Goal: Task Accomplishment & Management: Manage account settings

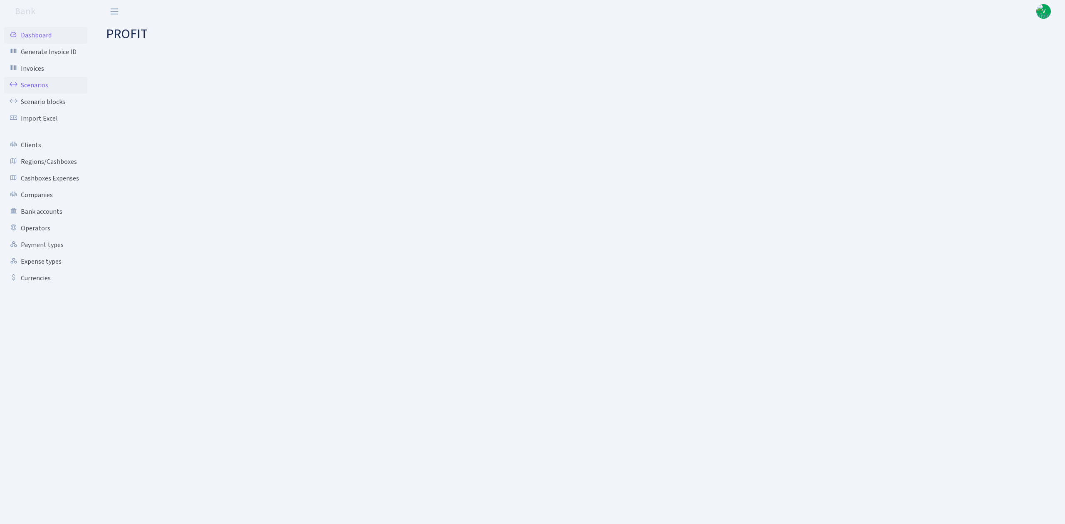
click at [41, 83] on link "Scenarios" at bounding box center [45, 85] width 83 height 17
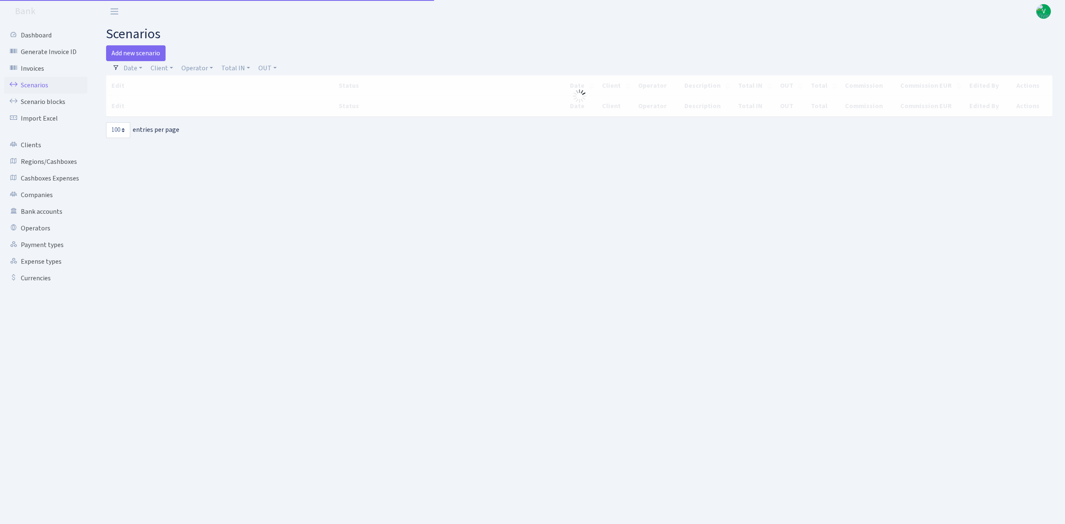
select select "100"
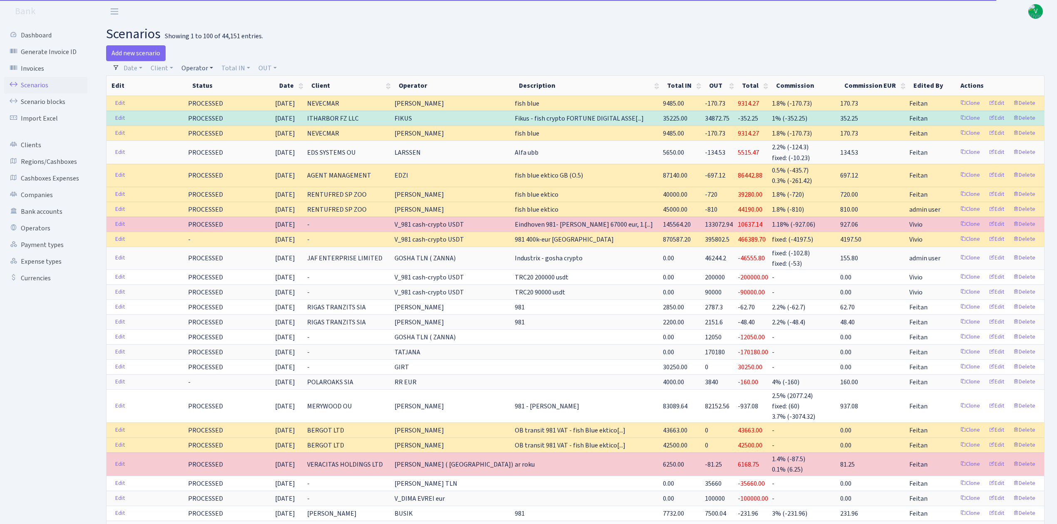
click at [199, 65] on link "Operator" at bounding box center [197, 68] width 38 height 14
click at [210, 95] on input "search" at bounding box center [211, 98] width 61 height 13
type input "mm"
click at [226, 139] on li "MM-BALTIC eur" at bounding box center [211, 142] width 63 height 15
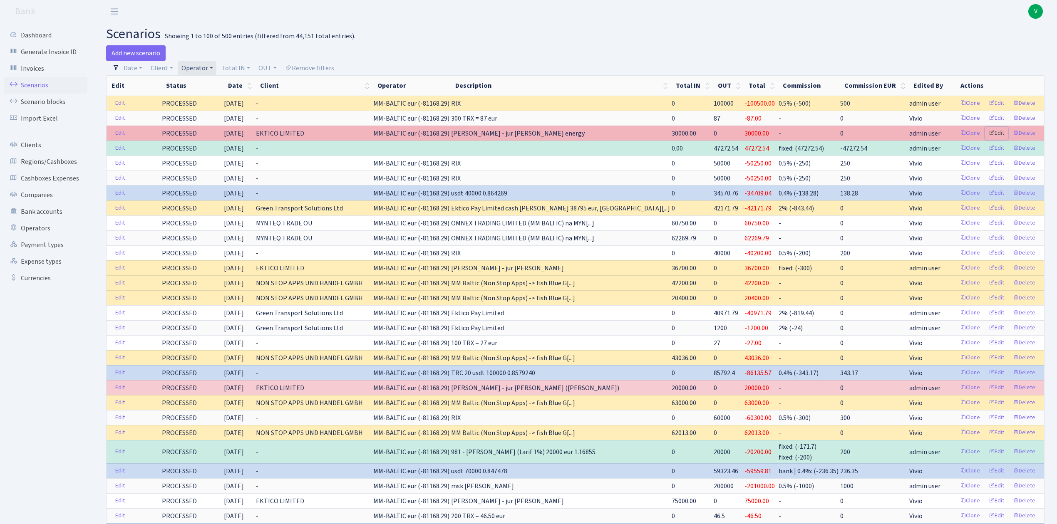
click at [1001, 133] on link "Edit" at bounding box center [996, 133] width 23 height 13
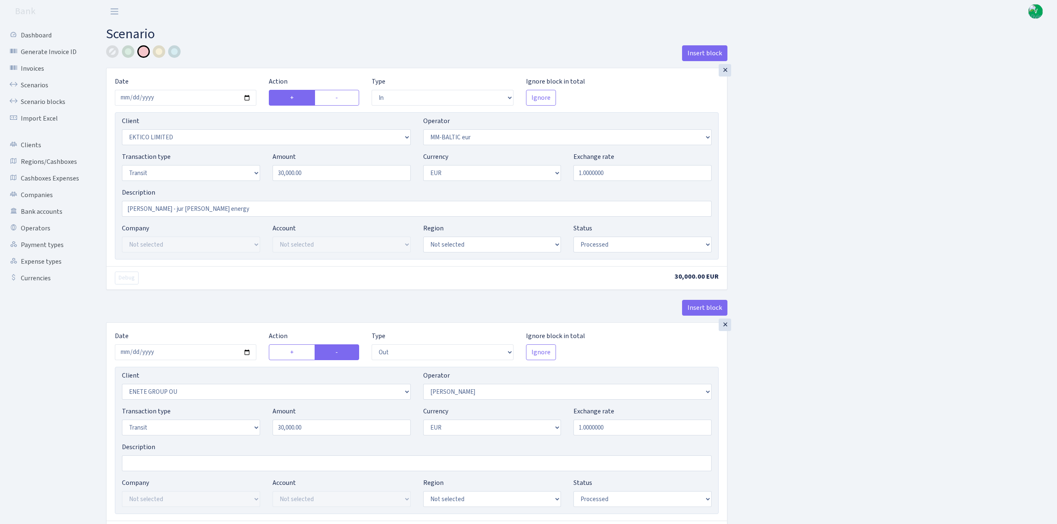
select select "in"
select select "3093"
select select "458"
select select "5"
select select "1"
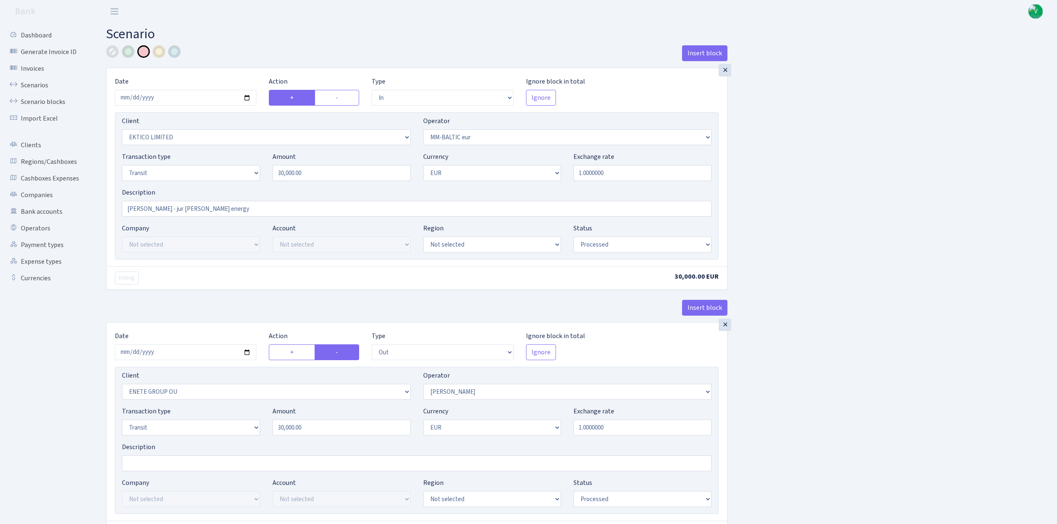
select select "processed"
select select "out"
select select "2380"
select select "260"
select select "5"
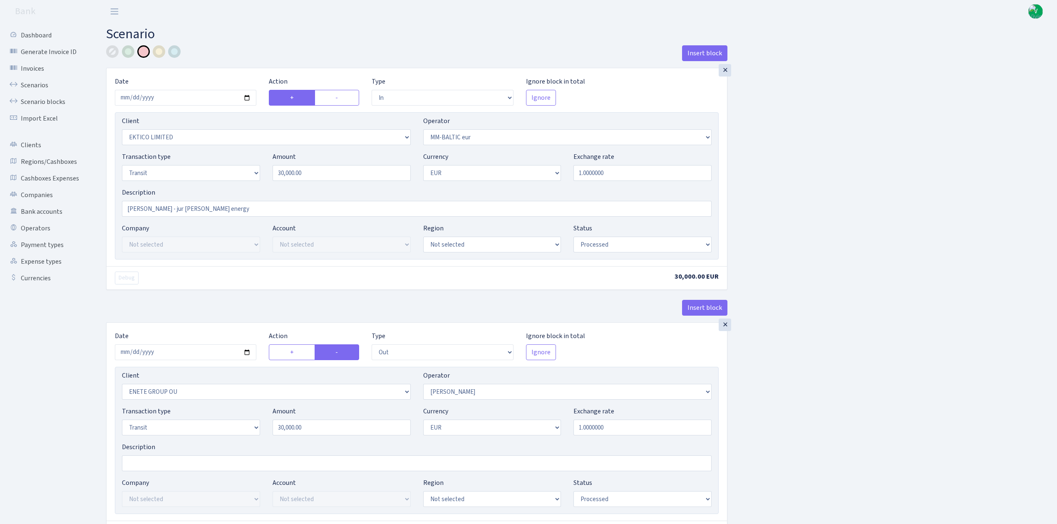
select select "1"
select select "processed"
click at [37, 79] on link "Scenarios" at bounding box center [45, 85] width 83 height 17
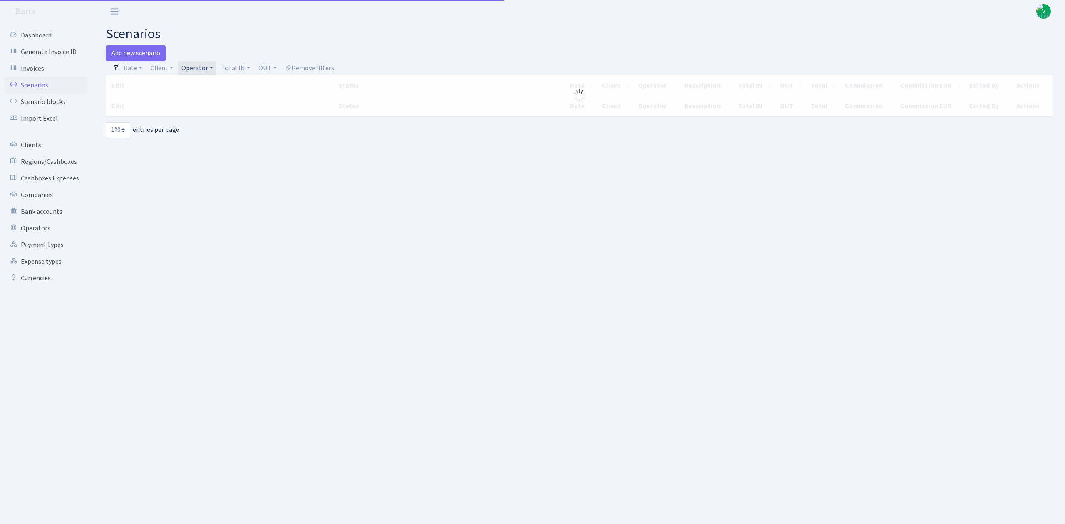
select select "100"
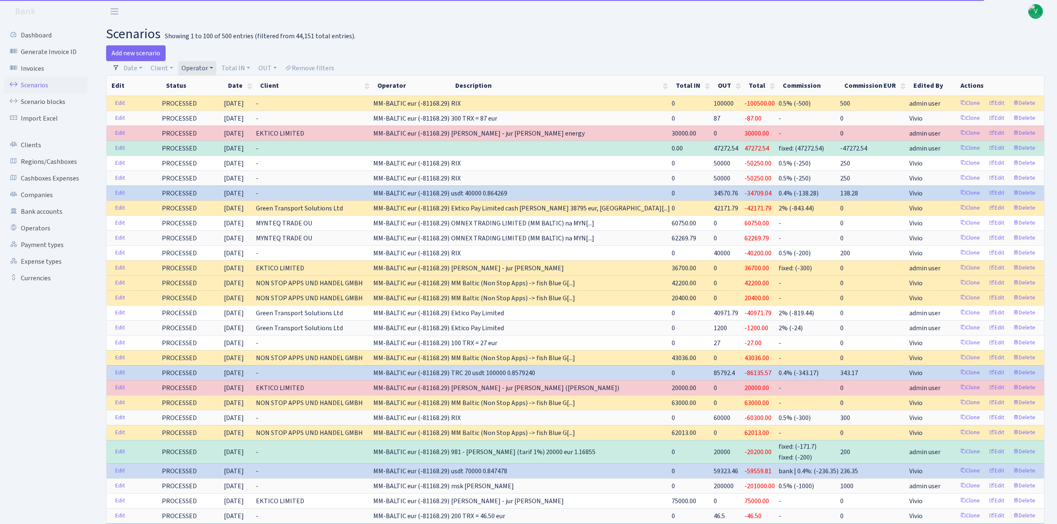
click at [199, 68] on link "Operator" at bounding box center [197, 68] width 38 height 14
select select
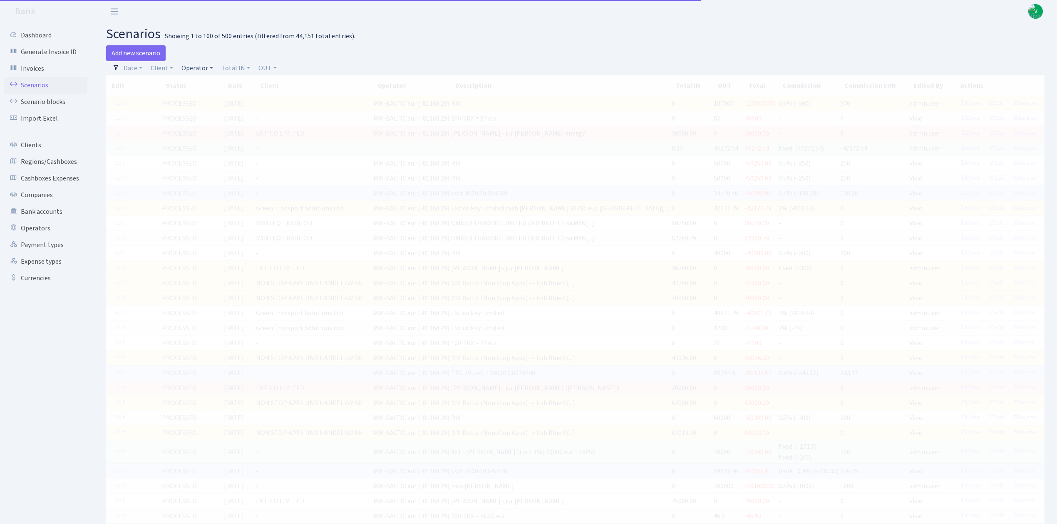
click at [205, 67] on link "Operator" at bounding box center [197, 68] width 38 height 14
click at [211, 99] on input "search" at bounding box center [211, 98] width 61 height 13
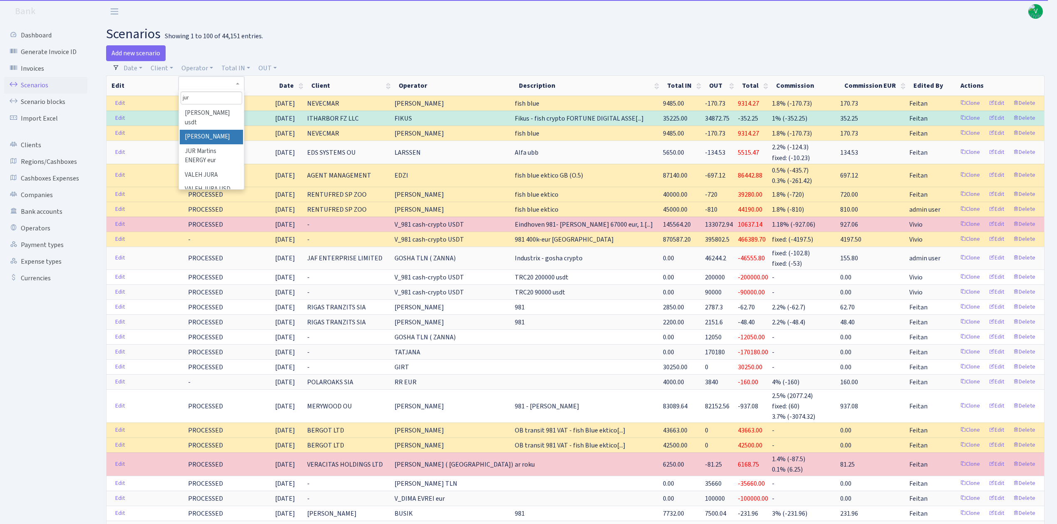
type input "jur"
click at [221, 137] on li "[PERSON_NAME]" at bounding box center [211, 137] width 63 height 15
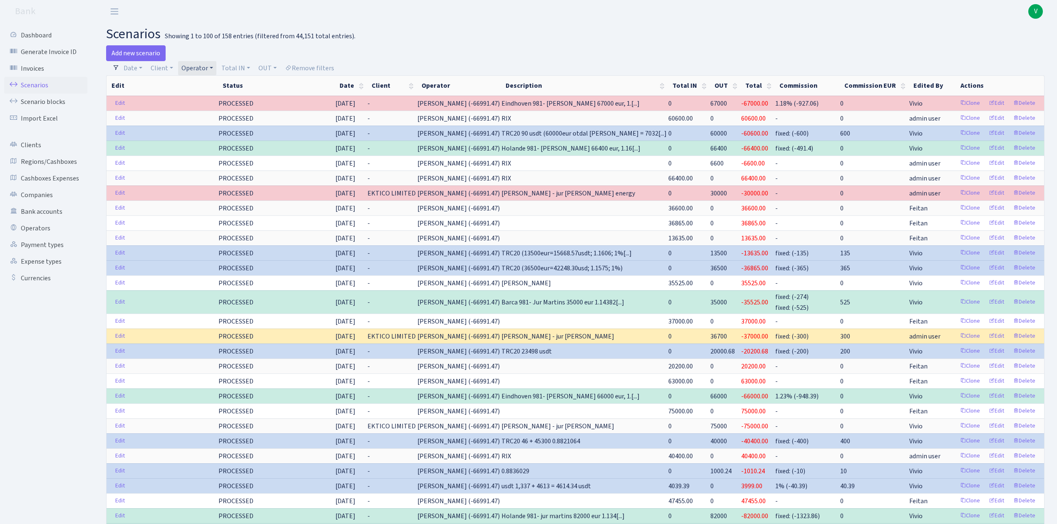
click at [202, 71] on link "Operator" at bounding box center [197, 68] width 38 height 14
click at [217, 117] on li "JUR Martins ENERGY eur" at bounding box center [211, 105] width 63 height 24
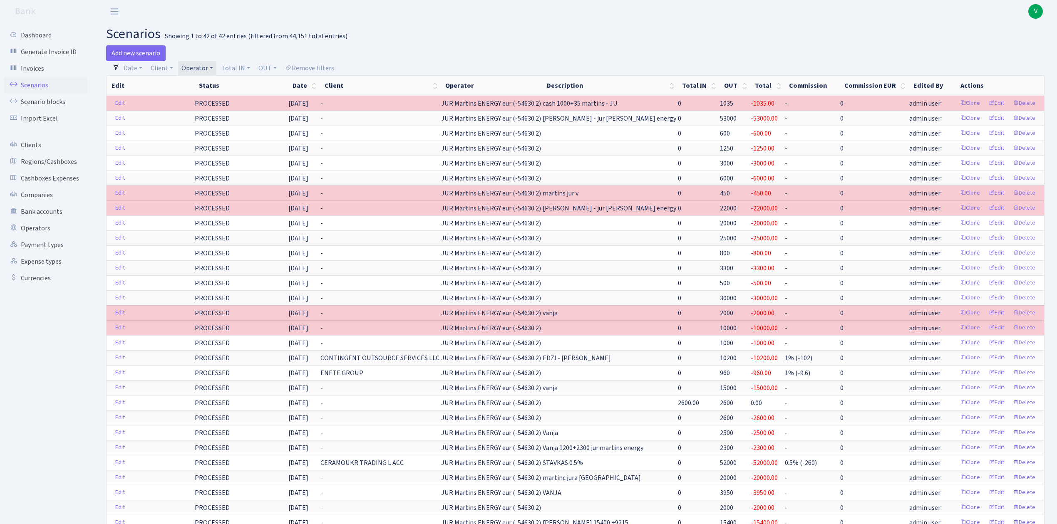
click at [195, 70] on link "Operator" at bounding box center [197, 68] width 38 height 14
click at [215, 163] on li "[PERSON_NAME]" at bounding box center [216, 170] width 73 height 15
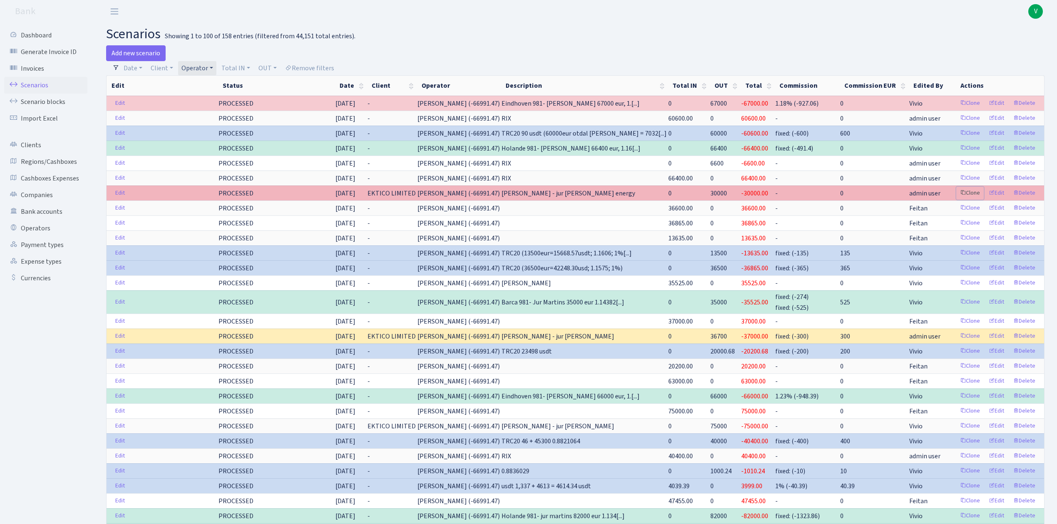
click at [972, 199] on link "Clone" at bounding box center [969, 193] width 27 height 13
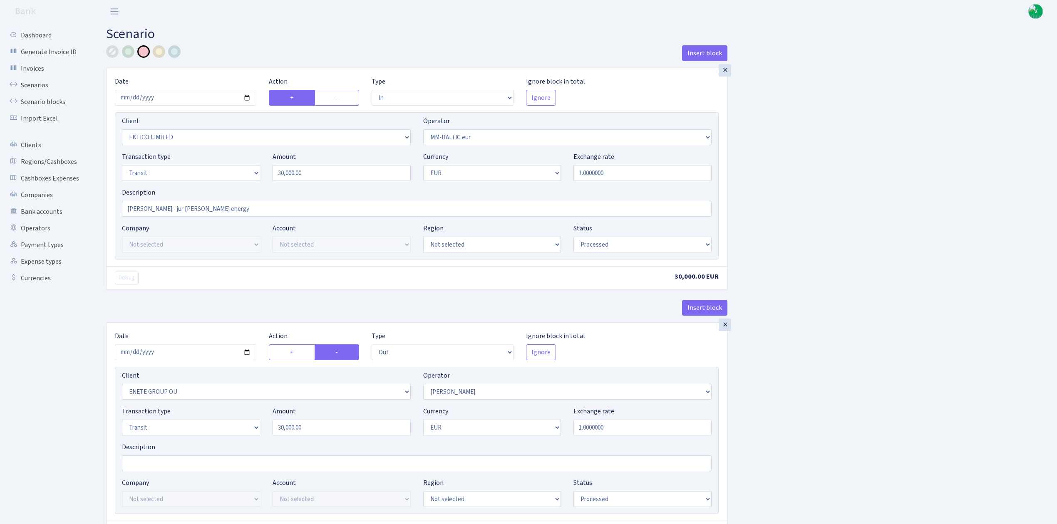
select select "in"
select select "3093"
select select "458"
select select "5"
select select "1"
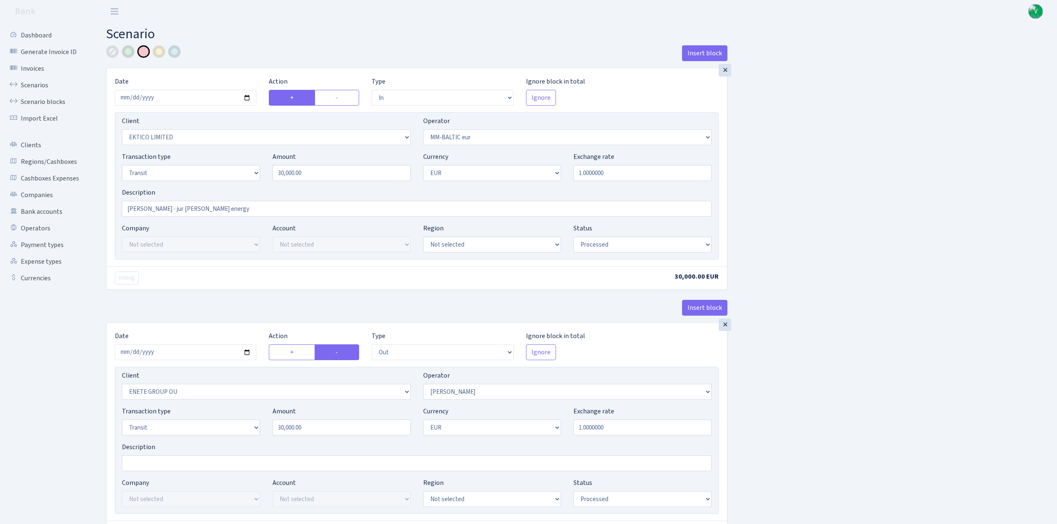
select select "processed"
select select "out"
select select "2380"
select select "260"
select select "5"
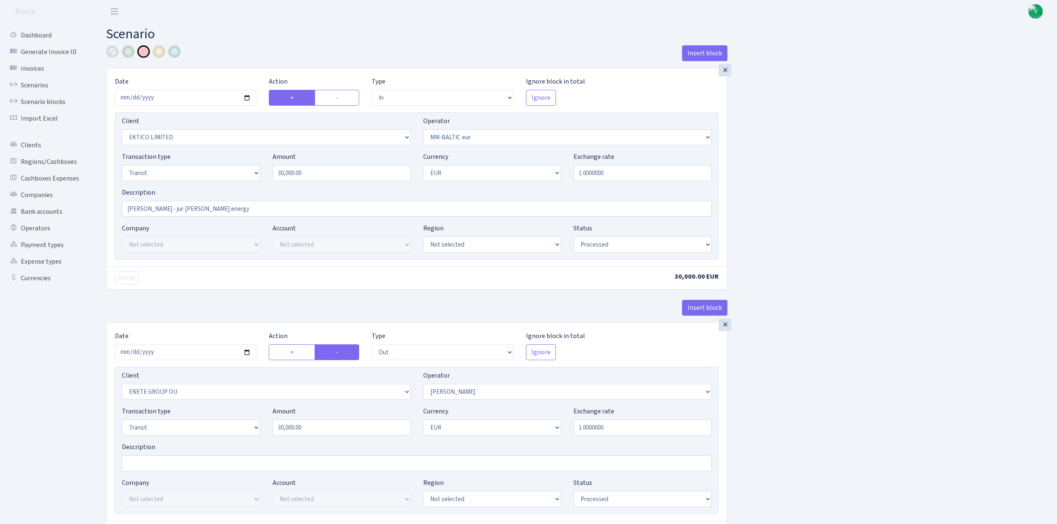
select select "1"
select select "processed"
click at [246, 100] on input "2025-08-22" at bounding box center [186, 98] width 142 height 16
type input "2025-09-16"
drag, startPoint x: 373, startPoint y: 174, endPoint x: 185, endPoint y: 152, distance: 189.8
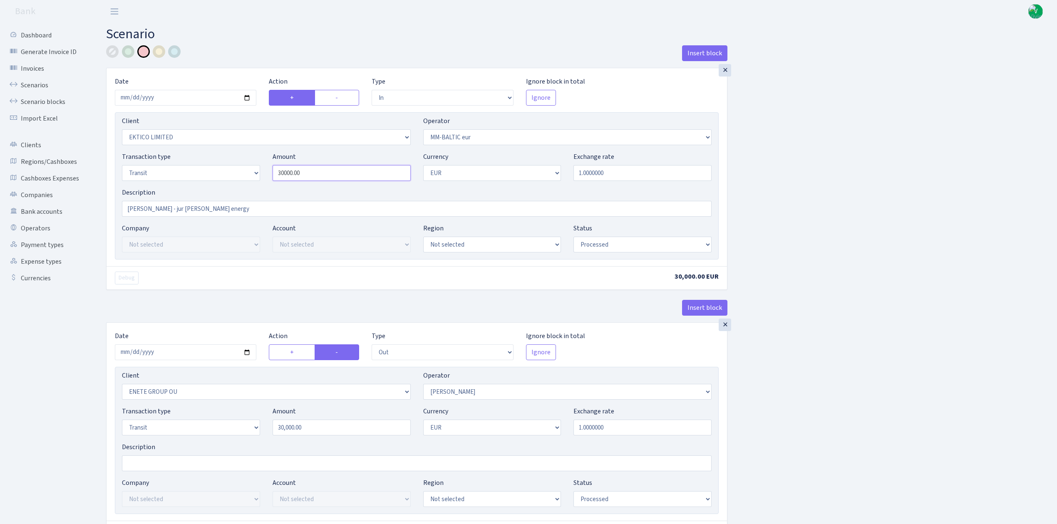
click at [185, 152] on div "Client Not selected 1 KOC GEMICILIK VE TASIMACILIK 1/BALDERE-SILDEDZE SIGNE 1/S…" at bounding box center [417, 185] width 604 height 147
click at [924, 172] on div "Insert block × Date 2025-09-16 Action + - Type --- In Out Commission Field requ…" at bounding box center [575, 329] width 951 height 569
type input "7,000.00"
drag, startPoint x: 322, startPoint y: 434, endPoint x: 213, endPoint y: 410, distance: 111.2
click at [214, 412] on div "Transaction type Not selected 981 ELF FISH crypto GIRT IVO dekl MM-BALTIC eur U…" at bounding box center [417, 425] width 602 height 36
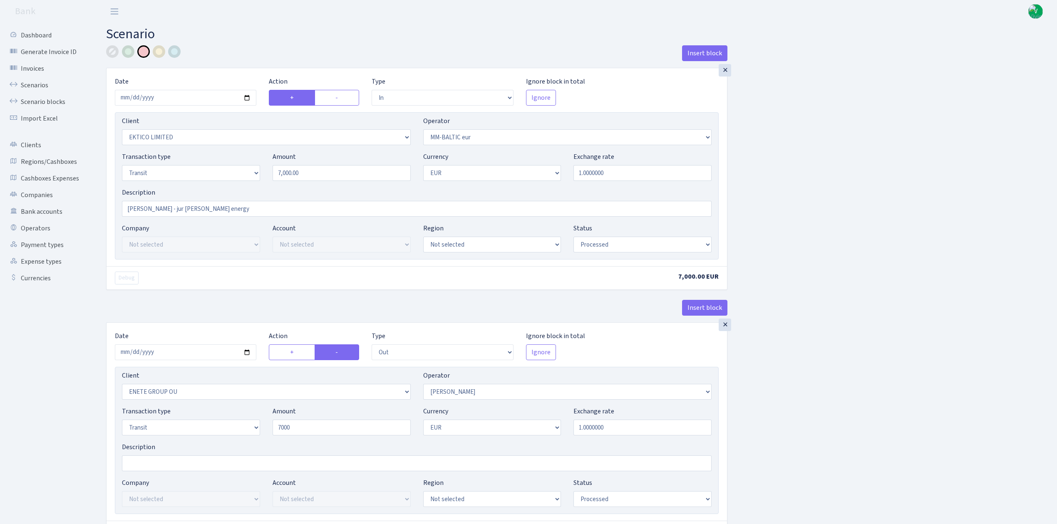
click at [956, 300] on div "Insert block × Date 2025-09-16 Action + - Type --- In Out Commission Field requ…" at bounding box center [575, 329] width 951 height 569
type input "7,000.00"
click at [244, 350] on input "2025-08-22" at bounding box center [186, 353] width 142 height 16
type input "2025-09-16"
click at [822, 406] on div "Insert block × Date 2025-09-16 Action + - Type --- In Out Commission Field requ…" at bounding box center [575, 329] width 951 height 569
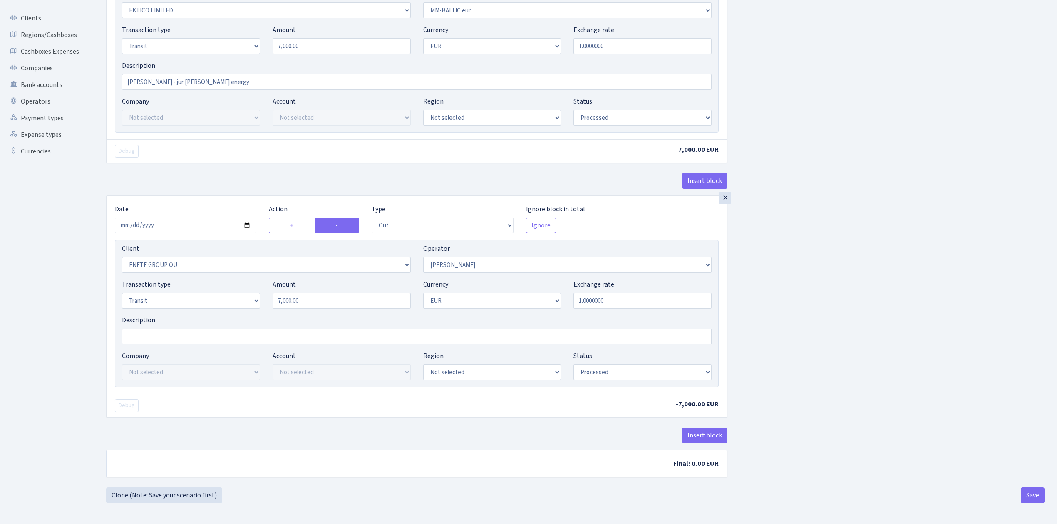
scroll to position [131, 0]
click at [1031, 498] on button "Save" at bounding box center [1033, 496] width 24 height 16
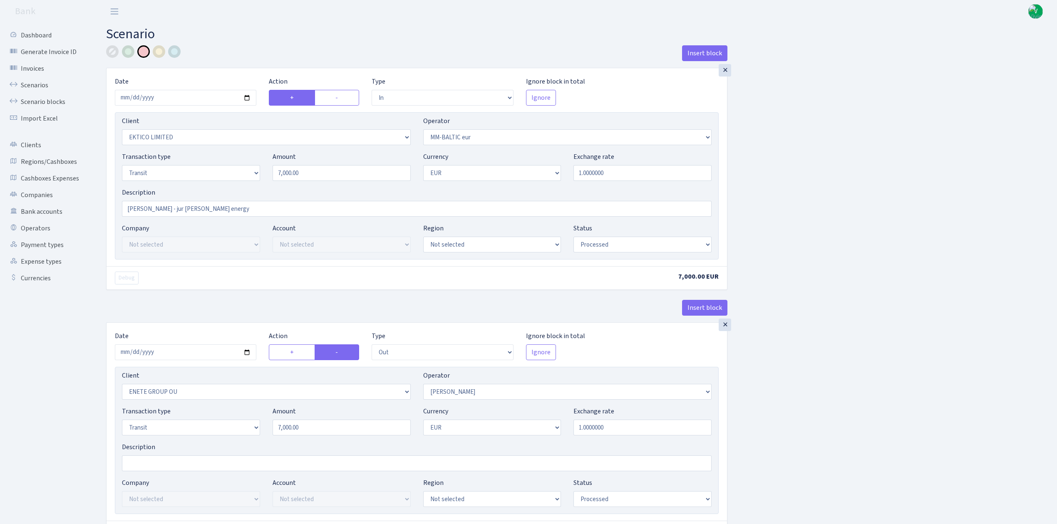
select select "in"
select select "3093"
select select "458"
select select "5"
select select "1"
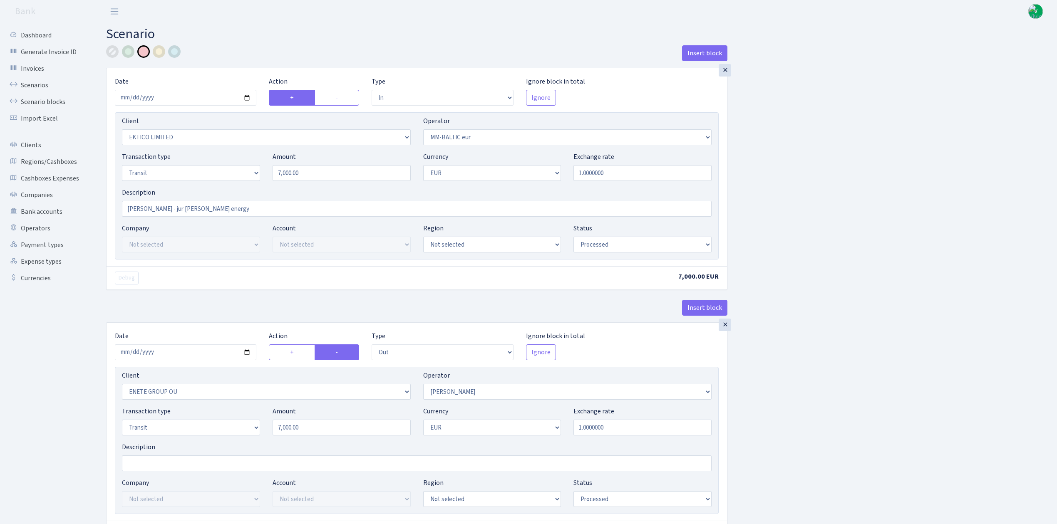
select select "processed"
select select "out"
select select "2380"
select select "260"
select select "5"
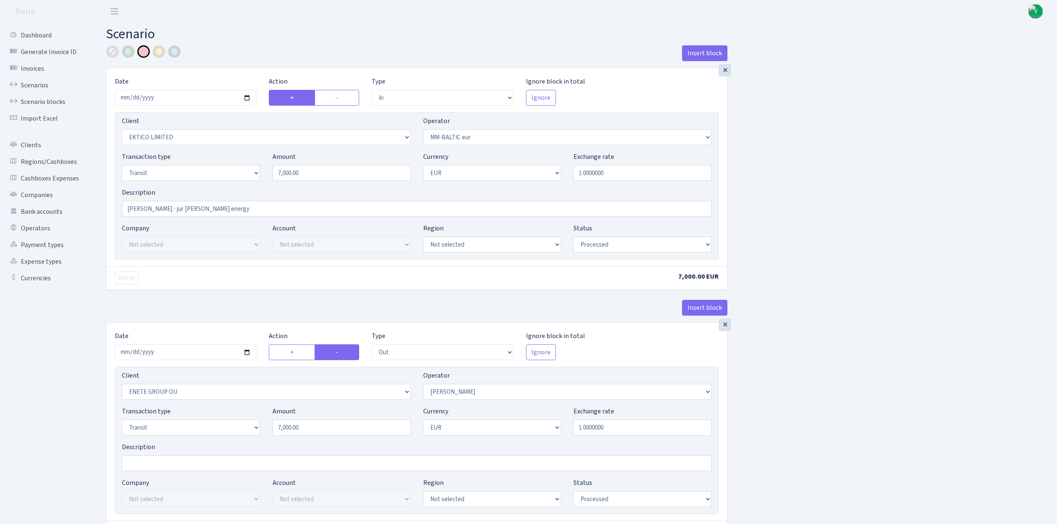
select select "1"
select select "processed"
click at [42, 84] on link "Scenarios" at bounding box center [45, 85] width 83 height 17
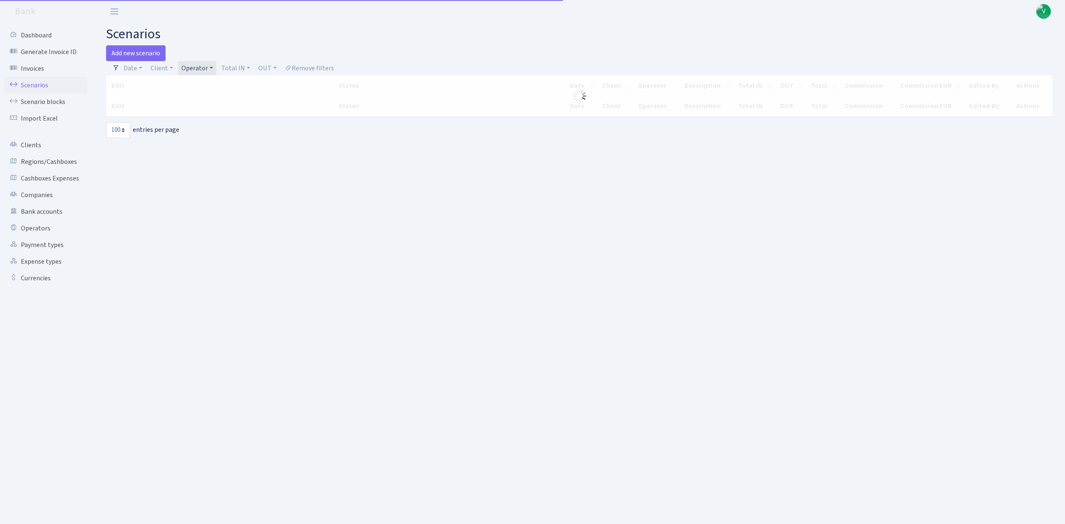
select select "100"
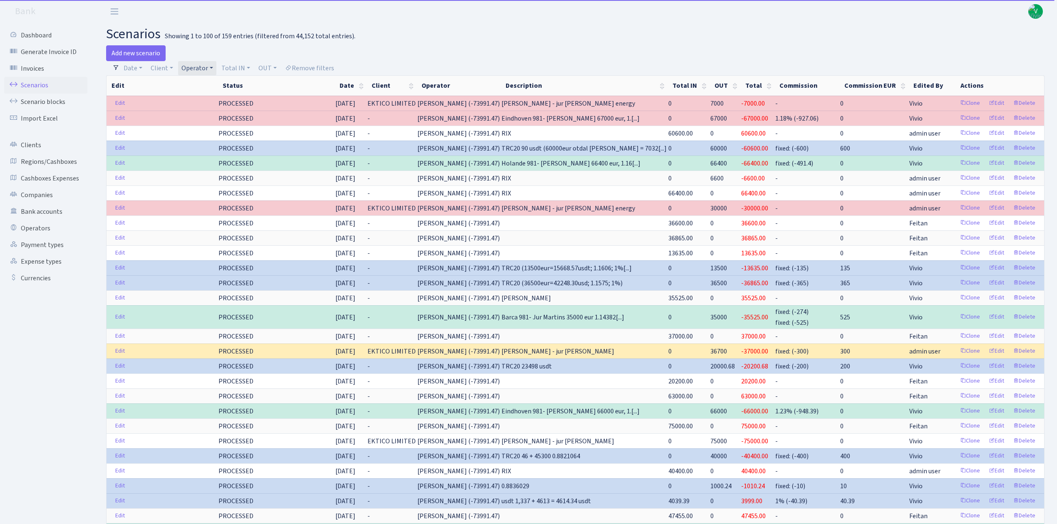
click at [192, 66] on link "Operator" at bounding box center [197, 68] width 38 height 14
select select
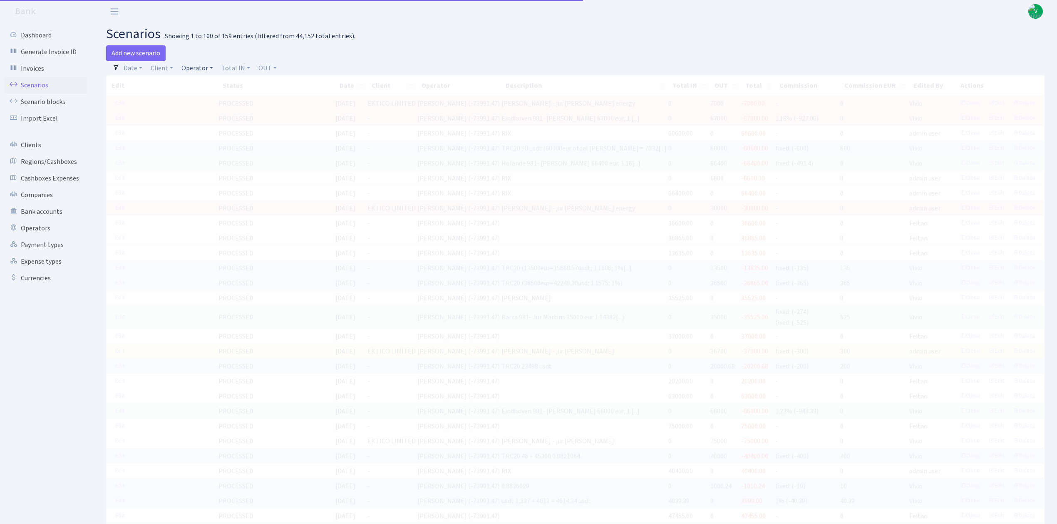
click at [205, 67] on link "Operator" at bounding box center [197, 68] width 38 height 14
click at [216, 96] on input "search" at bounding box center [211, 98] width 61 height 13
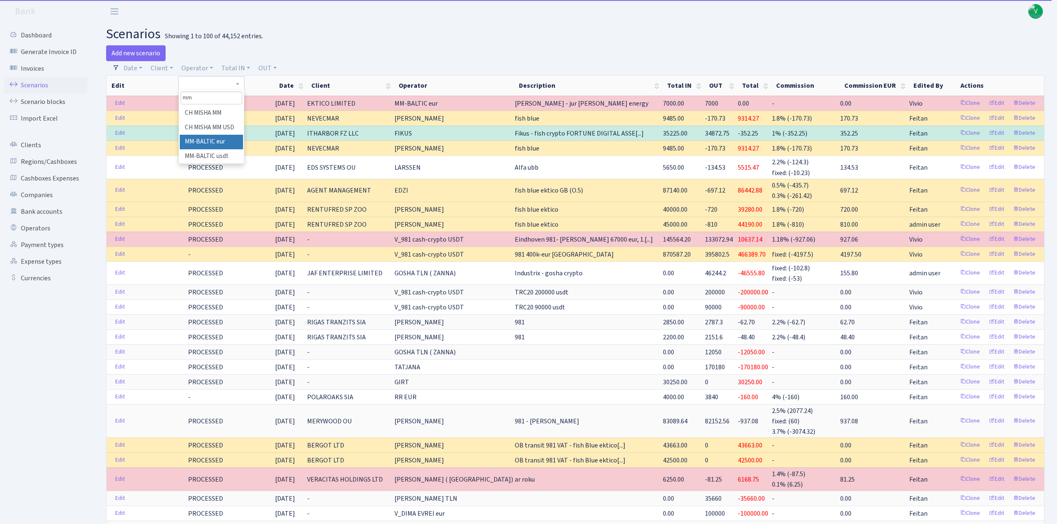
type input "mm"
click at [219, 137] on li "MM-BALTIC eur" at bounding box center [211, 142] width 63 height 15
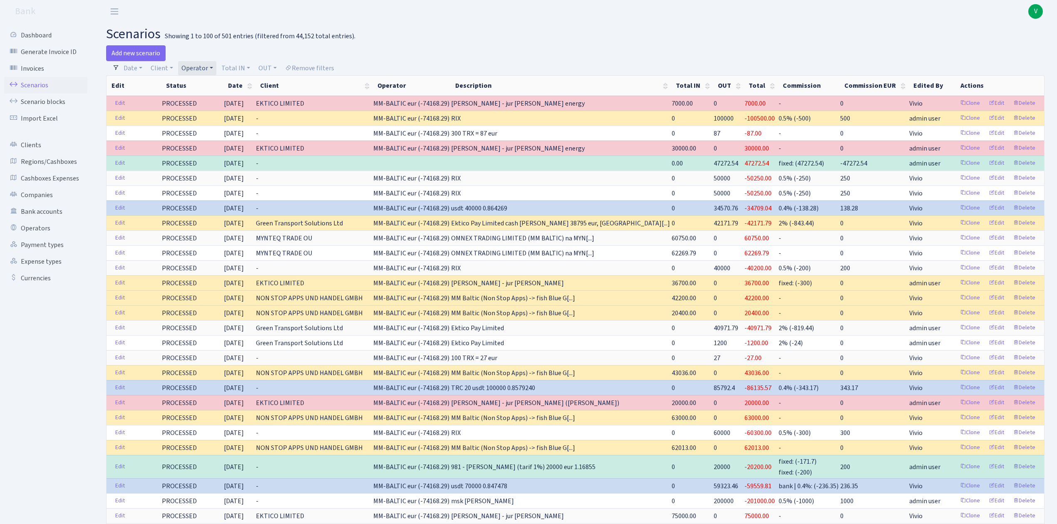
click at [201, 70] on link "Operator" at bounding box center [197, 68] width 38 height 14
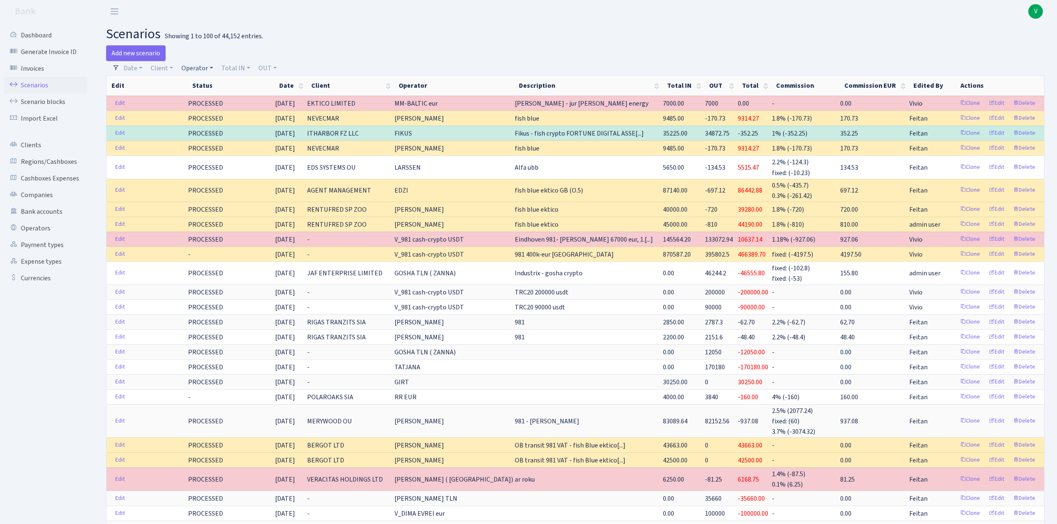
click at [189, 67] on link "Operator" at bounding box center [197, 68] width 38 height 14
click at [200, 95] on input "search" at bounding box center [211, 98] width 61 height 13
type input "fish"
click at [222, 153] on li "FISH Crypto USDT" at bounding box center [211, 145] width 63 height 15
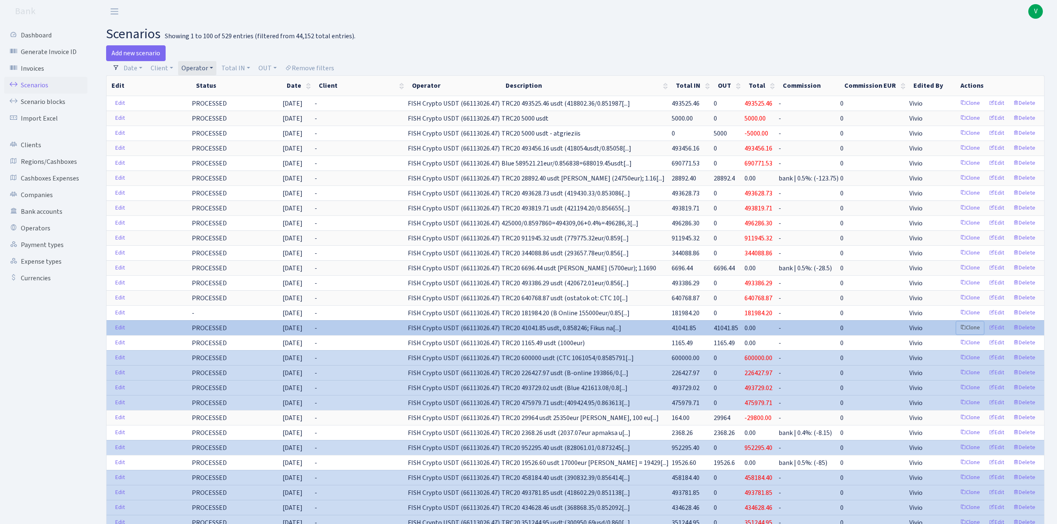
click at [971, 333] on link "Clone" at bounding box center [969, 328] width 27 height 13
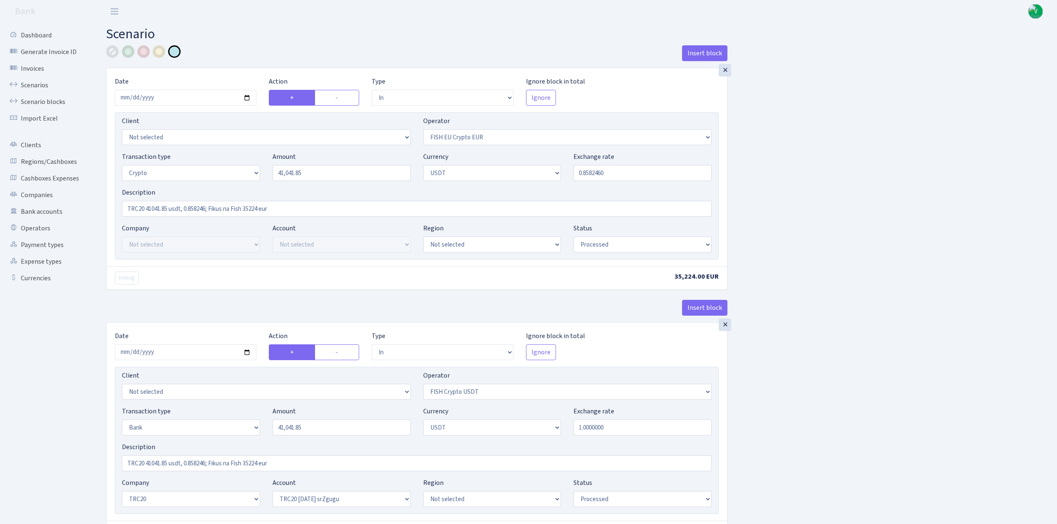
select select "in"
select select "361"
select select "3"
select select "6"
select select "processed"
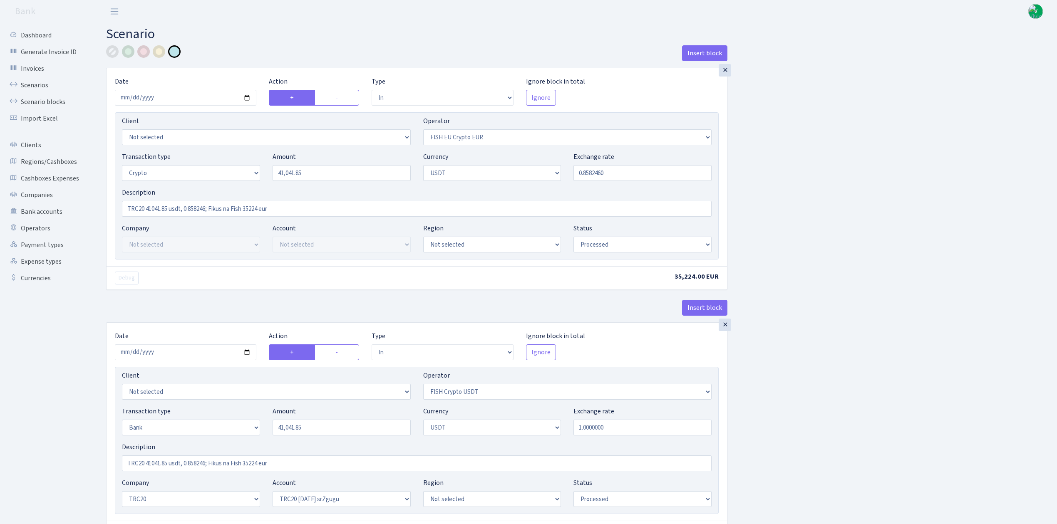
select select "in"
select select "242"
select select "2"
select select "6"
select select "20"
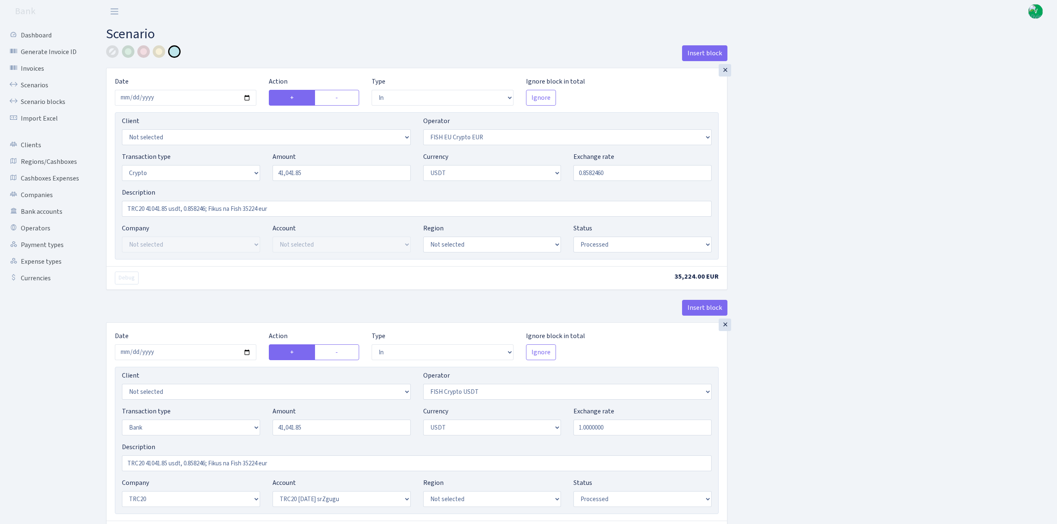
select select "61"
select select "processed"
select select "out"
select select "242"
select select "15"
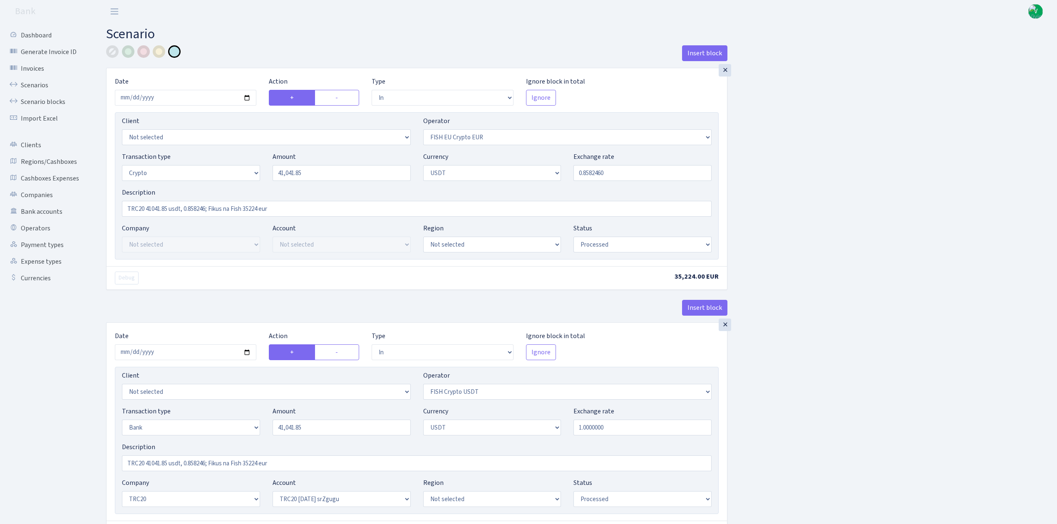
select select "6"
select select "processed"
click at [246, 95] on input "2025-08-12" at bounding box center [186, 98] width 142 height 16
type input "[DATE]"
drag, startPoint x: 332, startPoint y: 169, endPoint x: 241, endPoint y: 167, distance: 91.6
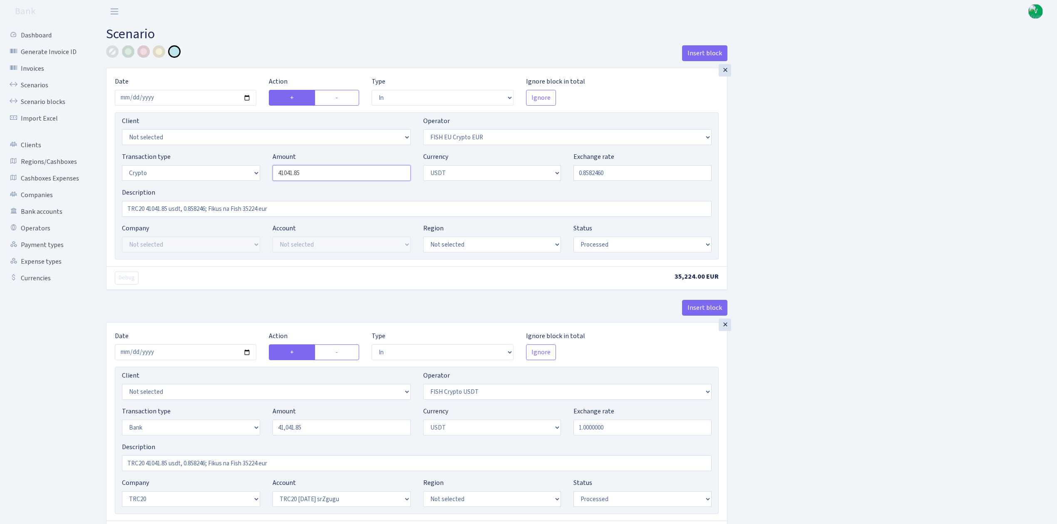
click at [241, 167] on div "Transaction type Not selected 981 ELF FISH crypto GIRT IVO dekl MM-BALTIC eur U…" at bounding box center [417, 170] width 602 height 36
click at [589, 179] on input "0.8582460" at bounding box center [643, 173] width 138 height 16
type input "41,688.39"
drag, startPoint x: 587, startPoint y: 170, endPoint x: 655, endPoint y: 174, distance: 68.4
click at [640, 166] on input "0.8582460" at bounding box center [643, 173] width 138 height 16
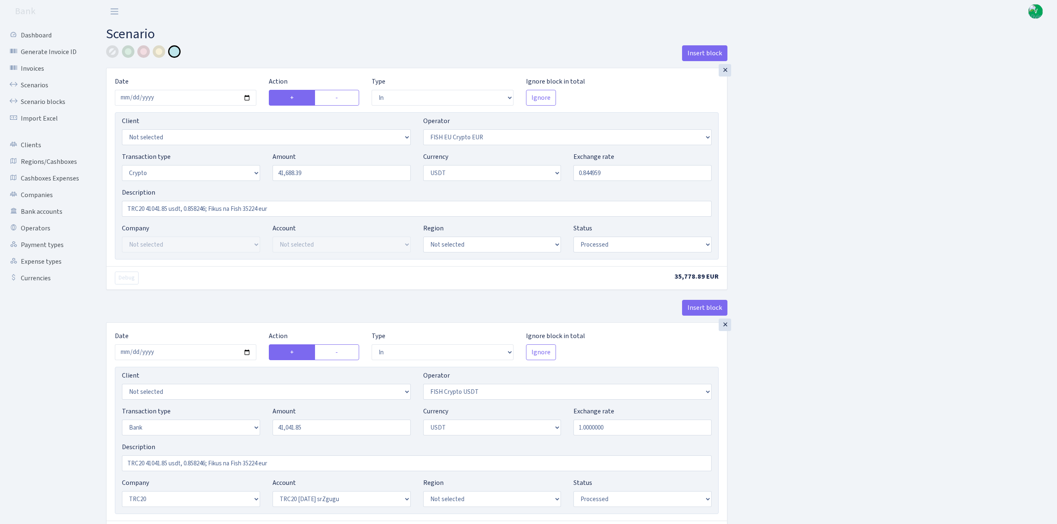
click at [877, 172] on div "Insert block × Date 2025-09-16 Action + - Type --- In Out Commission Field requ…" at bounding box center [575, 457] width 951 height 824
drag, startPoint x: 602, startPoint y: 175, endPoint x: 621, endPoint y: 174, distance: 19.2
click at [621, 174] on input "0.8449590" at bounding box center [643, 173] width 138 height 16
click at [832, 178] on div "Insert block × Date 2025-09-16 Action + - Type --- In Out Commission Field requ…" at bounding box center [575, 457] width 951 height 824
drag, startPoint x: 601, startPoint y: 172, endPoint x: 615, endPoint y: 173, distance: 13.8
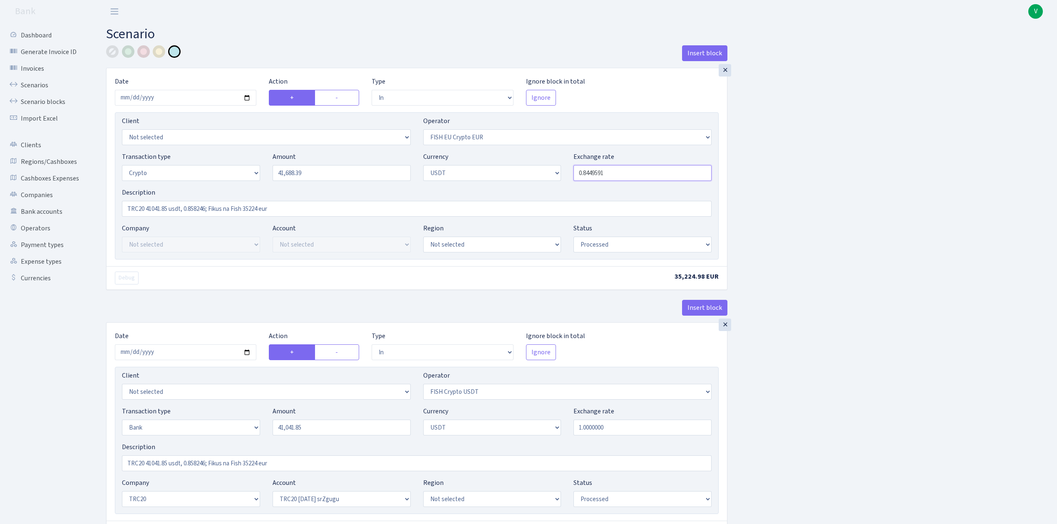
click at [615, 173] on input "0.8449591" at bounding box center [643, 173] width 138 height 16
click at [760, 182] on div "Insert block × Date 2025-09-16 Action + - Type --- In Out Commission Field requ…" at bounding box center [575, 457] width 951 height 824
drag, startPoint x: 602, startPoint y: 171, endPoint x: 628, endPoint y: 171, distance: 25.8
click at [628, 171] on input "0.8449592" at bounding box center [643, 173] width 138 height 16
click at [753, 191] on div "Insert block × Date 2025-09-16 Action + - Type --- In Out Commission Field requ…" at bounding box center [575, 457] width 951 height 824
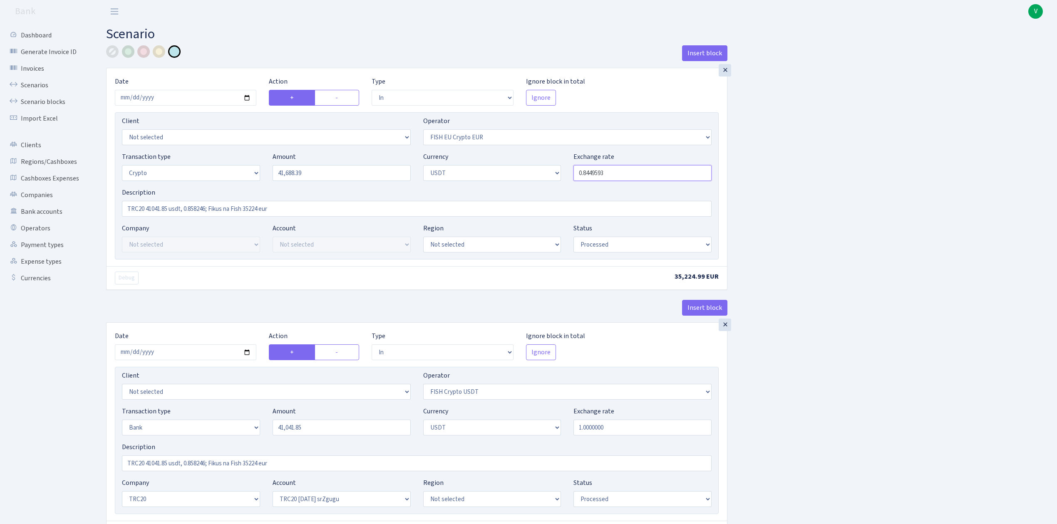
drag, startPoint x: 603, startPoint y: 172, endPoint x: 623, endPoint y: 171, distance: 20.0
click at [623, 171] on input "0.8449593" at bounding box center [643, 173] width 138 height 16
type input "0.8449594"
click at [779, 200] on div "Insert block × Date 2025-09-16 Action + - Type --- In Out Commission Field requ…" at bounding box center [575, 457] width 951 height 824
click at [193, 207] on input "TRC20 41041.85 usdt, 0.858246; Fikus na Fish 35224 eur" at bounding box center [417, 209] width 590 height 16
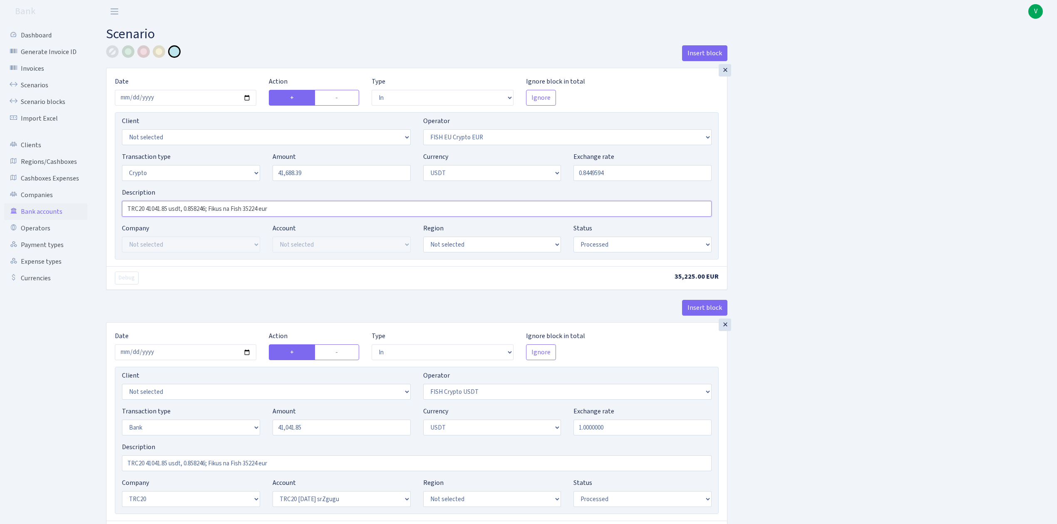
drag, startPoint x: 293, startPoint y: 212, endPoint x: 32, endPoint y: 217, distance: 261.4
click at [32, 217] on div "Dashboard Generate Invoice ID Invoices Scenarios Scenario blocks Import Excel C…" at bounding box center [528, 454] width 1057 height 862
paste input "688.39 usdt, 0.844959; Fikus na Fish 35225"
type input "TRC20 41688.39 usdt, 0.844959; Fikus na Fish 35225 eur"
click at [804, 220] on div "Insert block × Date 2025-09-16 Action + - Type --- In Out Commission Field requ…" at bounding box center [575, 457] width 951 height 824
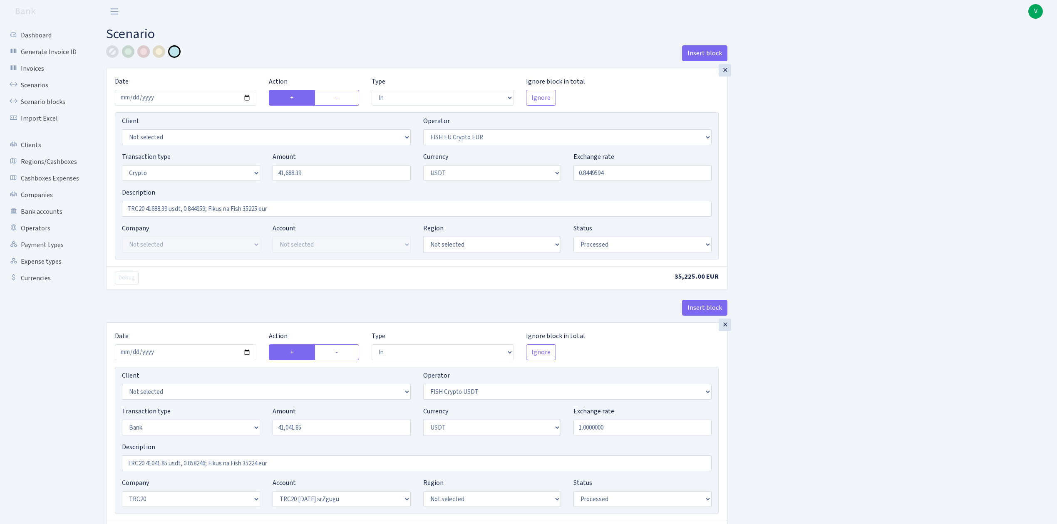
click at [807, 240] on div "Insert block × Date 2025-09-16 Action + - Type --- In Out Commission Field requ…" at bounding box center [575, 457] width 951 height 824
click at [806, 229] on div "Insert block × Date 2025-09-16 Action + - Type --- In Out Commission Field requ…" at bounding box center [575, 457] width 951 height 824
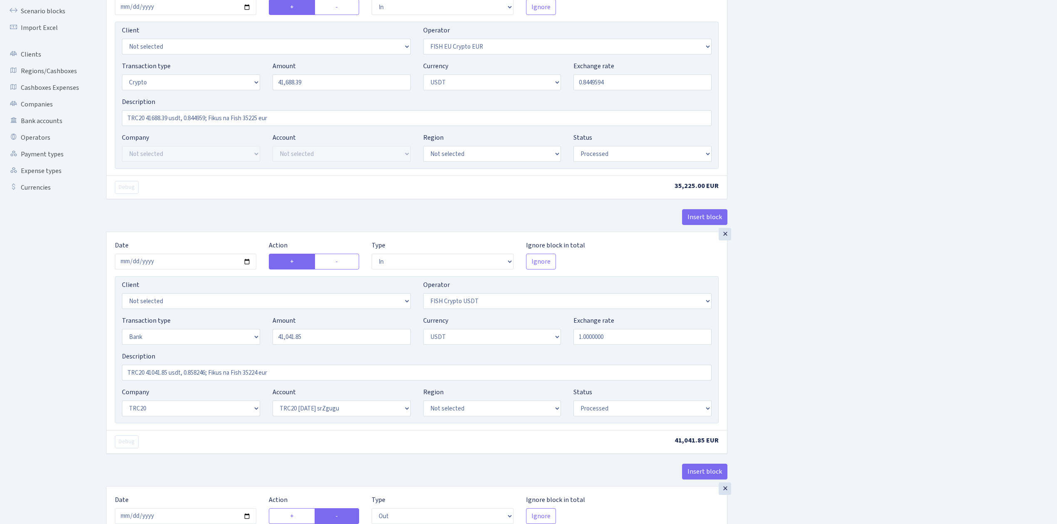
scroll to position [111, 0]
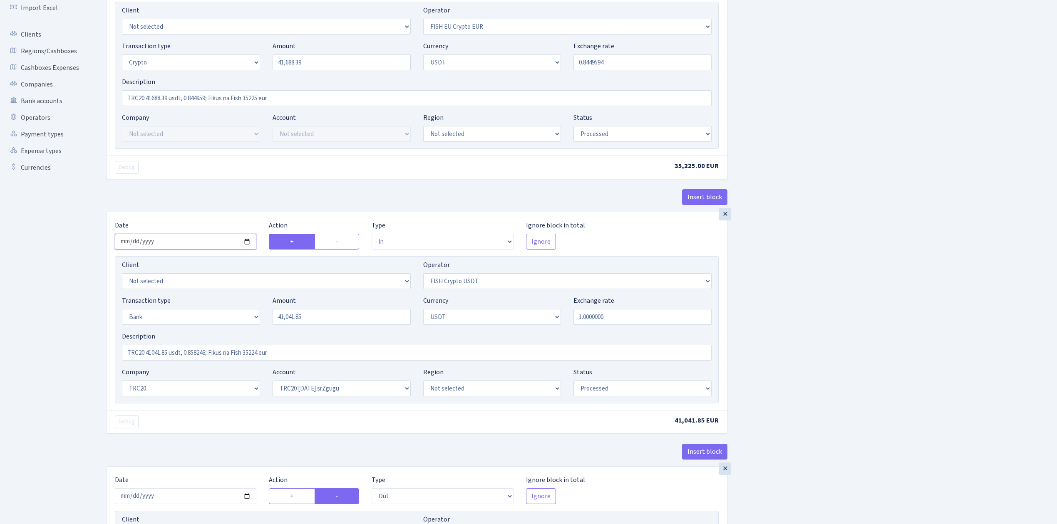
click at [245, 243] on input "2025-08-12" at bounding box center [186, 242] width 142 height 16
type input "[DATE]"
drag, startPoint x: 325, startPoint y: 67, endPoint x: 252, endPoint y: 59, distance: 72.9
click at [252, 59] on div "Transaction type Not selected 981 ELF FISH crypto GIRT IVO dekl MM-BALTIC eur U…" at bounding box center [417, 59] width 602 height 36
click at [317, 315] on input "41,041.85" at bounding box center [342, 317] width 138 height 16
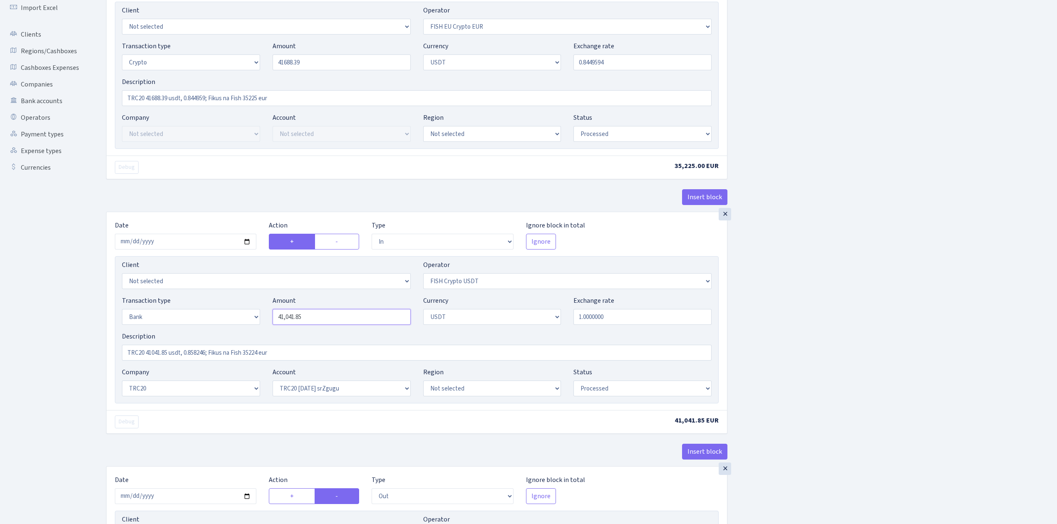
type input "41,688.39"
drag, startPoint x: 327, startPoint y: 318, endPoint x: 221, endPoint y: 307, distance: 107.1
click at [221, 307] on div "Transaction type Not selected 981 ELF FISH crypto GIRT IVO dekl MM-BALTIC eur U…" at bounding box center [417, 314] width 602 height 36
paste input "688.39"
click at [266, 100] on input "TRC20 41688.39 usdt, 0.844959; Fikus na Fish 35225 eur" at bounding box center [417, 98] width 590 height 16
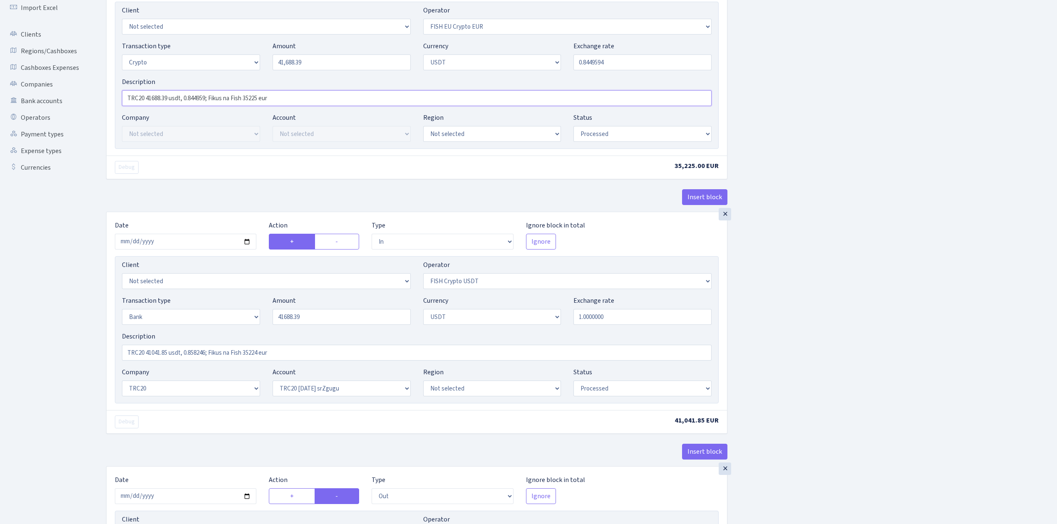
type input "41,688.39"
drag, startPoint x: 305, startPoint y: 97, endPoint x: 81, endPoint y: 99, distance: 223.9
click at [81, 99] on div "Dashboard Generate Invoice ID Invoices Scenarios Scenario blocks Import Excel C…" at bounding box center [528, 343] width 1057 height 862
click at [221, 355] on input "TRC20 41041.85 usdt, 0.858246; Fikus na Fish 35224 eur" at bounding box center [417, 353] width 590 height 16
drag, startPoint x: 300, startPoint y: 352, endPoint x: 81, endPoint y: 353, distance: 218.9
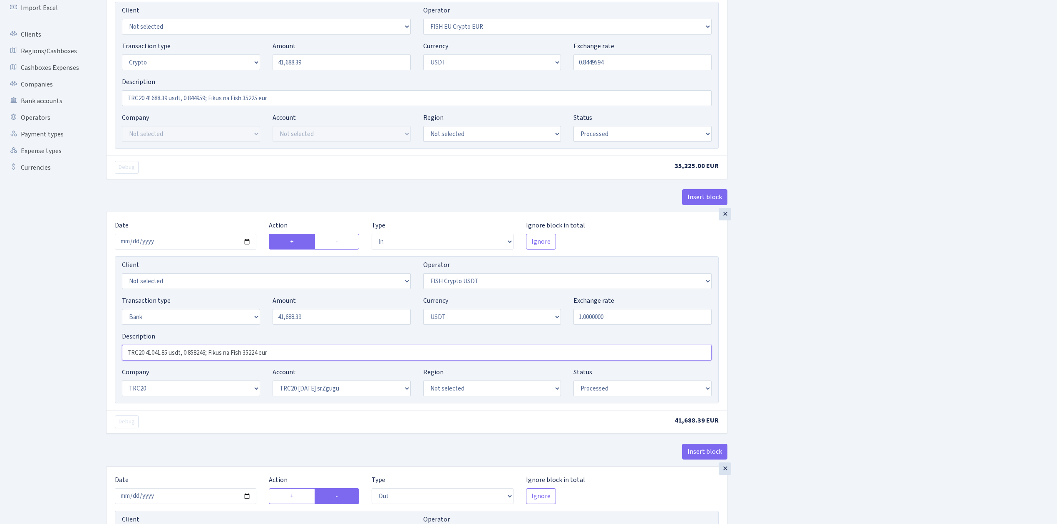
click at [81, 353] on div "Dashboard Generate Invoice ID Invoices Scenarios Scenario blocks Import Excel C…" at bounding box center [528, 343] width 1057 height 862
paste input "688.39 usdt, 0.844959; Fikus na Fish 35225"
type input "TRC20 41688.39 usdt, 0.844959; Fikus na Fish 35225 eur"
click at [844, 296] on div "Insert block × Date 2025-09-16 Action + - Type --- In Out Commission Field requ…" at bounding box center [575, 347] width 951 height 824
click at [828, 320] on div "Insert block × Date 2025-09-16 Action + - Type --- In Out Commission Field requ…" at bounding box center [575, 347] width 951 height 824
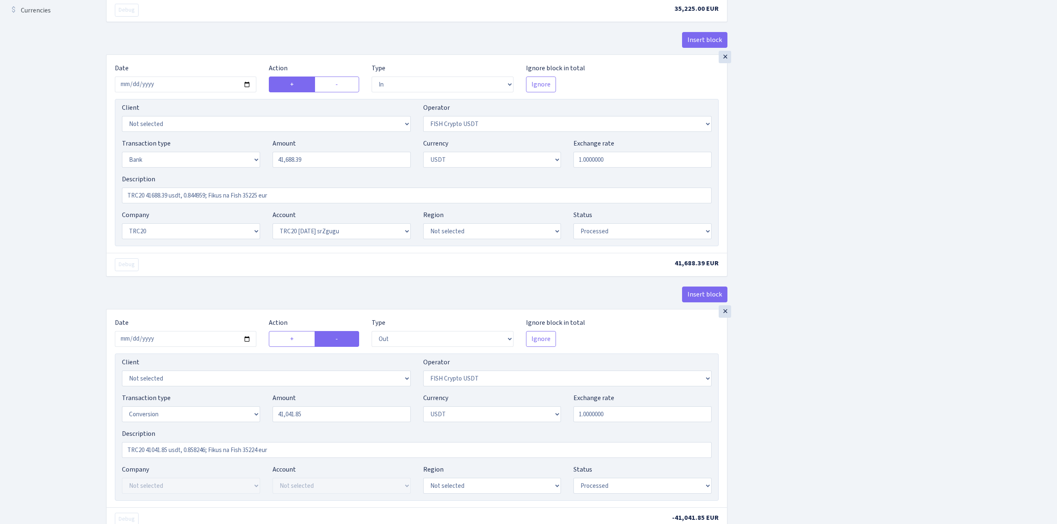
scroll to position [277, 0]
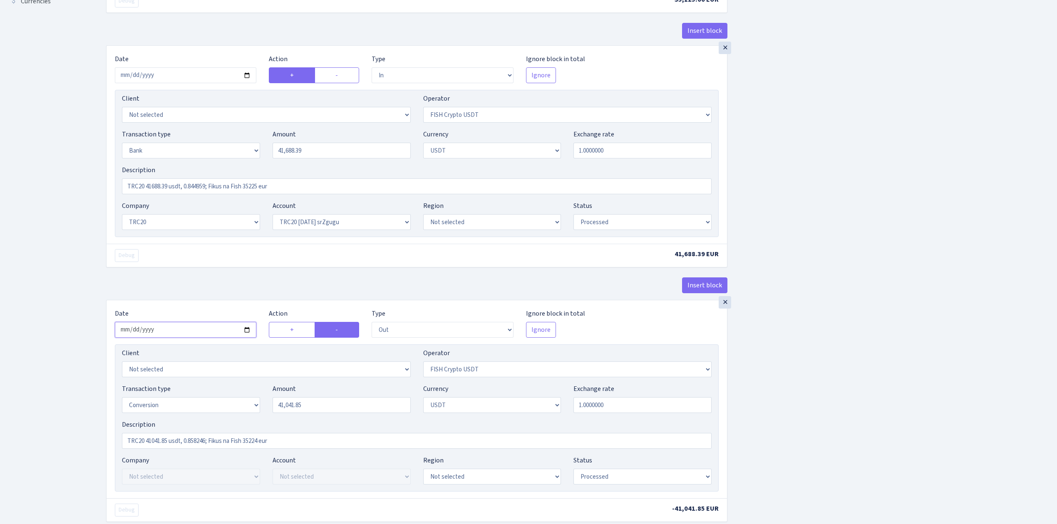
click at [247, 332] on input "2025-08-12" at bounding box center [186, 330] width 142 height 16
type input "2025-09-16"
drag, startPoint x: 301, startPoint y: 447, endPoint x: 94, endPoint y: 438, distance: 207.0
click at [92, 438] on div "Dashboard Generate Invoice ID Invoices Scenarios Scenario blocks Import Excel C…" at bounding box center [528, 177] width 1057 height 862
paste input "688.39 usdt, 0.844959; Fikus na Fish 35225"
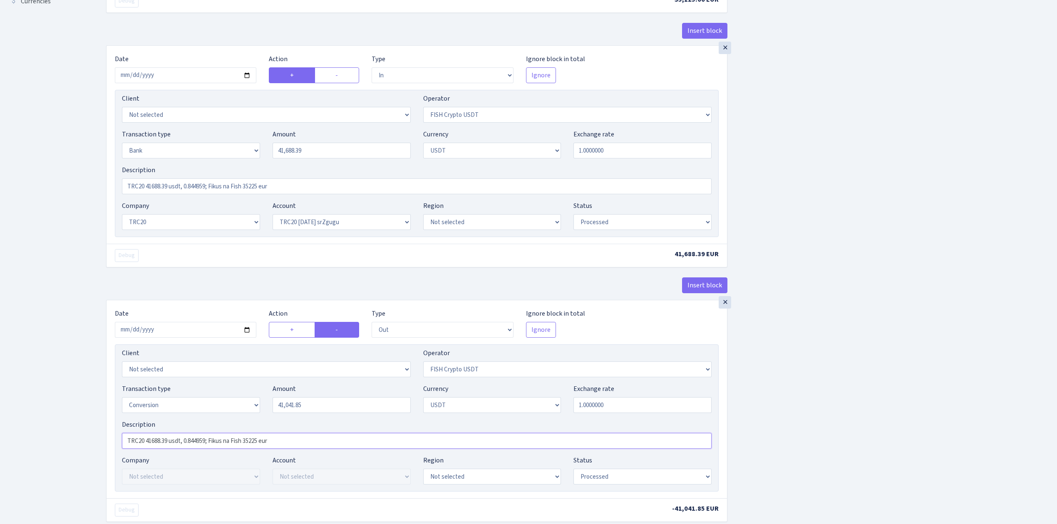
type input "TRC20 41688.39 usdt, 0.844959; Fikus na Fish 35225 eur"
click at [325, 147] on input "41688.39" at bounding box center [342, 151] width 138 height 16
drag, startPoint x: 345, startPoint y: 149, endPoint x: 265, endPoint y: 147, distance: 79.5
click at [265, 147] on div "Transaction type Not selected 981 ELF FISH crypto GIRT IVO dekl MM-BALTIC eur U…" at bounding box center [417, 147] width 602 height 36
click at [320, 413] on input "41,041.85" at bounding box center [342, 405] width 138 height 16
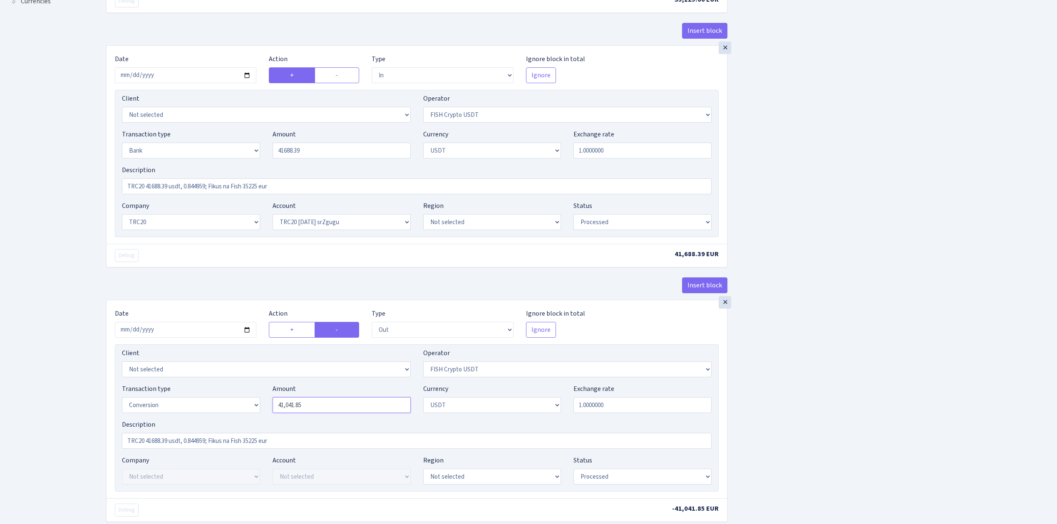
type input "41,688.39"
drag, startPoint x: 325, startPoint y: 409, endPoint x: 239, endPoint y: 400, distance: 86.6
click at [225, 402] on div "Transaction type Not selected 981 ELF FISH crypto GIRT IVO dekl MM-BALTIC eur U…" at bounding box center [417, 402] width 602 height 36
paste input "688.39"
click at [767, 387] on div "Insert block × Date 2025-09-16 Action + - Type --- In Out Commission Field requ…" at bounding box center [575, 180] width 951 height 824
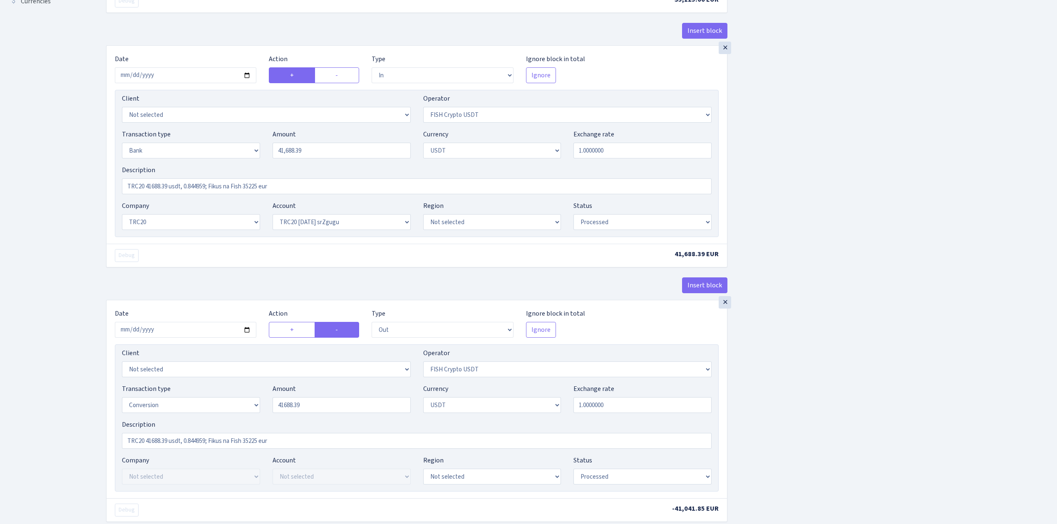
type input "41,688.39"
click at [796, 358] on div "Insert block × Date 2025-09-16 Action + - Type --- In Out Commission Field requ…" at bounding box center [575, 180] width 951 height 824
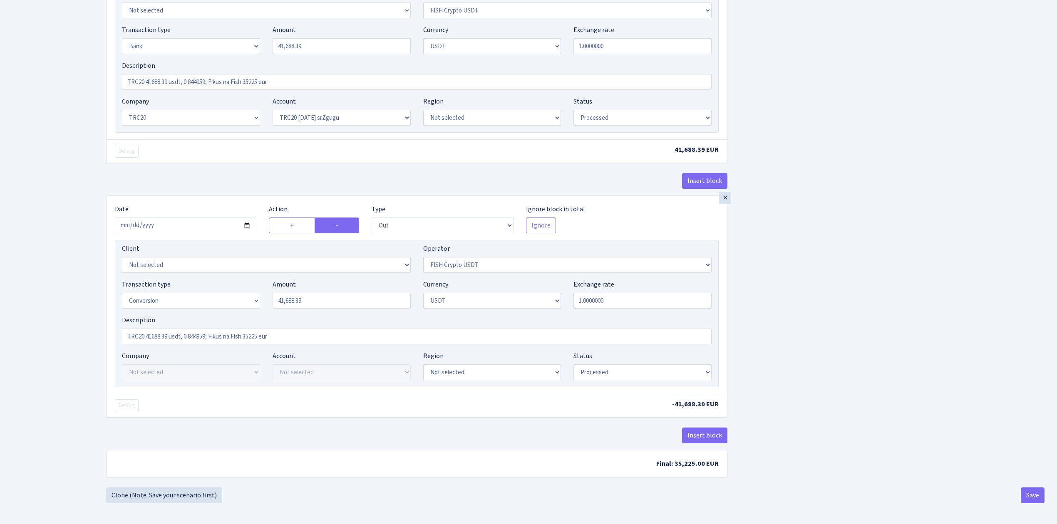
scroll to position [387, 0]
click at [1034, 491] on button "Save" at bounding box center [1033, 496] width 24 height 16
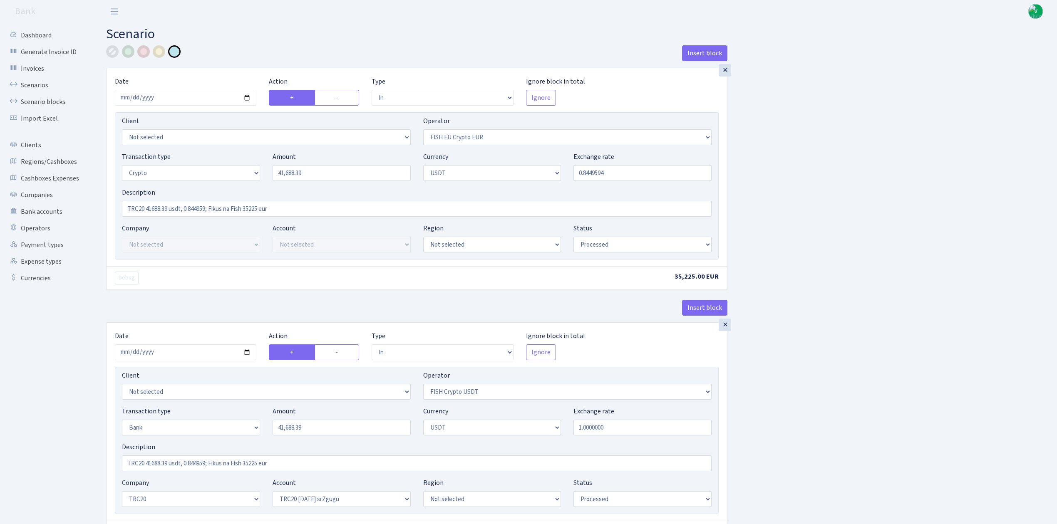
select select "in"
select select "361"
select select "3"
select select "6"
select select "processed"
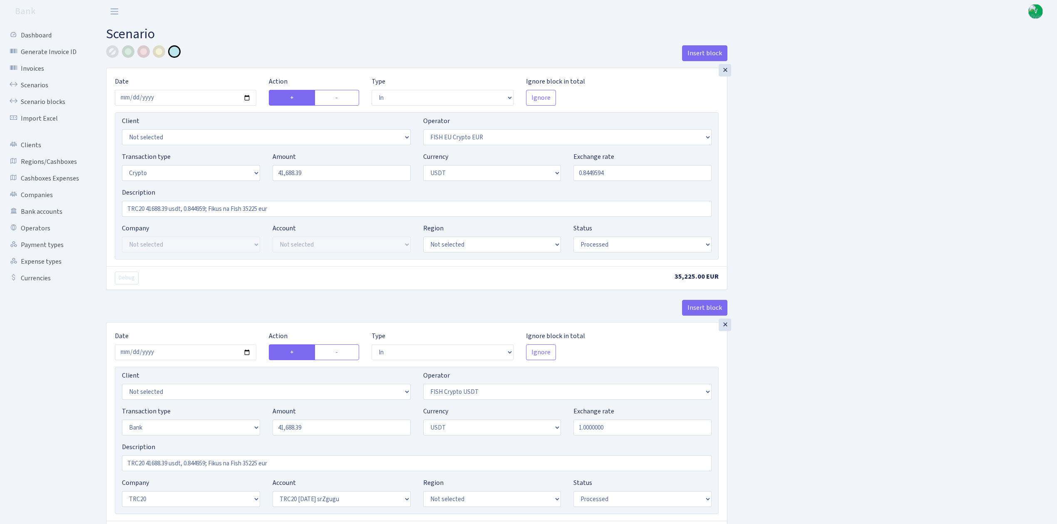
select select "in"
select select "242"
select select "2"
select select "6"
select select "20"
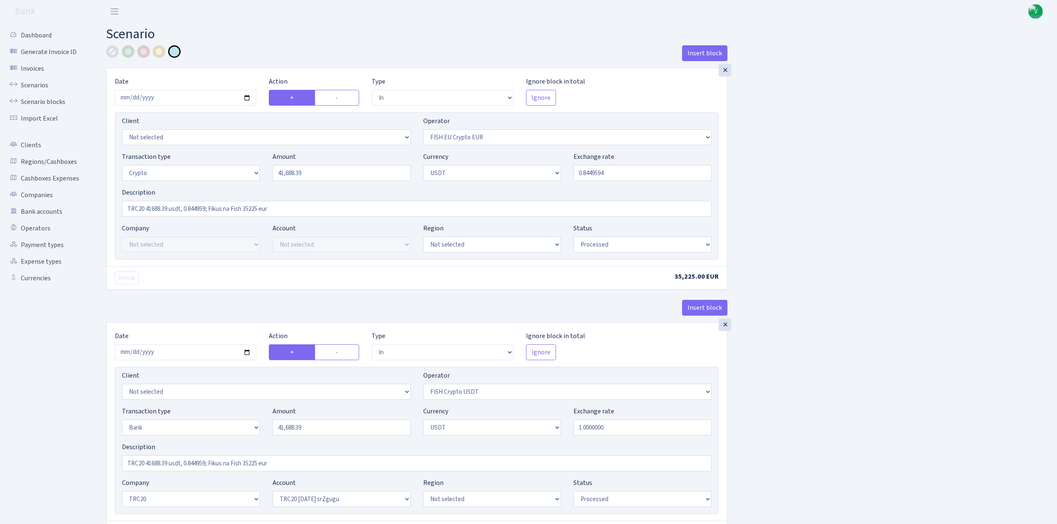
select select "61"
select select "processed"
select select "out"
select select "242"
select select "15"
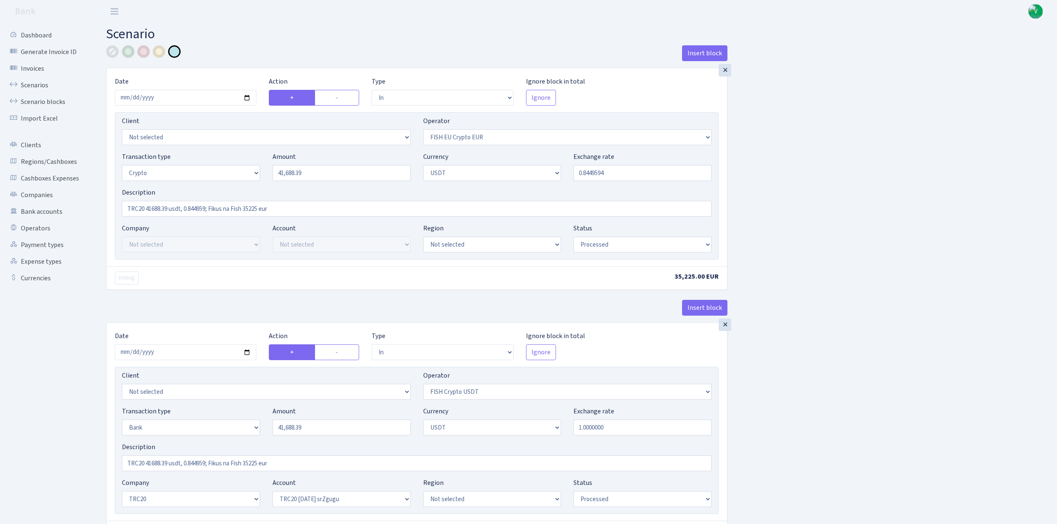
select select "6"
select select "processed"
click at [37, 87] on link "Scenarios" at bounding box center [45, 85] width 83 height 17
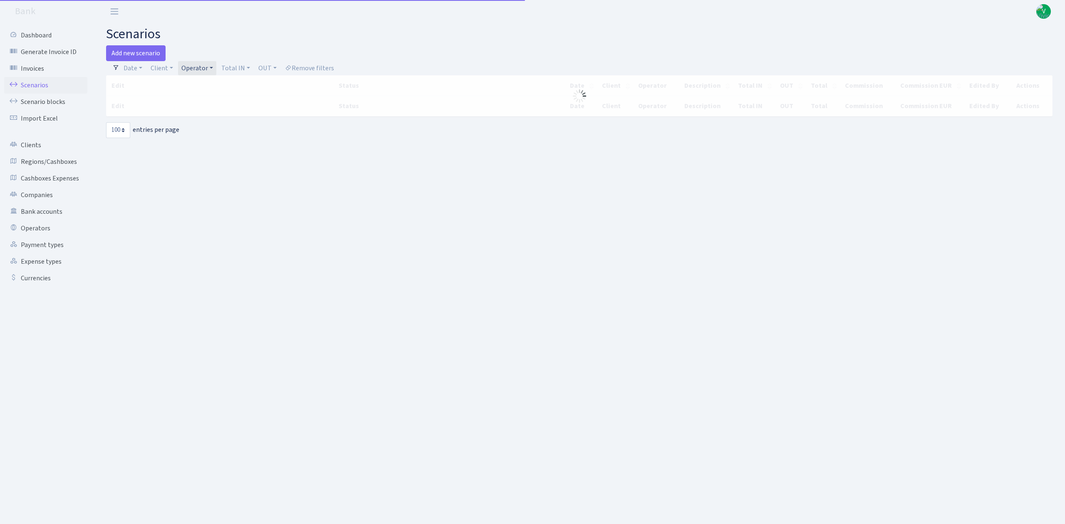
select select "100"
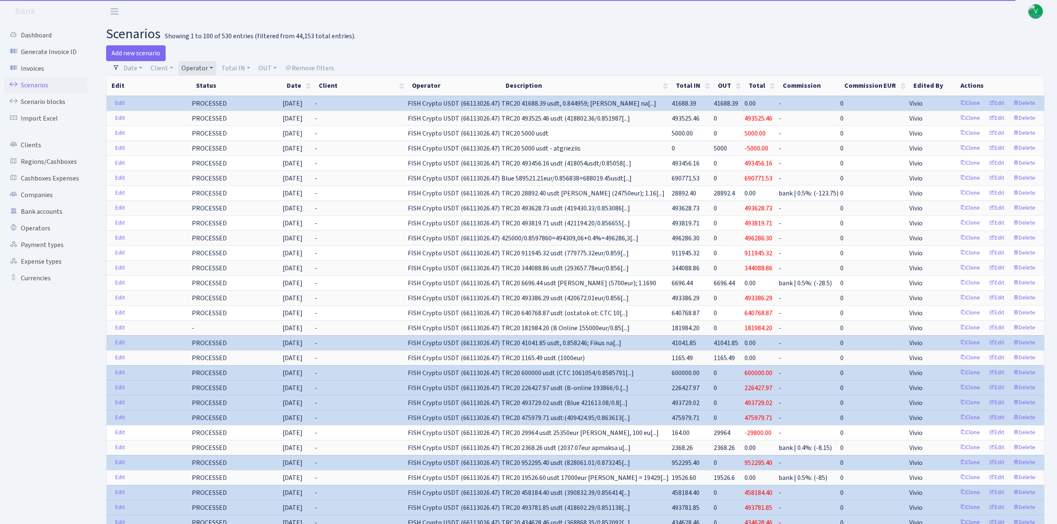
click at [210, 67] on link "Operator" at bounding box center [197, 68] width 38 height 14
click at [221, 126] on li "FISH Crypto EUR" at bounding box center [211, 118] width 63 height 15
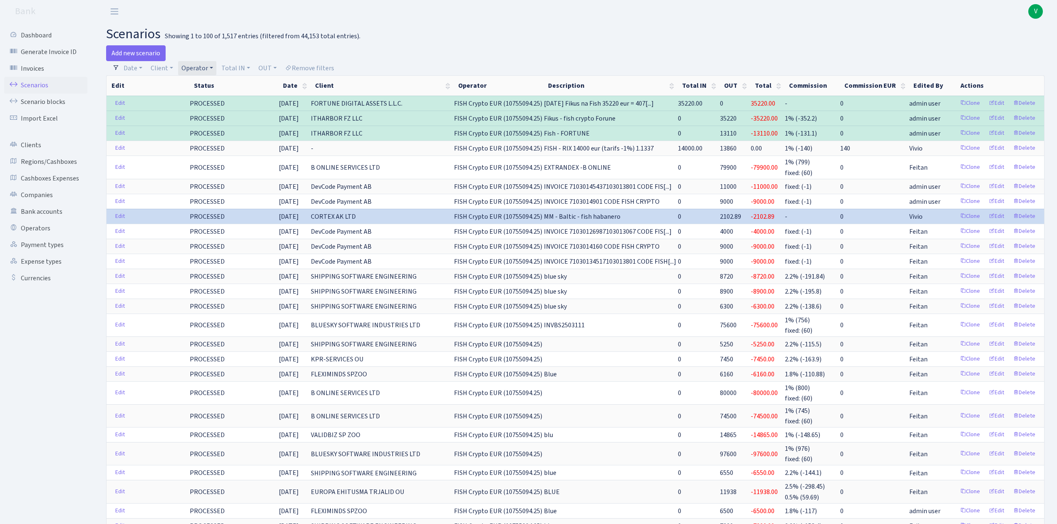
click at [198, 68] on link "Operator" at bounding box center [197, 68] width 38 height 14
click at [204, 122] on li "FISH Crypto USDT" at bounding box center [211, 114] width 63 height 15
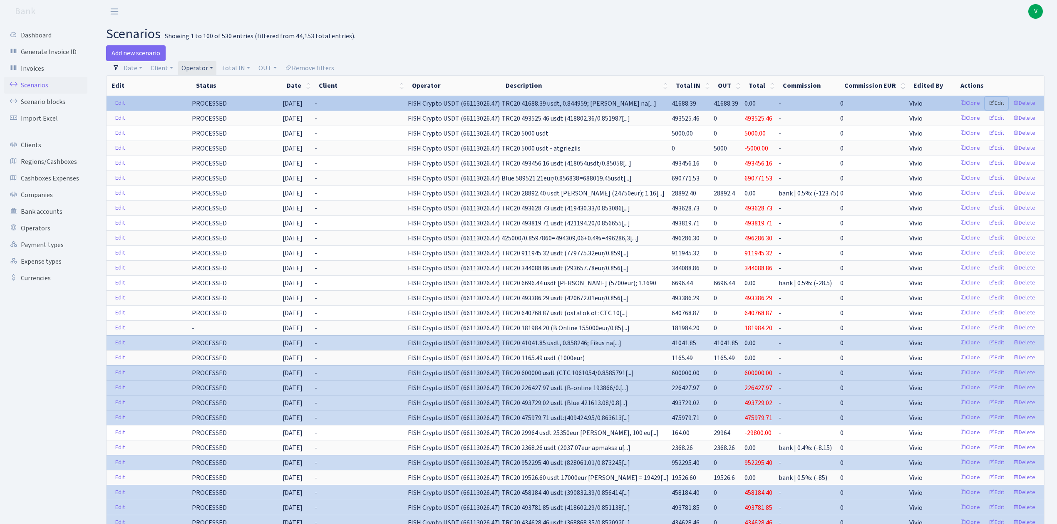
click at [1001, 100] on link "Edit" at bounding box center [996, 103] width 23 height 13
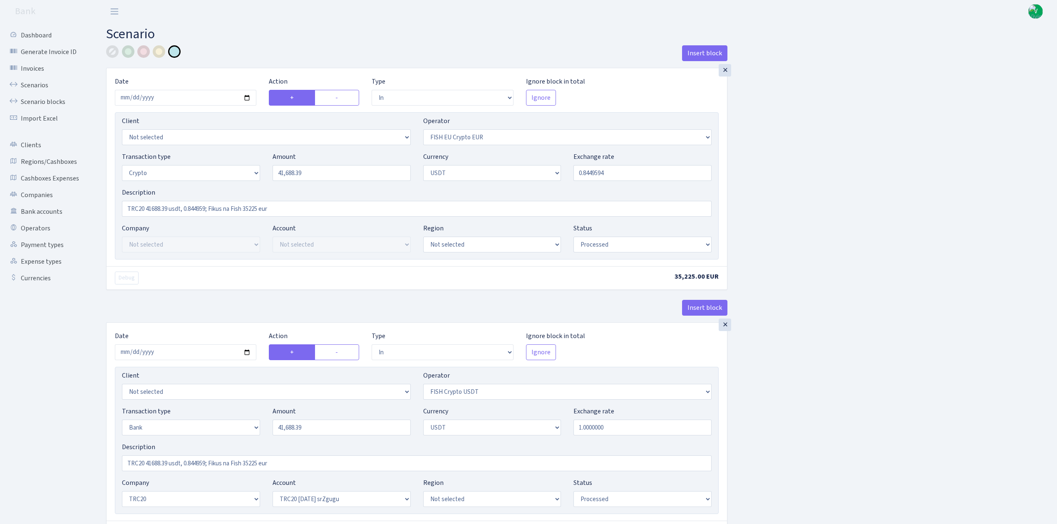
select select "in"
select select "361"
select select "3"
select select "6"
select select "processed"
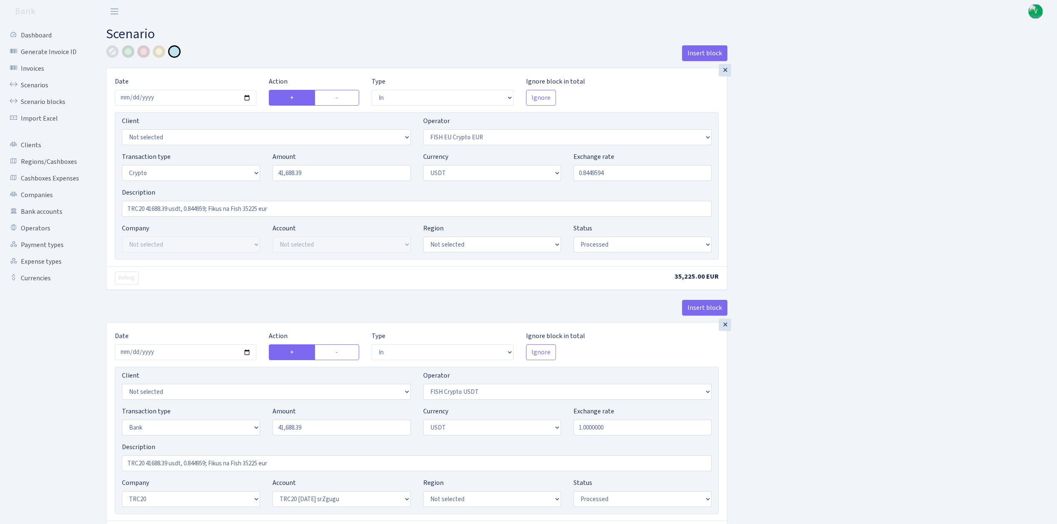
select select "in"
select select "242"
select select "2"
select select "6"
select select "20"
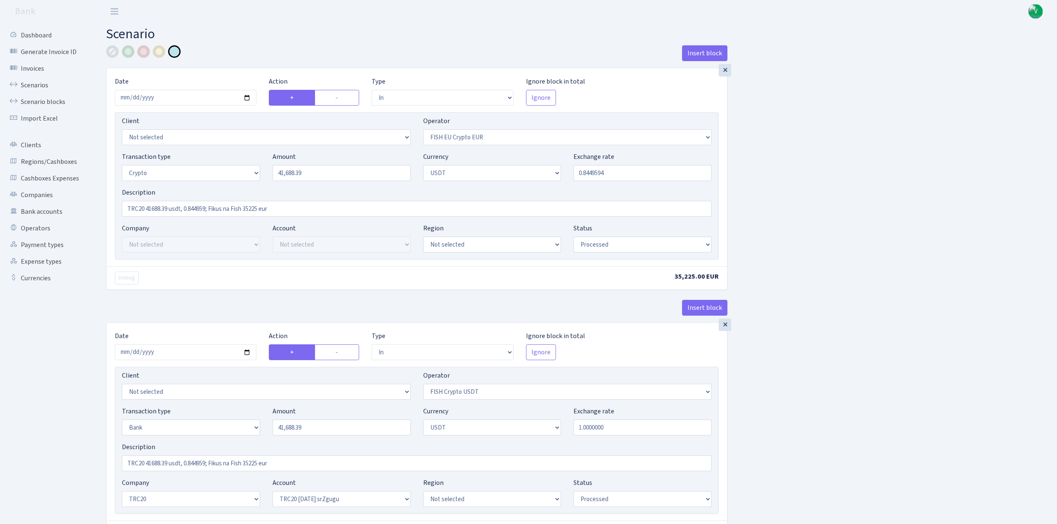
select select "61"
select select "processed"
select select "out"
select select "242"
select select "15"
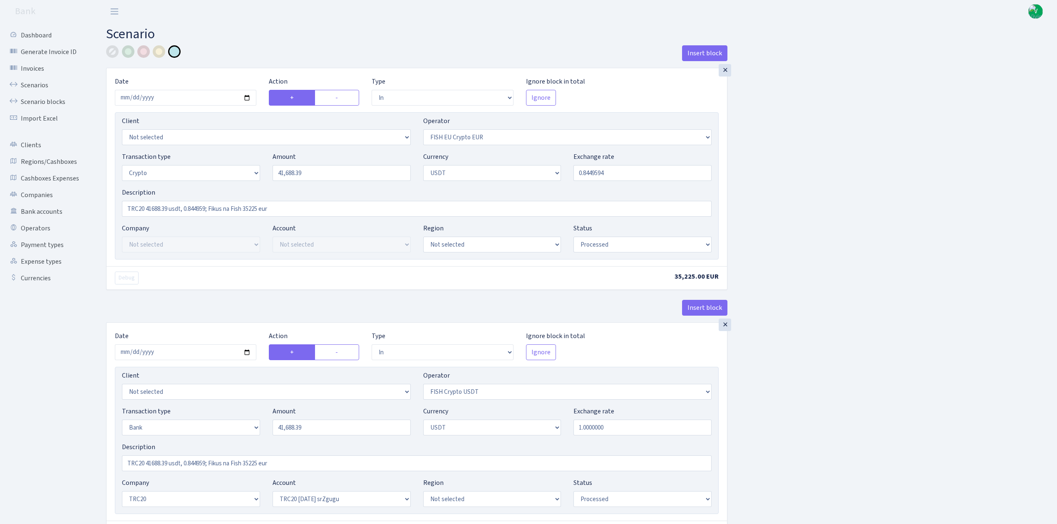
select select "6"
select select "processed"
click at [33, 84] on link "Scenarios" at bounding box center [45, 85] width 83 height 17
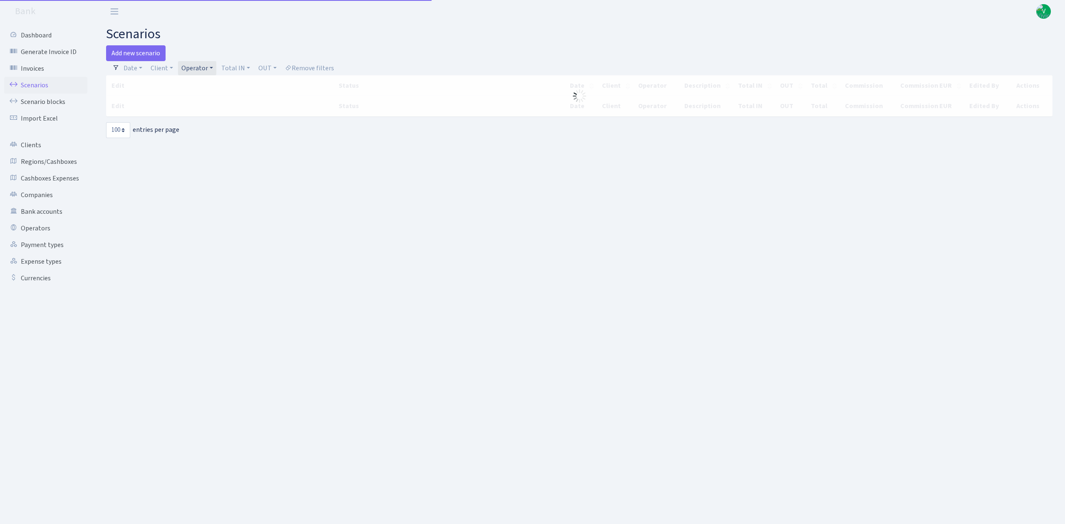
select select "100"
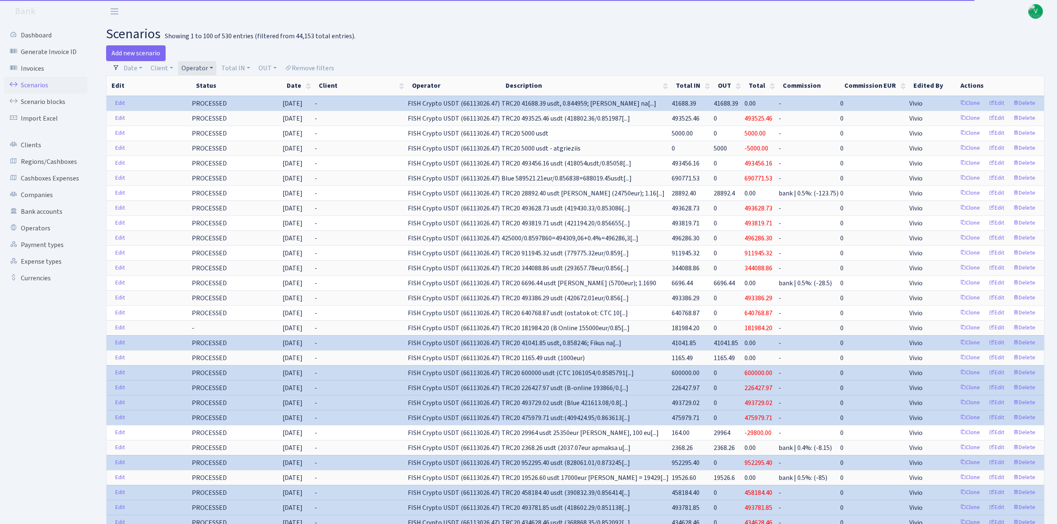
click at [195, 65] on link "Operator" at bounding box center [197, 68] width 38 height 14
click at [211, 132] on li "FISH EU Crypto EUR" at bounding box center [211, 125] width 63 height 15
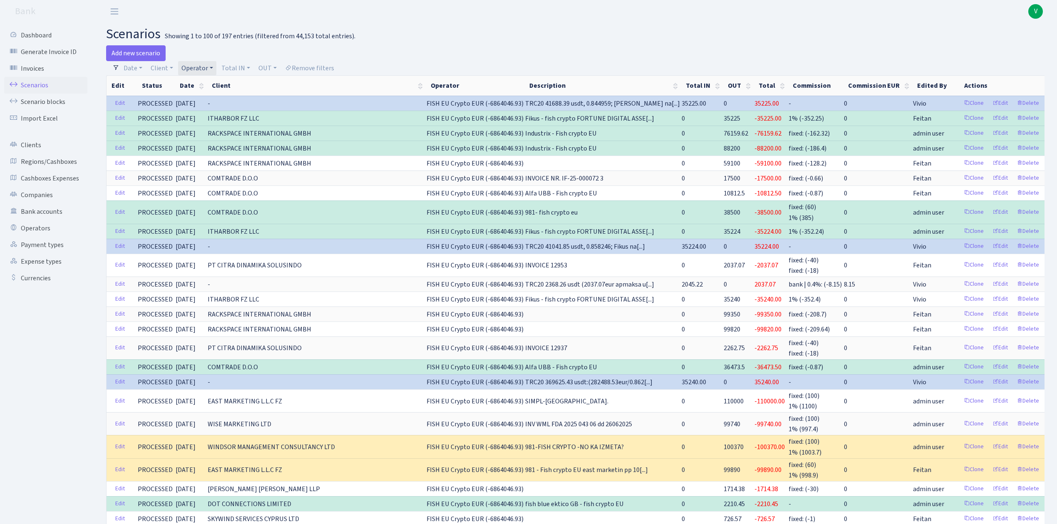
click at [189, 67] on link "Operator" at bounding box center [197, 68] width 38 height 14
select select
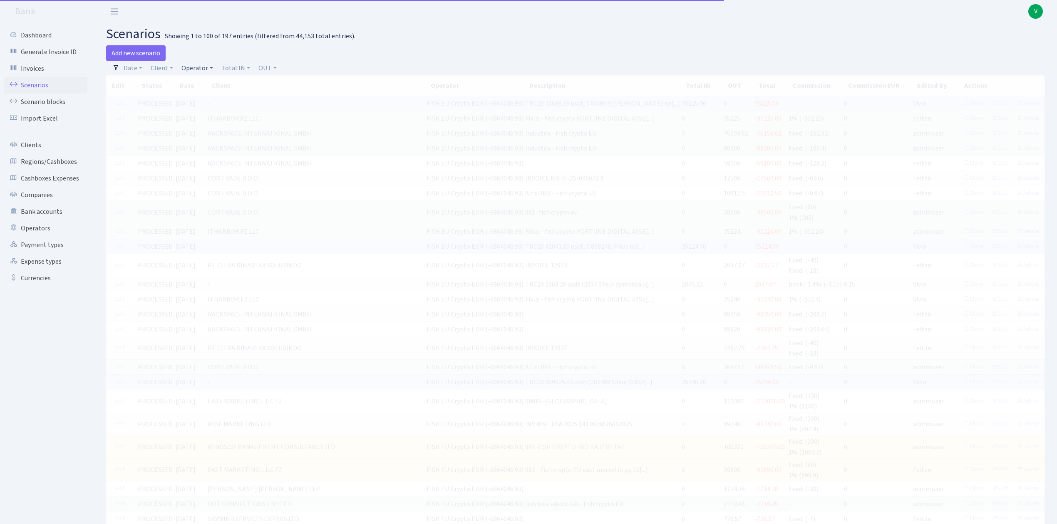
click at [192, 63] on link "Operator" at bounding box center [197, 68] width 38 height 14
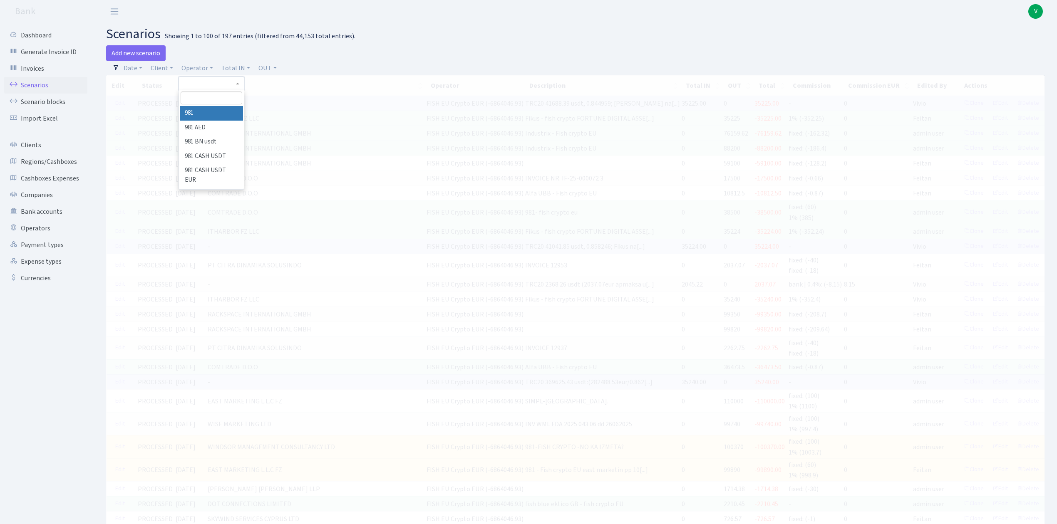
click at [209, 97] on input "search" at bounding box center [211, 98] width 61 height 13
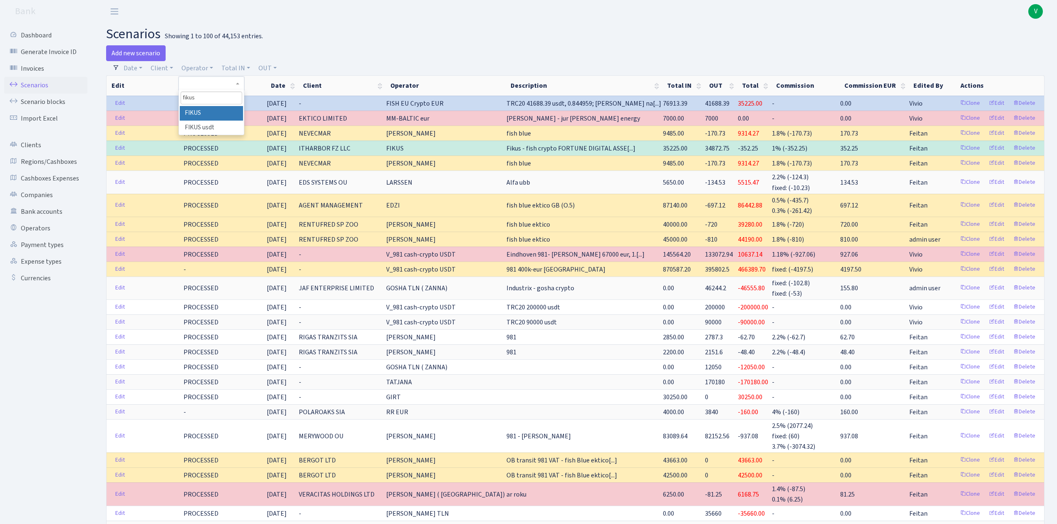
type input "fikus"
click at [229, 113] on li "FIKUS" at bounding box center [211, 113] width 63 height 15
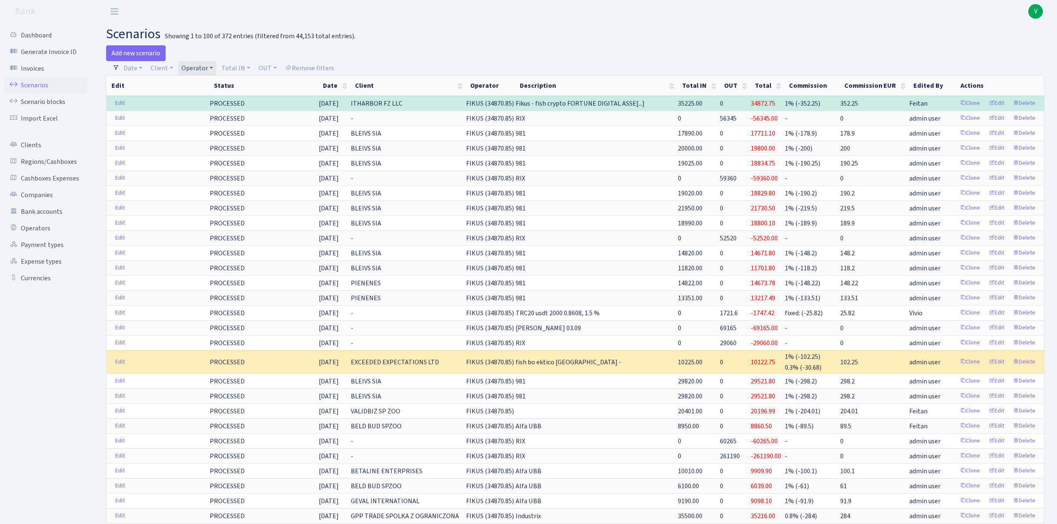
click at [199, 64] on link "Operator" at bounding box center [197, 68] width 38 height 14
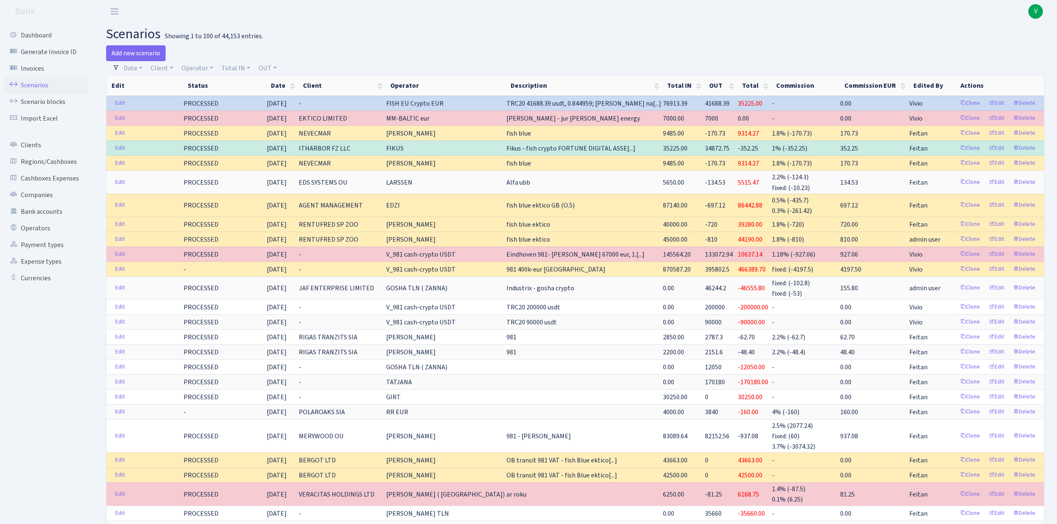
click at [645, 35] on h2 "scenarios Showing 1 to 100 of 44,153 entries." at bounding box center [575, 34] width 939 height 16
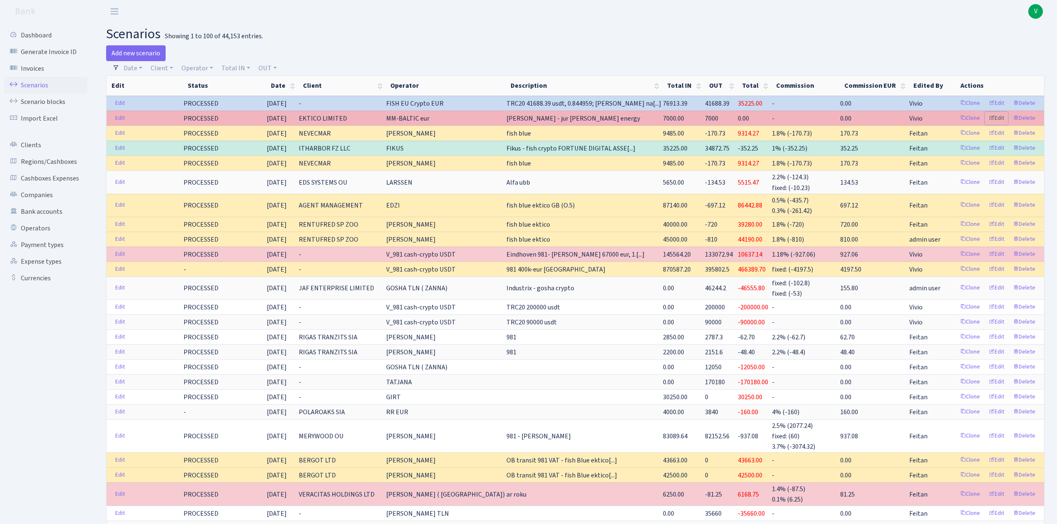
click at [999, 120] on link "Edit" at bounding box center [996, 118] width 23 height 13
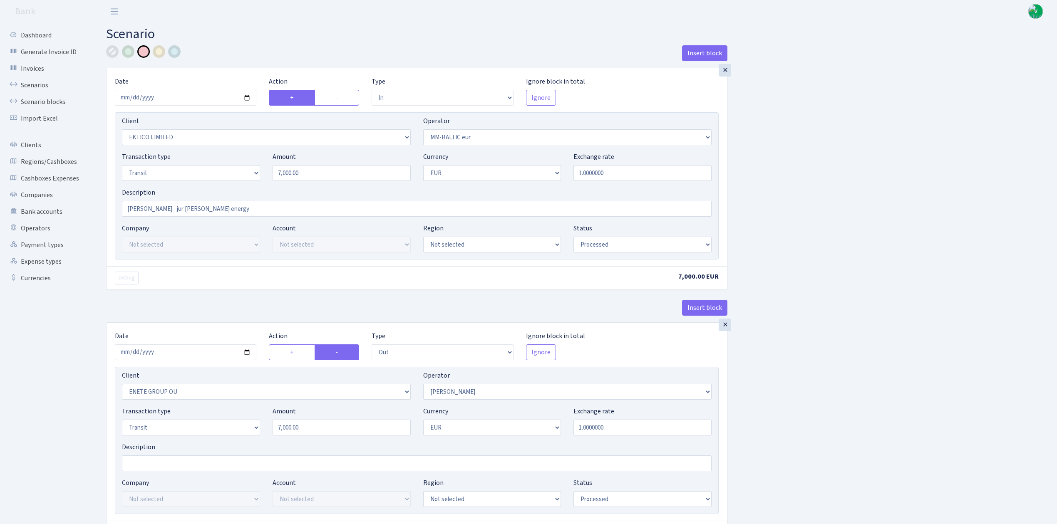
select select "in"
select select "3093"
select select "458"
select select "5"
select select "1"
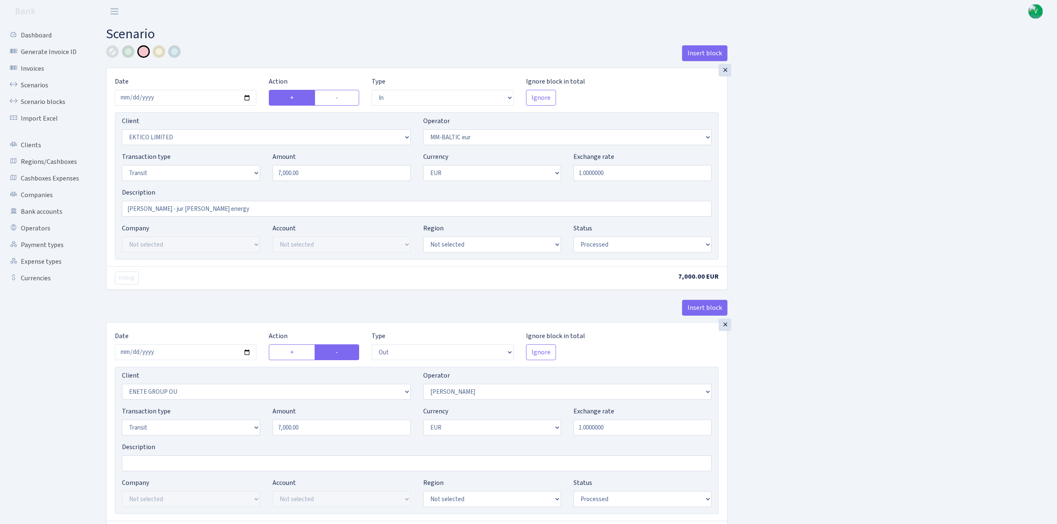
select select "processed"
select select "out"
select select "2380"
select select "260"
select select "5"
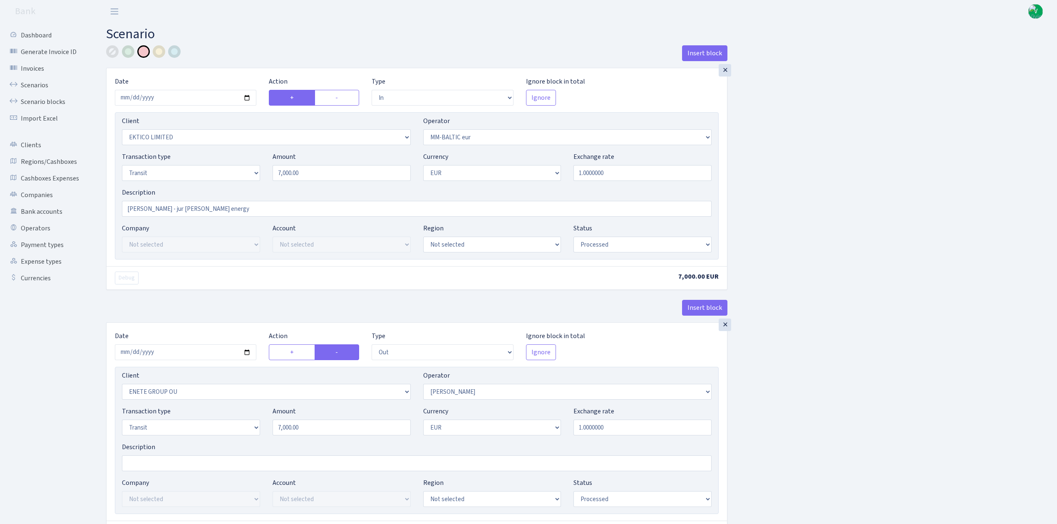
select select "1"
select select "processed"
click at [573, 398] on select "Not selected 981 981 AED 981 BN usdt 981 CASH USDT 981 CASH USDT EUR 981 GOLD 9…" at bounding box center [567, 392] width 289 height 16
select select "121"
click at [423, 387] on select "Not selected 981 981 AED 981 BN usdt 981 CASH USDT 981 CASH USDT EUR 981 GOLD 9…" at bounding box center [567, 392] width 289 height 16
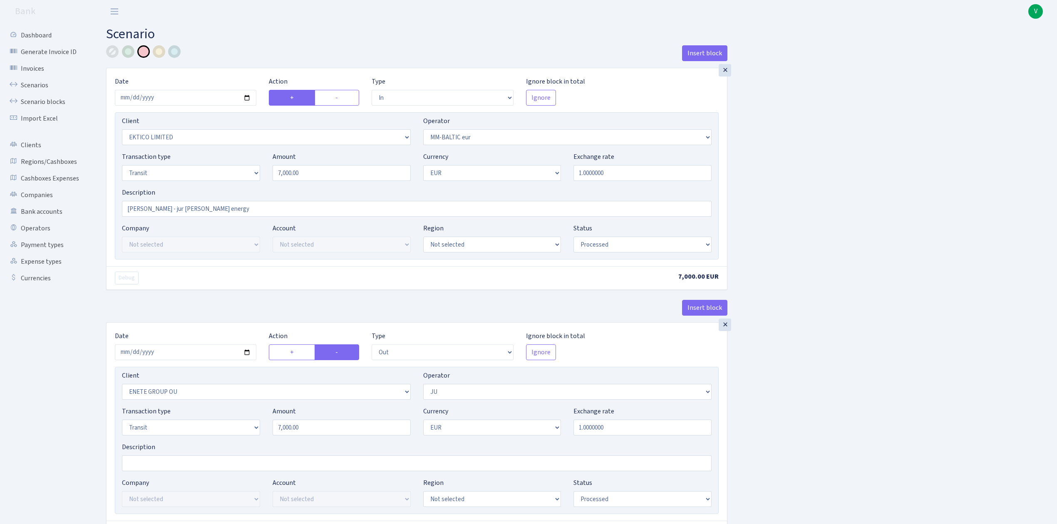
click at [861, 279] on div "Insert block × Date 2025-09-16 Action + - Type --- In Out Commission Field requ…" at bounding box center [575, 329] width 951 height 569
drag, startPoint x: 152, startPoint y: 207, endPoint x: 172, endPoint y: 210, distance: 20.3
click at [172, 210] on input "Emil - jur martins energy" at bounding box center [417, 209] width 590 height 16
click at [192, 210] on input "Emil - jur energy" at bounding box center [417, 209] width 590 height 16
drag, startPoint x: 297, startPoint y: 213, endPoint x: 104, endPoint y: 200, distance: 193.1
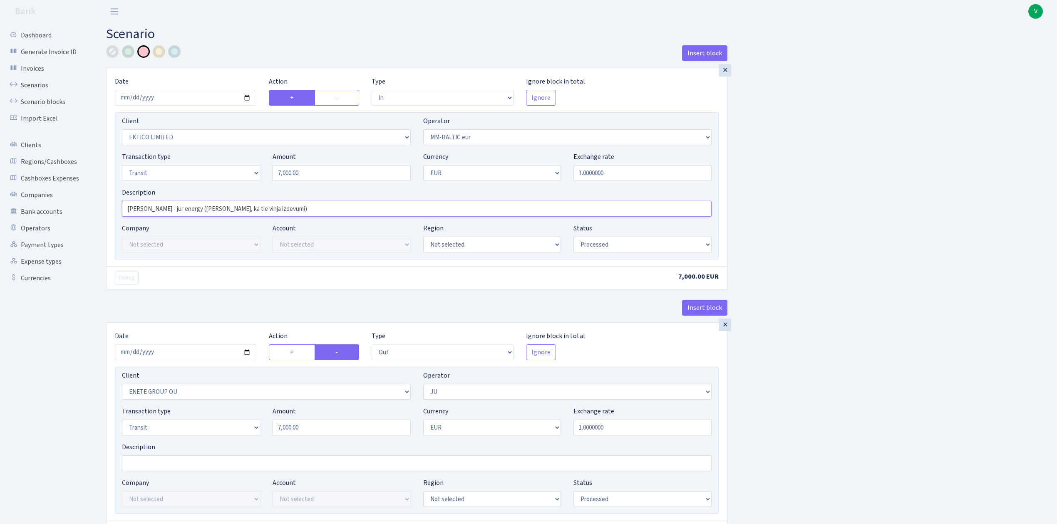
click at [104, 200] on div "Insert block × Date 2025-09-16 Action + - Type --- In Out Commission Field requ…" at bounding box center [417, 329] width 634 height 569
type input "Emil - jur energy (JU teica, ka tie vinja izdevumi)"
click at [159, 467] on input "Description" at bounding box center [417, 464] width 590 height 16
paste input "Emil - jur energy (JU teica, ka tie vinja izdevumi)"
type input "Emil - jur energy (JU teica, ka tie vinja izdevumi)"
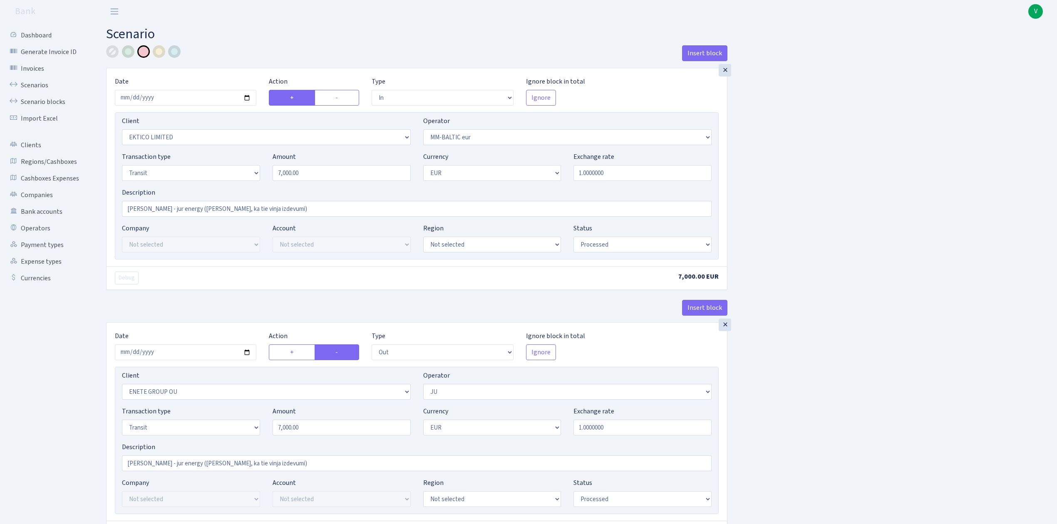
click at [766, 402] on div "Insert block × Date 2025-09-16 Action + - Type --- In Out Commission Field requ…" at bounding box center [575, 329] width 951 height 569
click at [778, 445] on div "Insert block × Date 2025-09-16 Action + - Type --- In Out Commission Field requ…" at bounding box center [575, 329] width 951 height 569
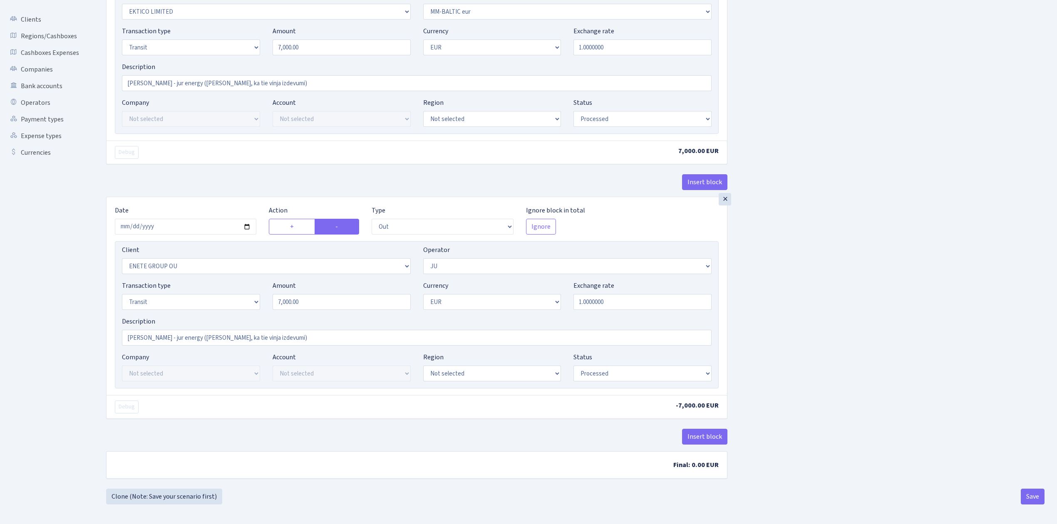
scroll to position [131, 0]
click at [1031, 494] on button "Save" at bounding box center [1033, 496] width 24 height 16
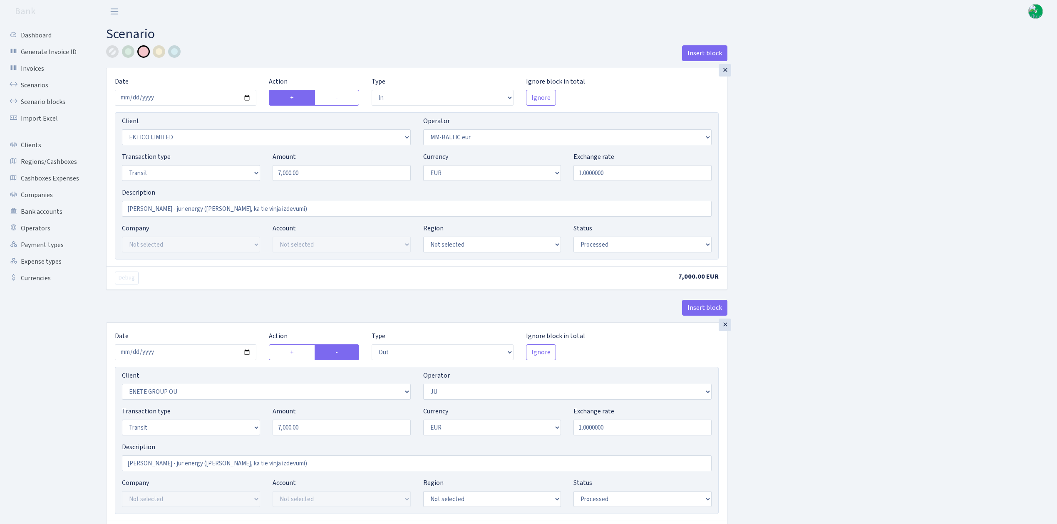
select select "in"
select select "3093"
select select "458"
select select "5"
select select "1"
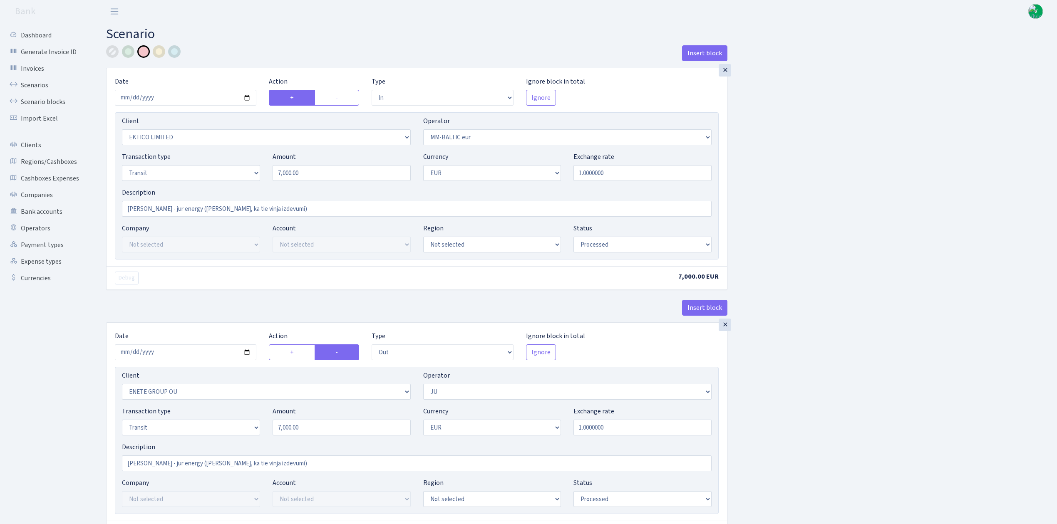
select select "processed"
select select "out"
select select "2380"
select select "121"
select select "5"
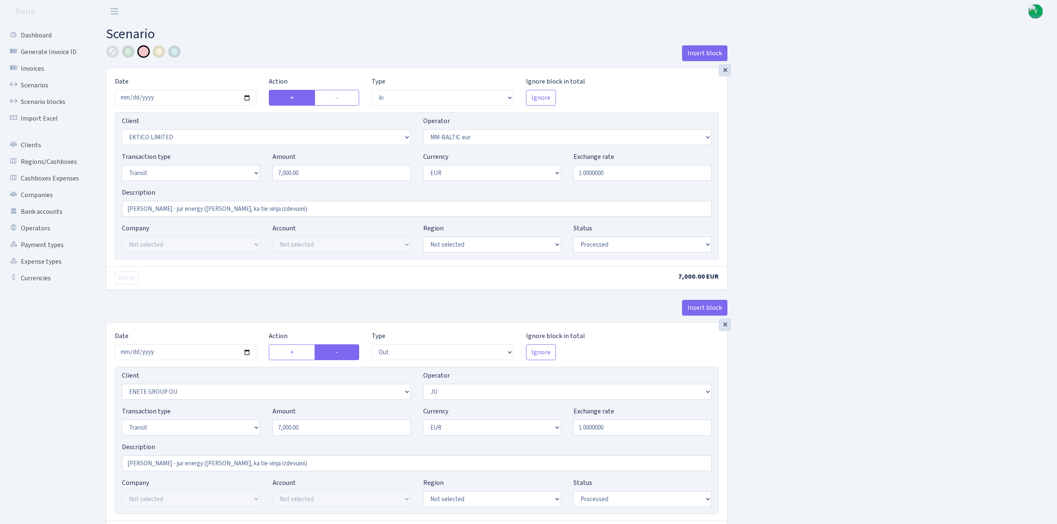
select select "1"
select select "processed"
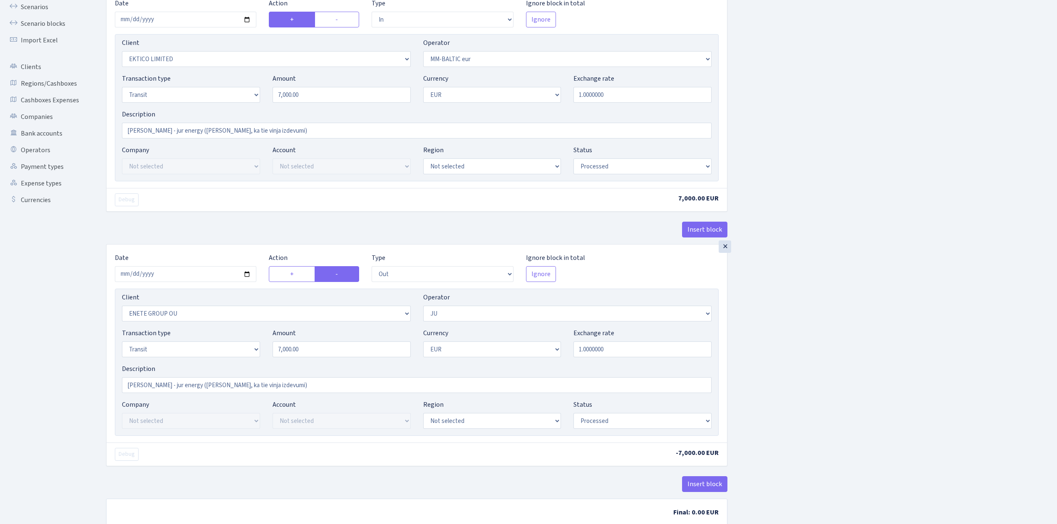
scroll to position [131, 0]
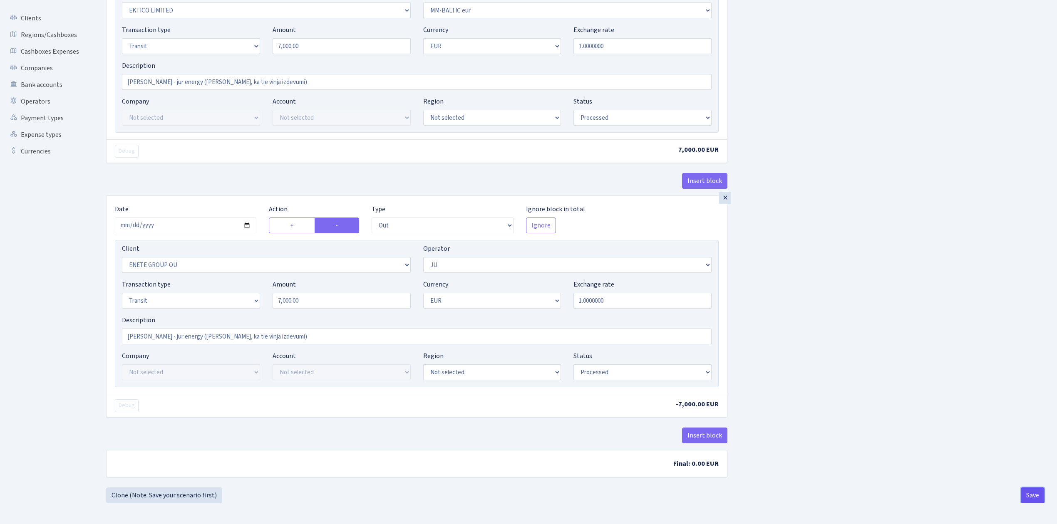
click at [1032, 497] on button "Save" at bounding box center [1033, 496] width 24 height 16
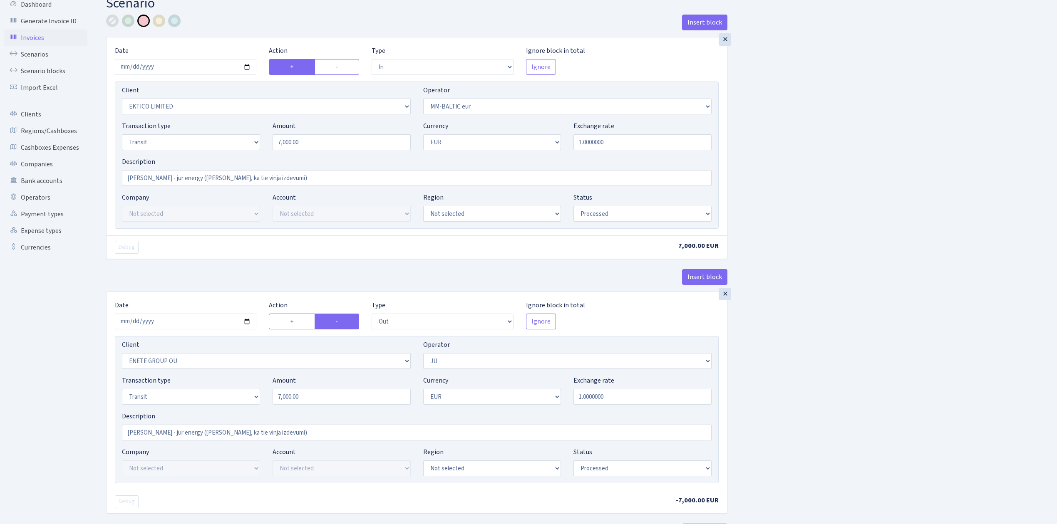
scroll to position [0, 0]
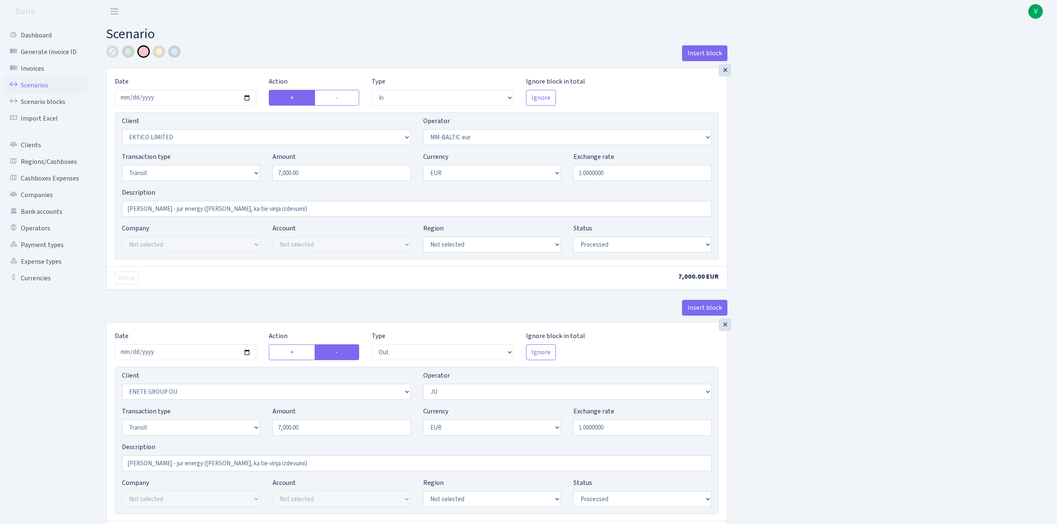
click at [31, 78] on link "Scenarios" at bounding box center [45, 85] width 83 height 17
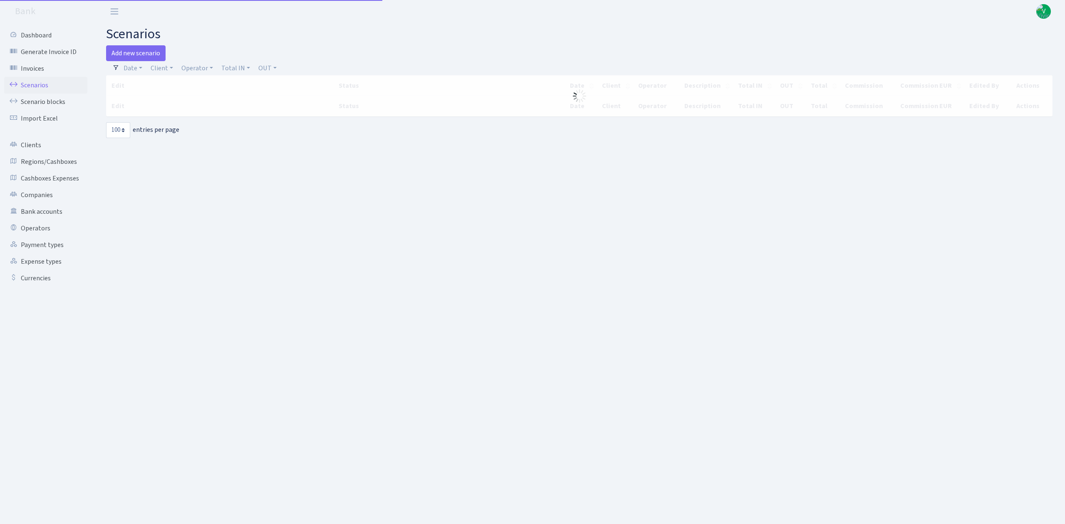
select select "100"
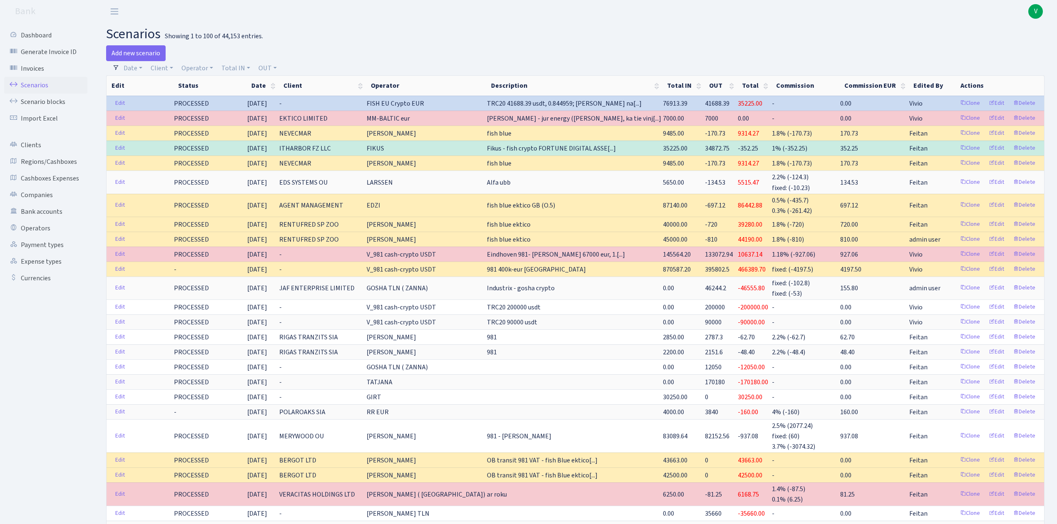
click at [1039, 9] on span "V" at bounding box center [1035, 11] width 15 height 15
click at [1006, 45] on link "Logout" at bounding box center [1009, 48] width 75 height 13
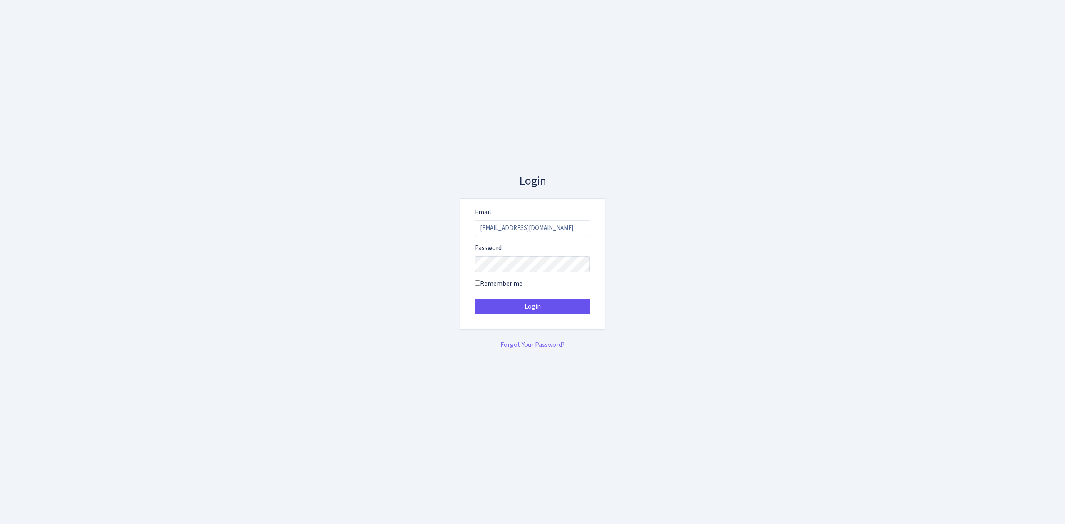
click at [583, 303] on button "Login" at bounding box center [533, 307] width 116 height 16
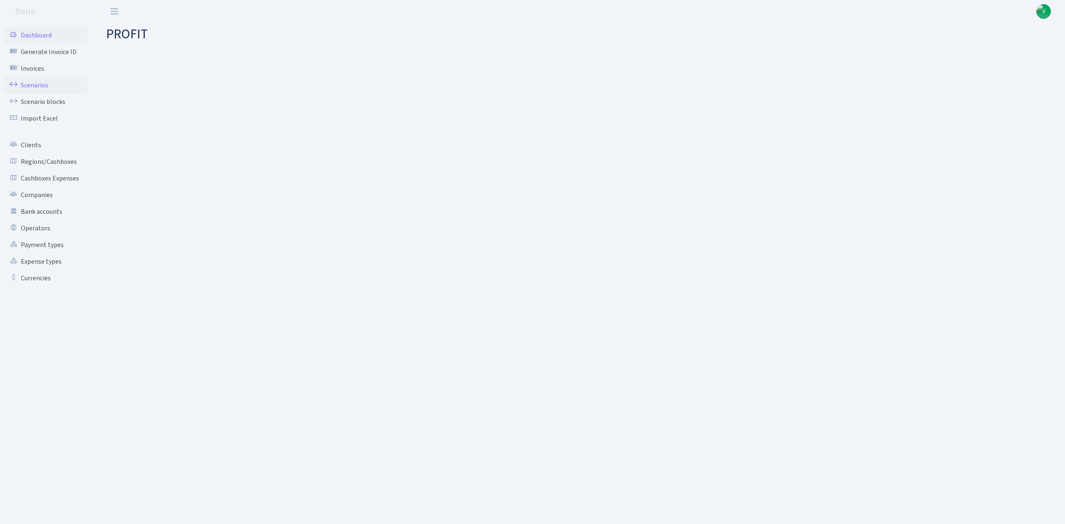
click at [41, 84] on link "Scenarios" at bounding box center [45, 85] width 83 height 17
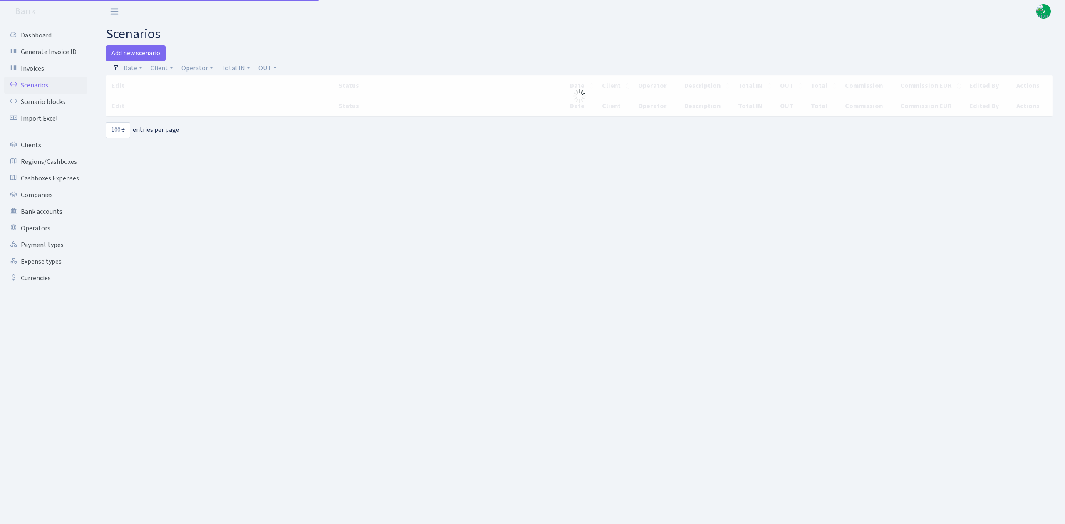
select select "100"
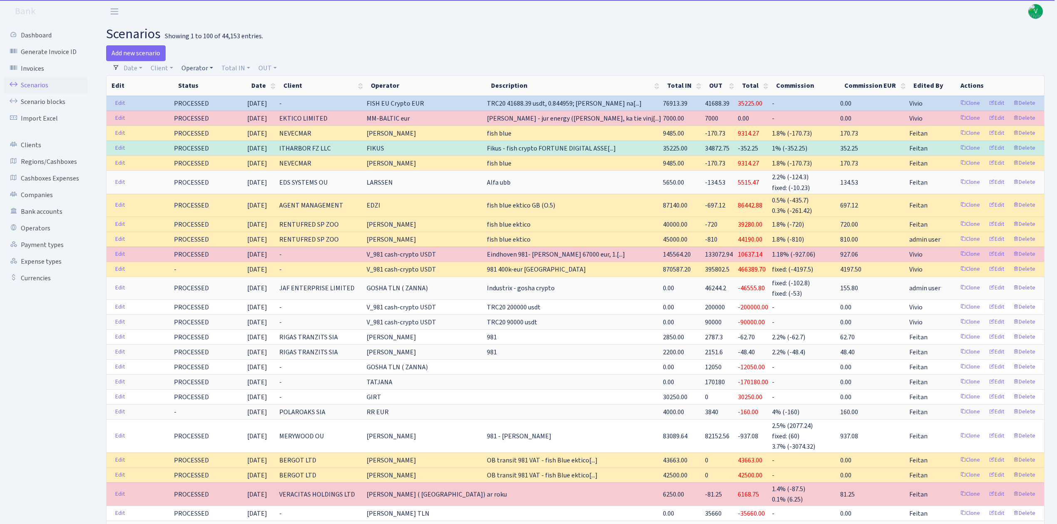
click at [195, 66] on link "Operator" at bounding box center [197, 68] width 38 height 14
click at [206, 97] on input "search" at bounding box center [211, 98] width 61 height 13
type input "morskoj"
click at [217, 156] on li "MORSKOJ EUR" at bounding box center [211, 161] width 63 height 15
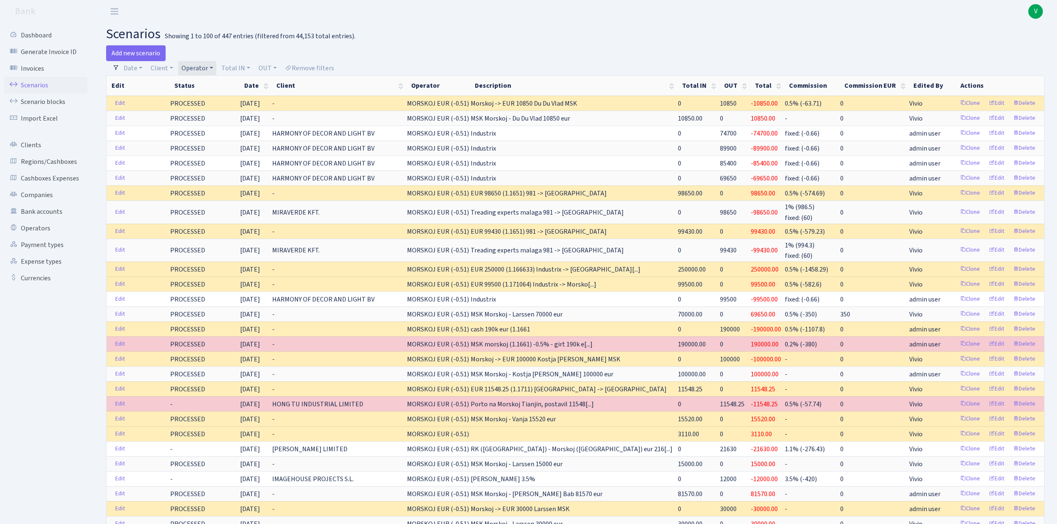
click at [208, 65] on link "Operator" at bounding box center [197, 68] width 38 height 14
click at [209, 99] on li "MORSKOJ USDT" at bounding box center [211, 91] width 63 height 15
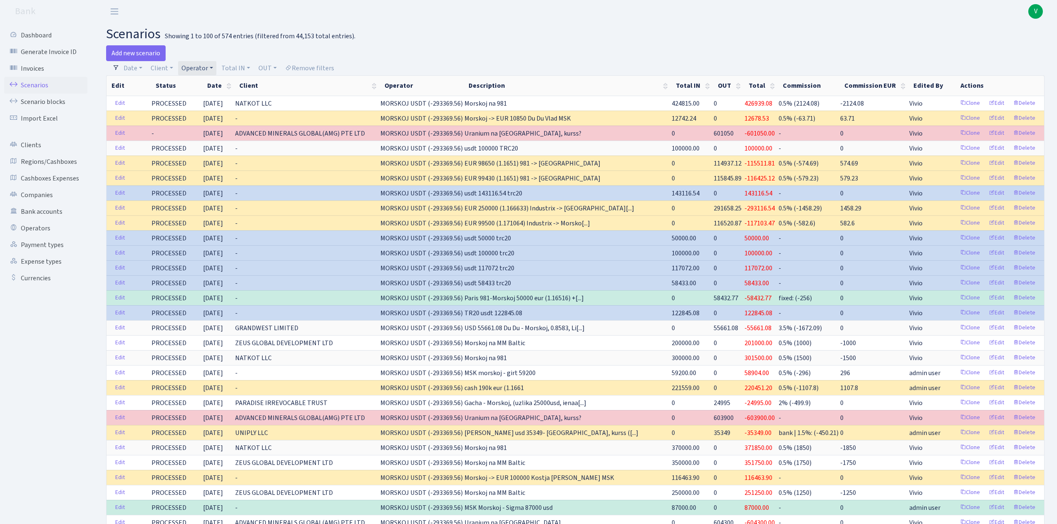
click at [190, 67] on link "Operator" at bounding box center [197, 68] width 38 height 14
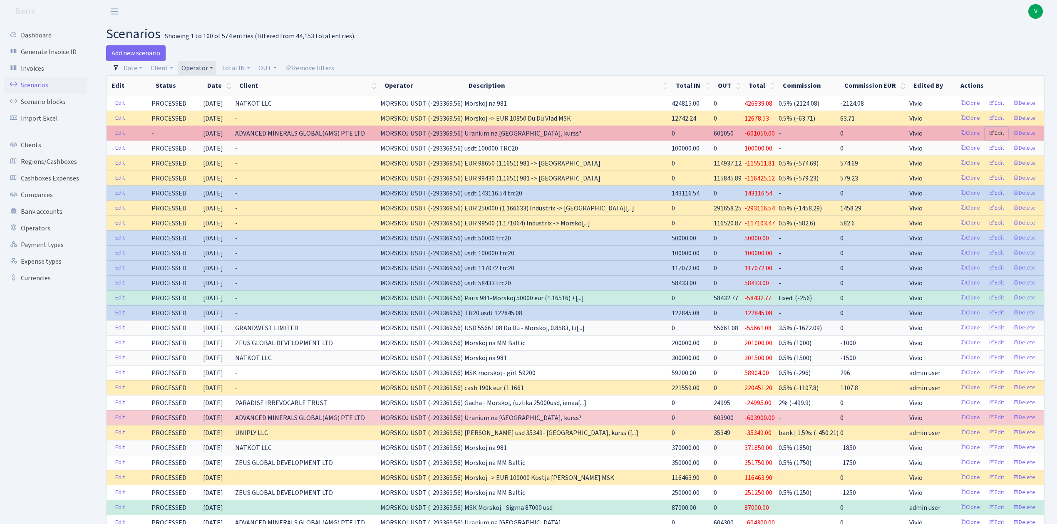
click at [1001, 132] on link "Edit" at bounding box center [996, 133] width 23 height 13
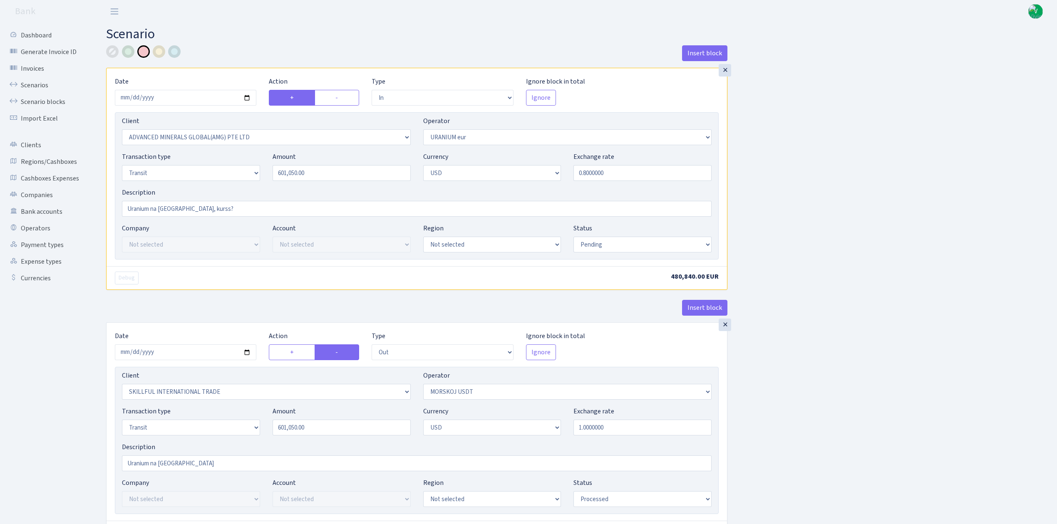
select select "in"
select select "2831"
select select "393"
select select "5"
select select "2"
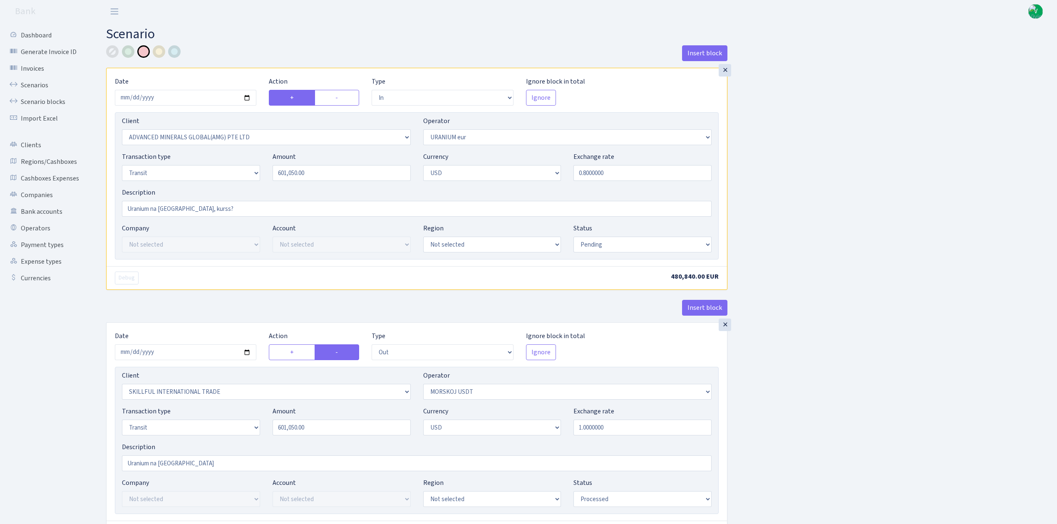
select select "pending"
select select "out"
select select "2655"
select select "324"
select select "5"
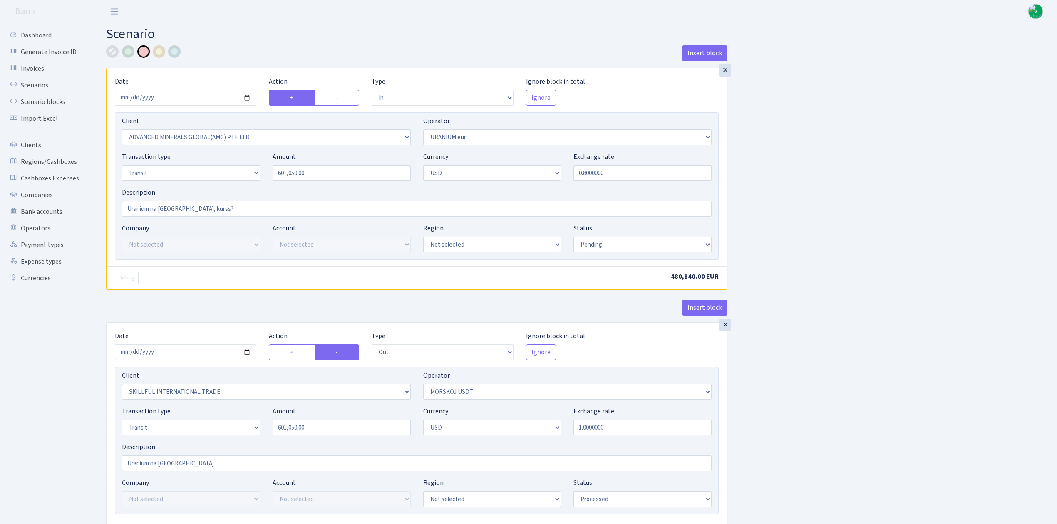
select select "2"
select select "processed"
click at [621, 243] on select "Draft Pending Later Never Processed" at bounding box center [643, 245] width 138 height 16
select select "processed"
click at [574, 238] on select "Draft Pending Later Never Processed" at bounding box center [643, 245] width 138 height 16
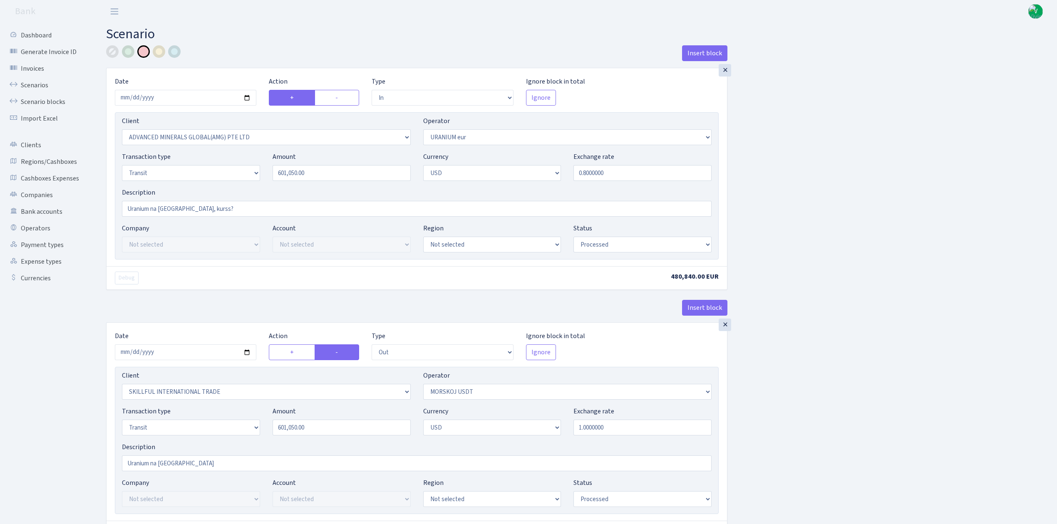
click at [838, 410] on div "Insert block × Date 2025-09-09 Action + - Type --- In Out Commission Field requ…" at bounding box center [575, 329] width 951 height 569
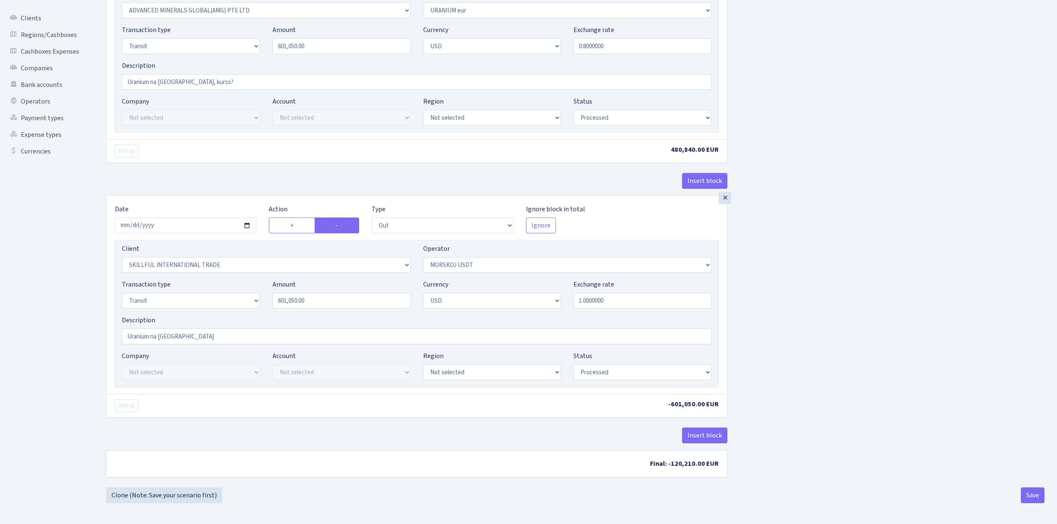
scroll to position [131, 0]
click at [1029, 494] on button "Save" at bounding box center [1033, 496] width 24 height 16
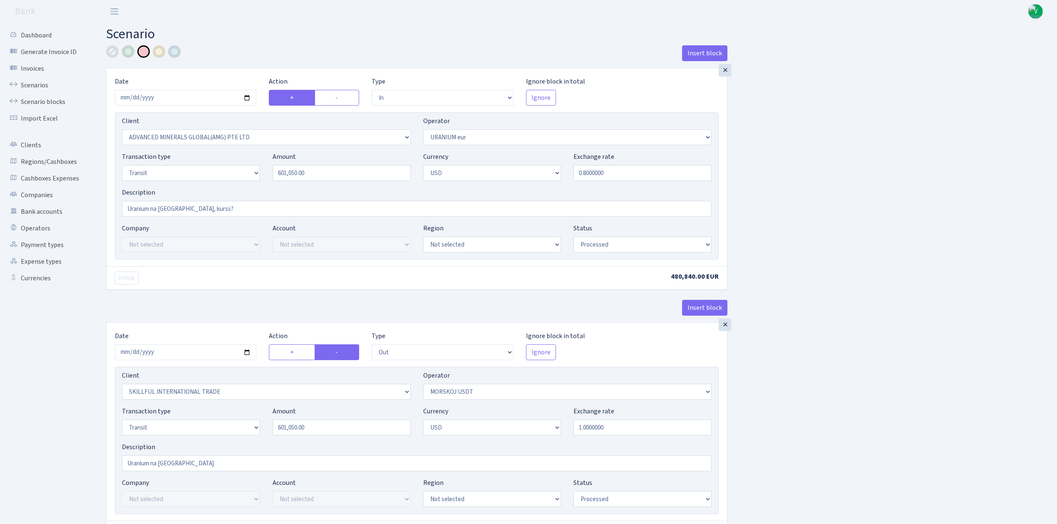
select select "in"
select select "2831"
select select "393"
select select "5"
select select "2"
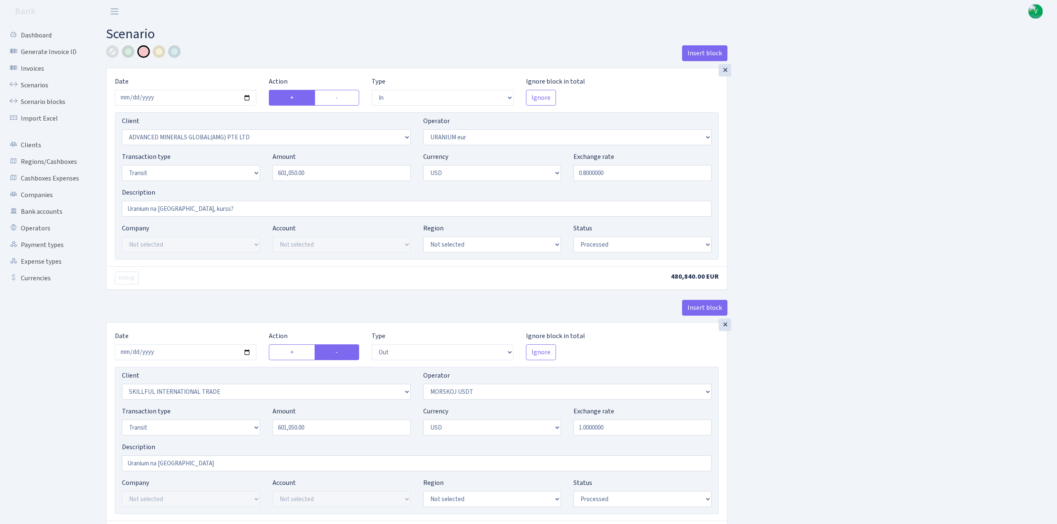
select select "processed"
select select "out"
select select "2655"
select select "324"
select select "5"
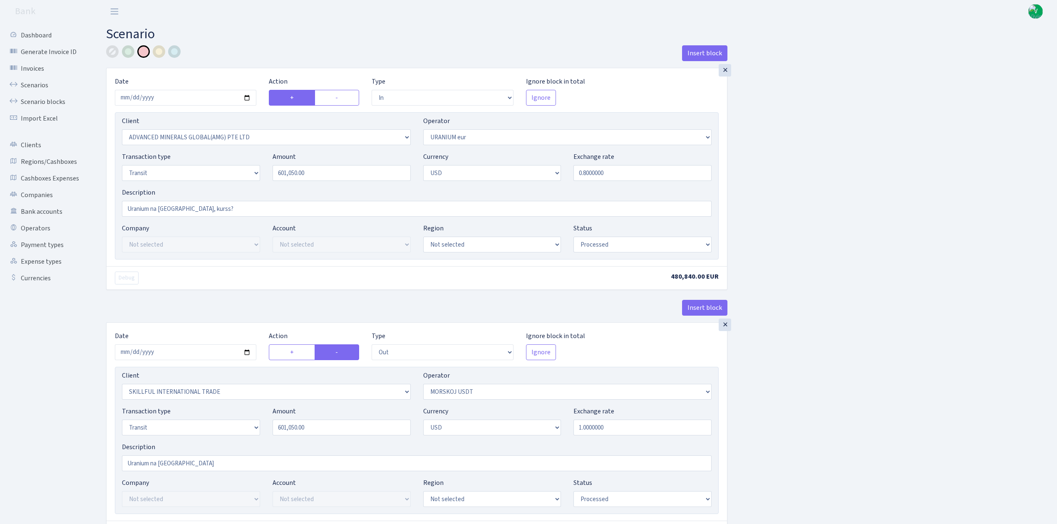
select select "2"
select select "processed"
click at [34, 82] on link "Scenarios" at bounding box center [45, 85] width 83 height 17
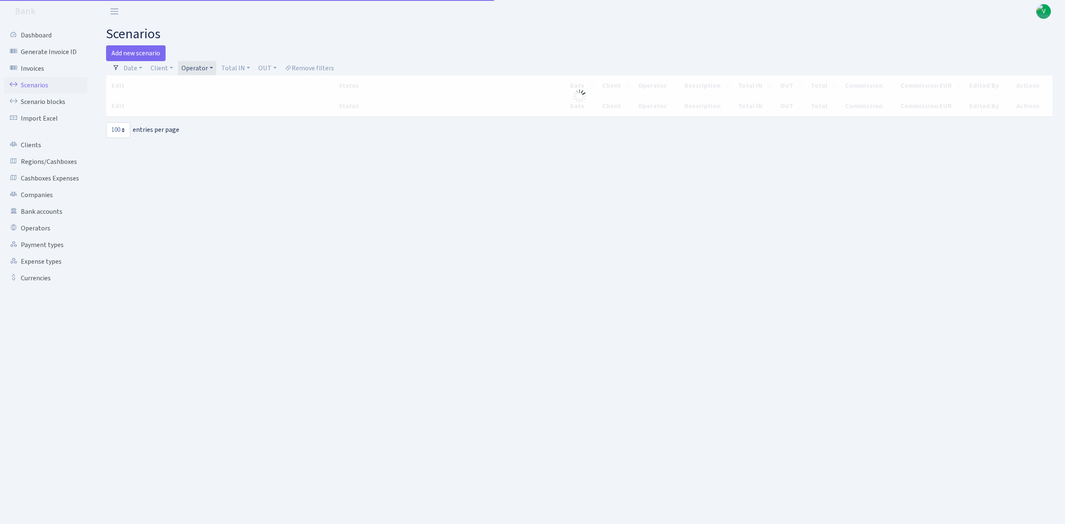
select select "100"
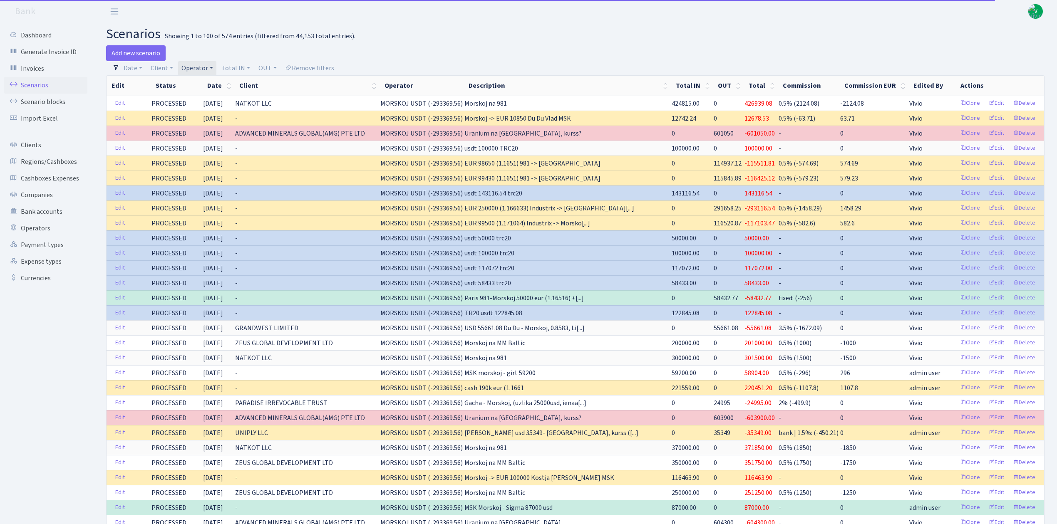
click at [201, 69] on link "Operator" at bounding box center [197, 68] width 38 height 14
click at [221, 70] on li "MORSKOJ EUR" at bounding box center [211, 62] width 63 height 15
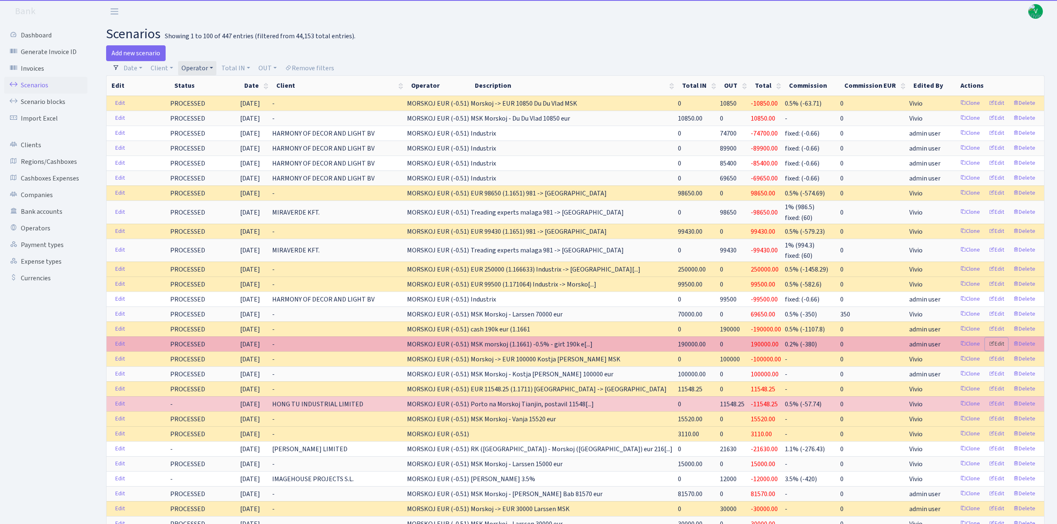
click at [999, 345] on link "Edit" at bounding box center [996, 344] width 23 height 13
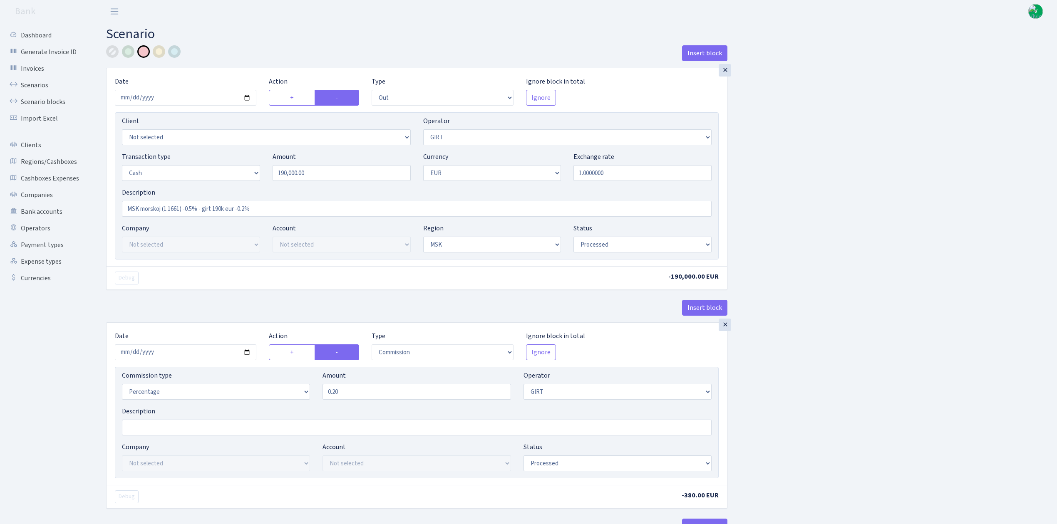
select select "out"
select select "7"
select select "1"
select select "3"
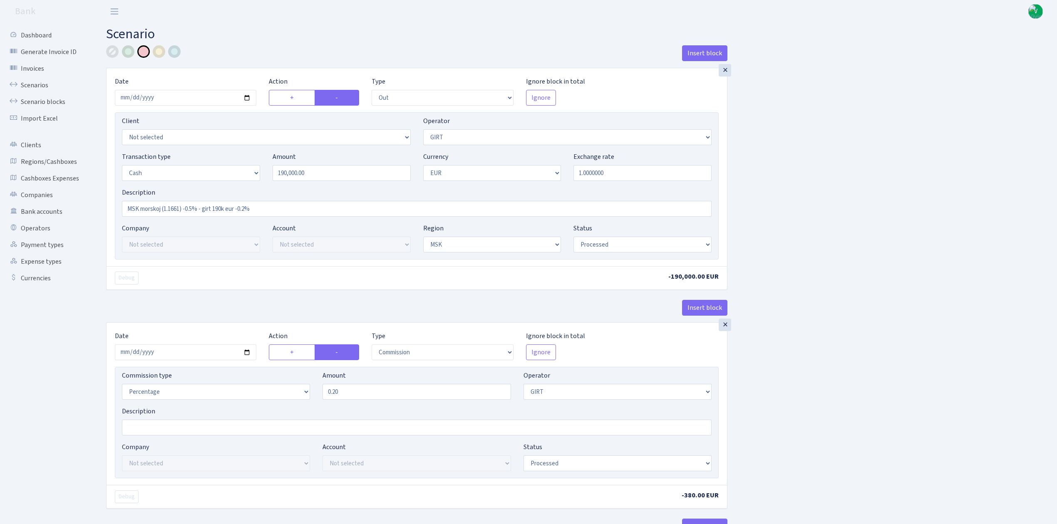
select select "processed"
select select "commission"
select select "7"
select select "processed"
select select "in"
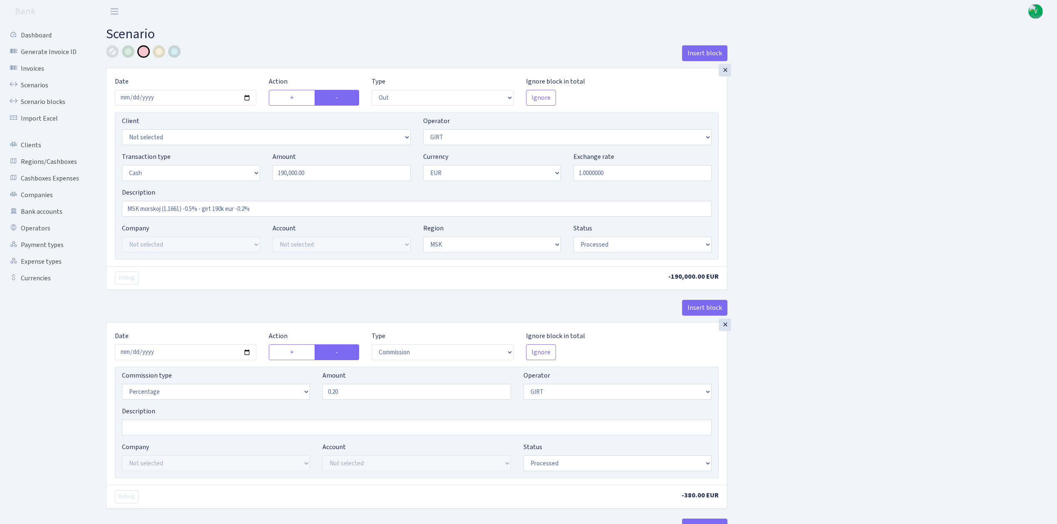
select select "323"
select select "1"
select select "3"
select select "processed"
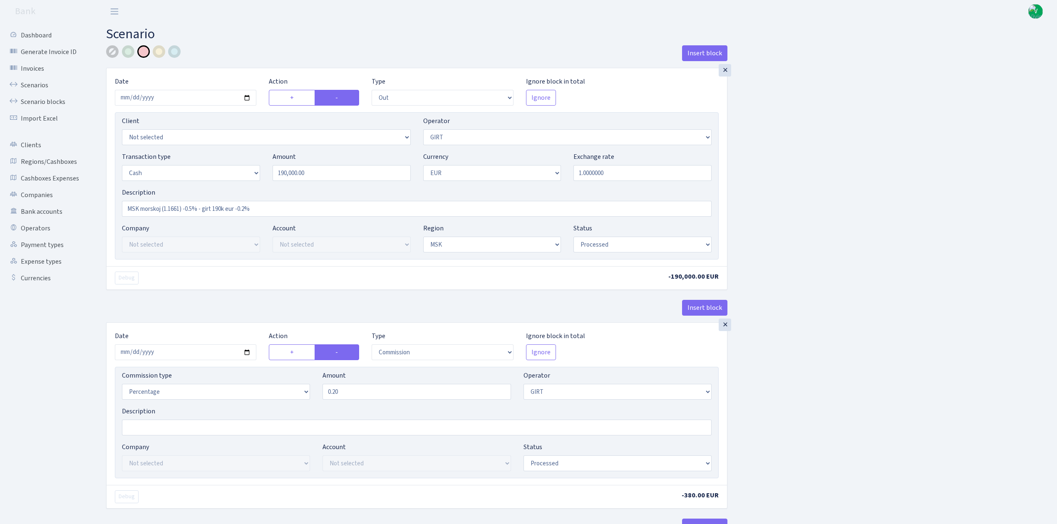
click at [111, 52] on div at bounding box center [112, 51] width 12 height 12
click at [869, 227] on div "Insert block × Date 2025-08-28 Action + - Type --- In Out Commission Field requ…" at bounding box center [575, 439] width 951 height 788
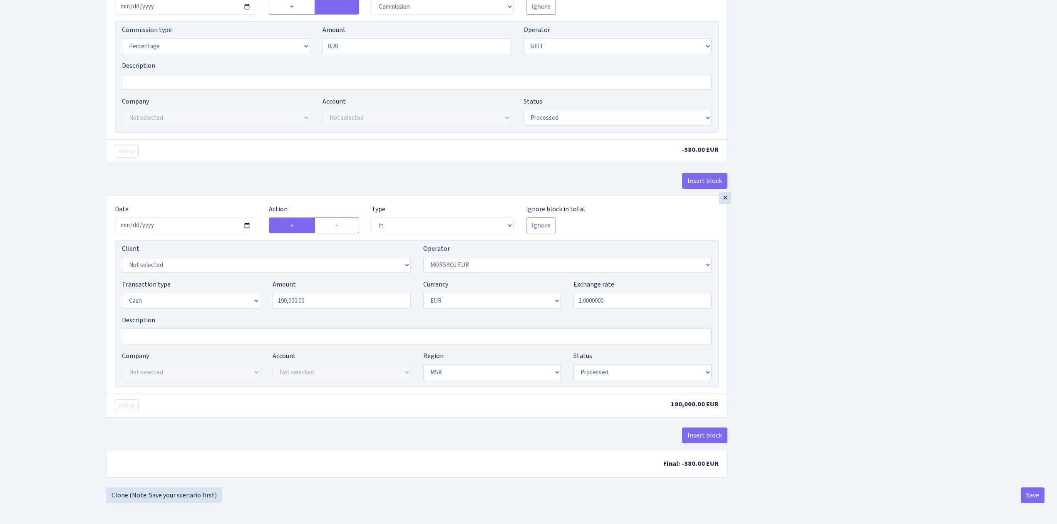
scroll to position [351, 0]
click at [1034, 495] on button "Save" at bounding box center [1033, 496] width 24 height 16
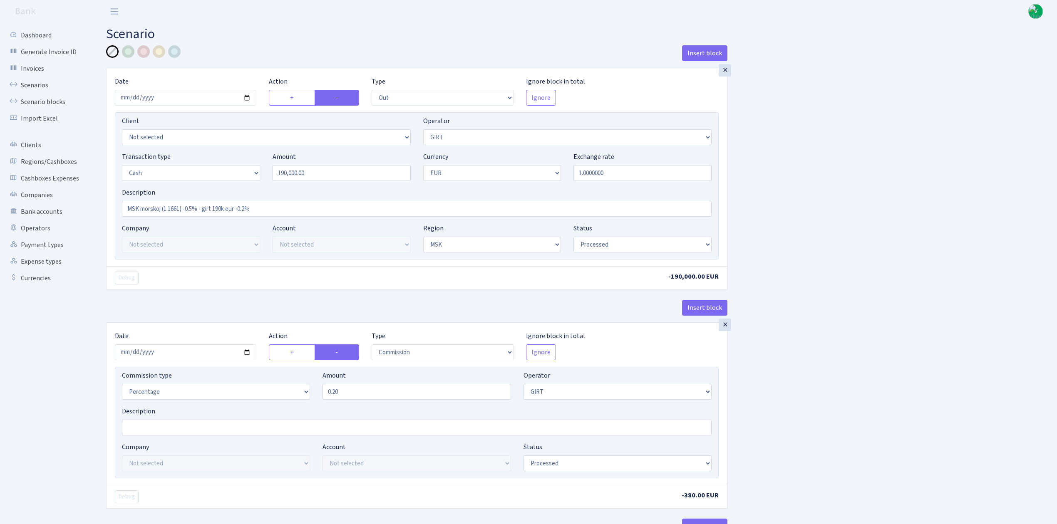
select select "out"
select select "7"
select select "1"
select select "3"
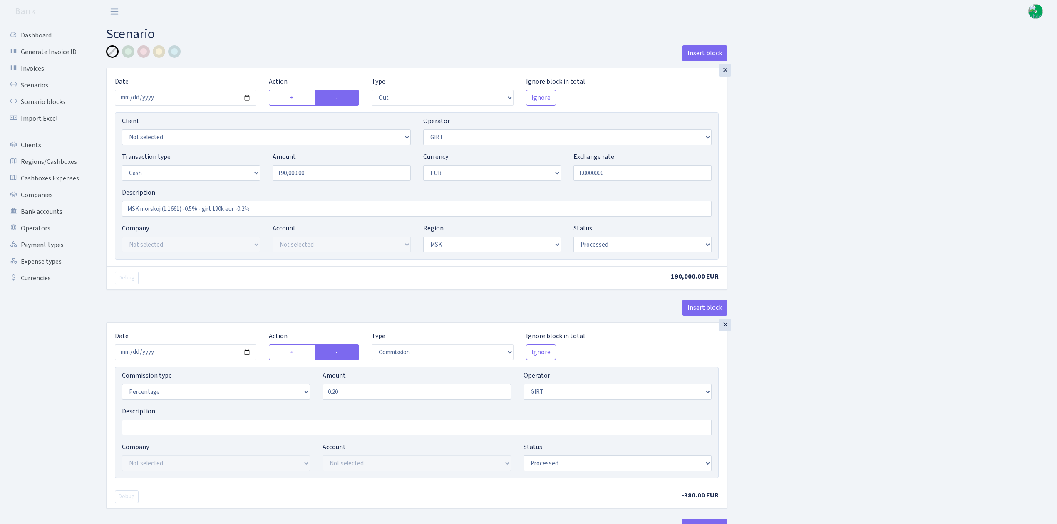
select select "processed"
select select "commission"
select select "7"
select select "processed"
select select "in"
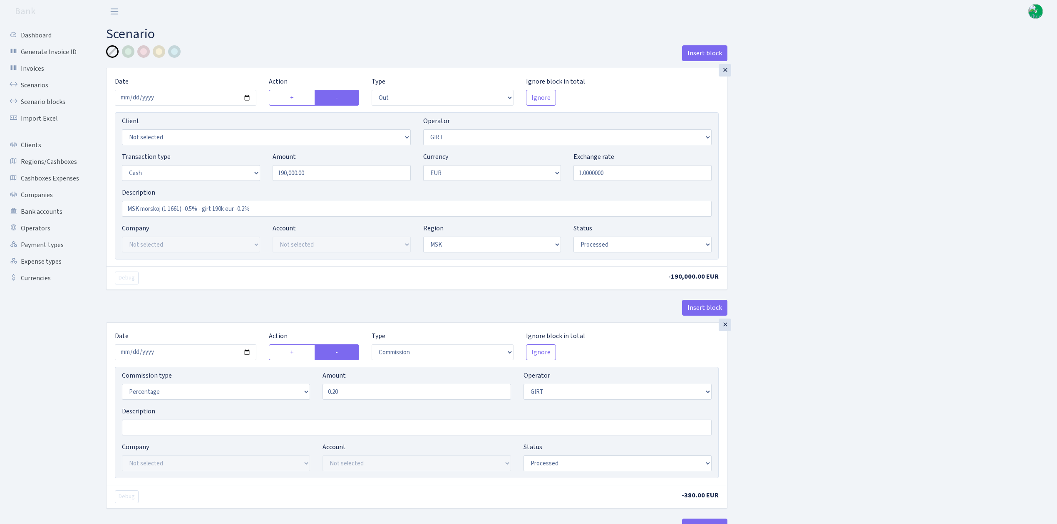
select select "323"
select select "1"
select select "3"
select select "processed"
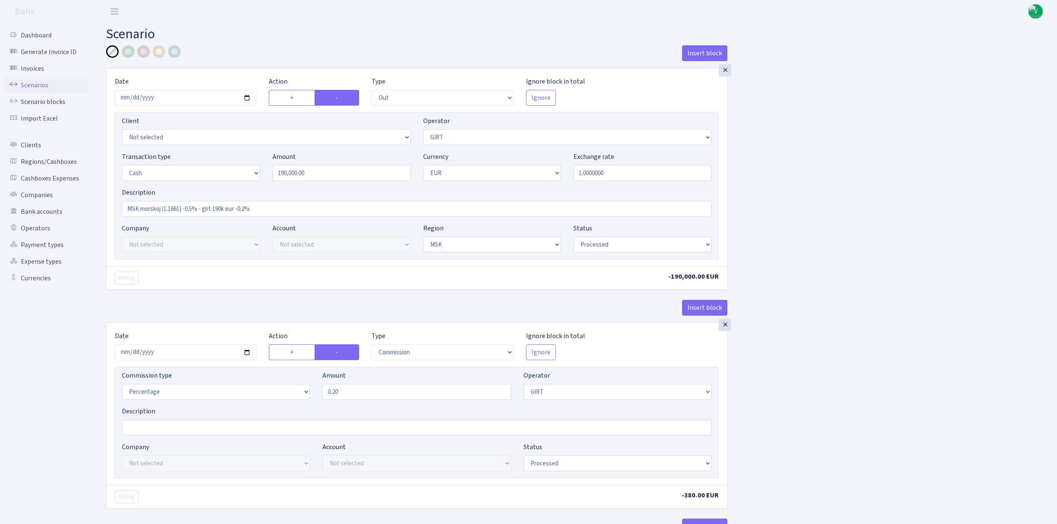
click at [37, 85] on link "Scenarios" at bounding box center [45, 85] width 83 height 17
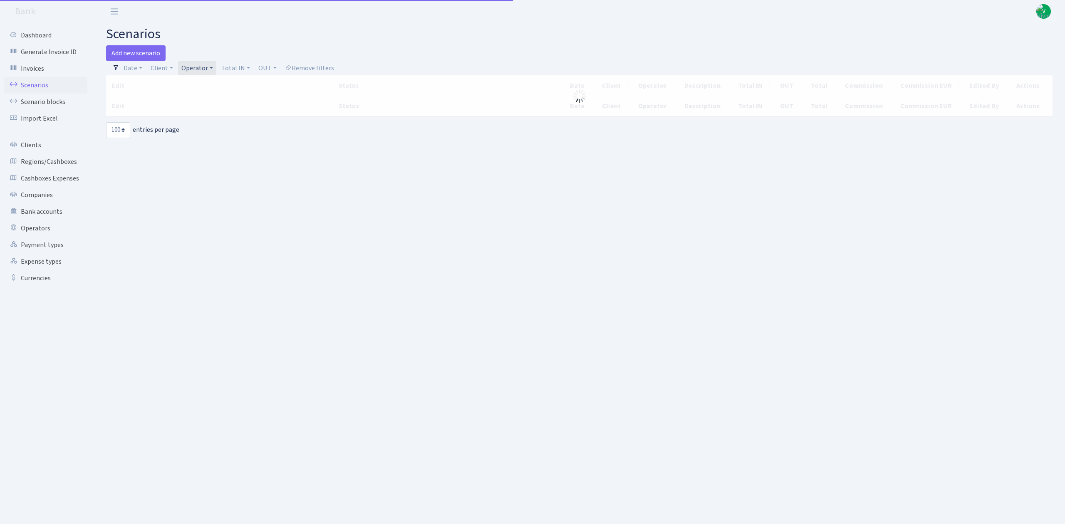
select select "100"
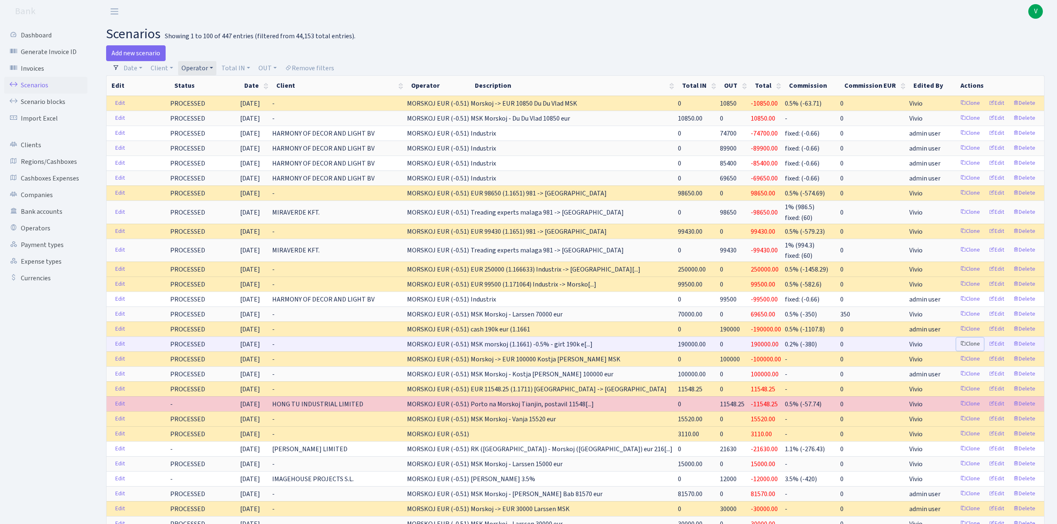
click at [971, 346] on link "Clone" at bounding box center [969, 344] width 27 height 13
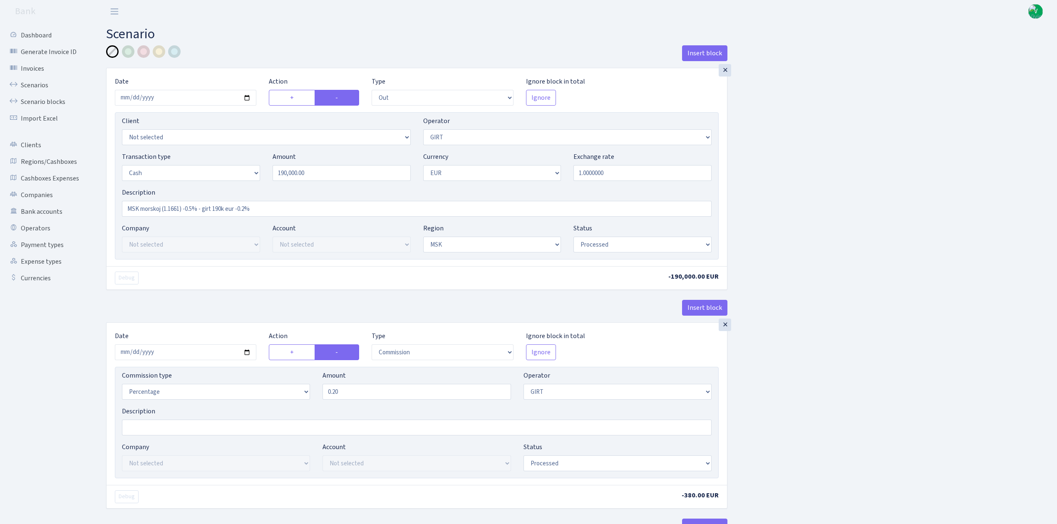
select select "out"
select select "7"
select select "1"
select select "3"
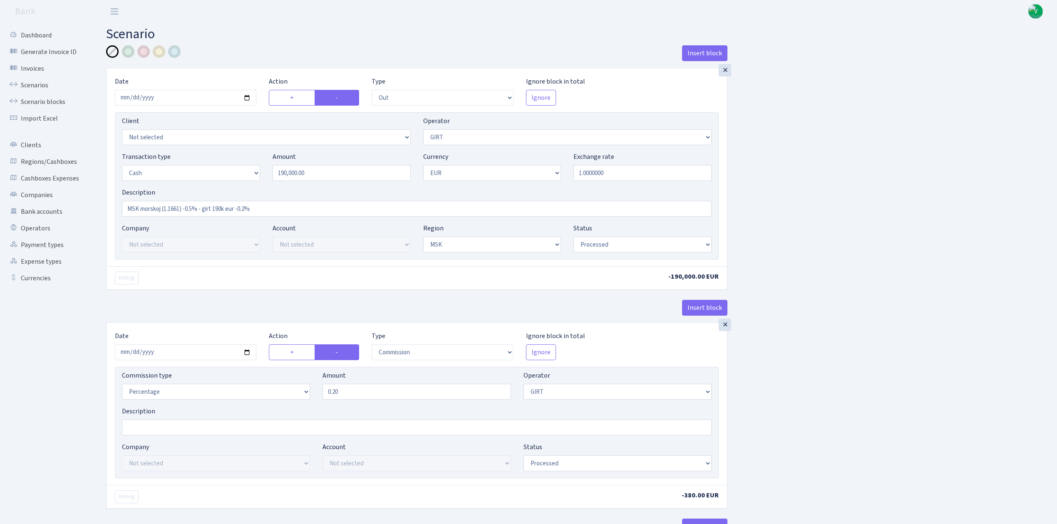
select select "processed"
select select "commission"
select select "7"
select select "processed"
select select "in"
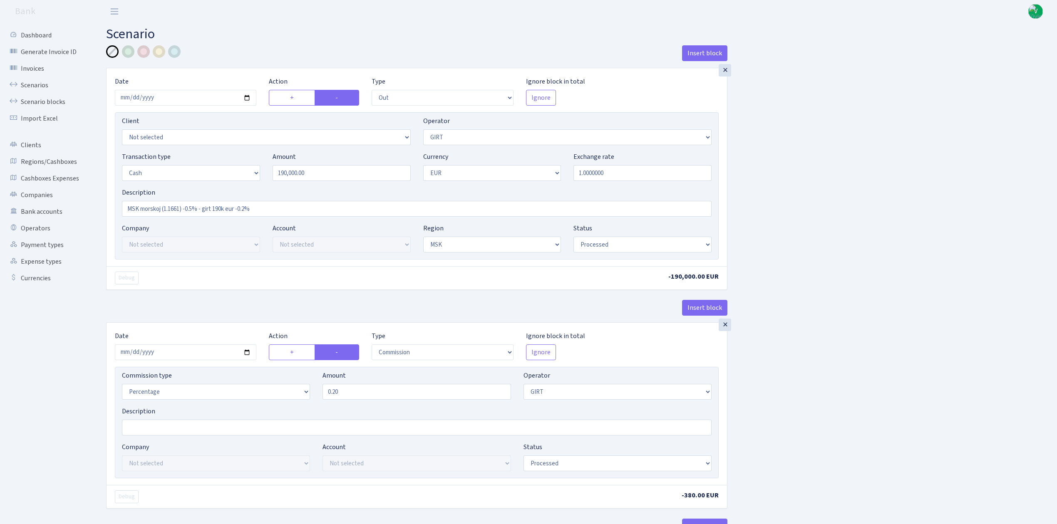
select select "323"
select select "1"
select select "3"
select select "processed"
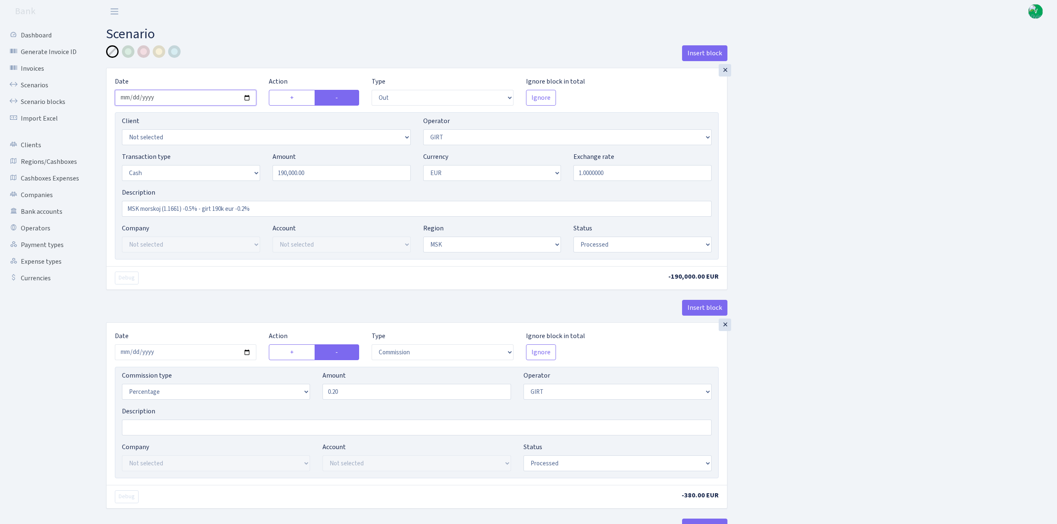
click at [248, 96] on input "[DATE]" at bounding box center [186, 98] width 142 height 16
type input "[DATE]"
drag, startPoint x: 340, startPoint y: 181, endPoint x: 221, endPoint y: 179, distance: 119.0
click at [221, 179] on div "Transaction type Not selected 981 ELF FISH crypto [PERSON_NAME] MM-BALTIC eur U…" at bounding box center [417, 170] width 602 height 36
click at [574, 137] on select "Not selected 981 981 AED 981 BN usdt 981 CASH USDT 981 CASH USDT EUR 981 GOLD 9…" at bounding box center [567, 137] width 289 height 16
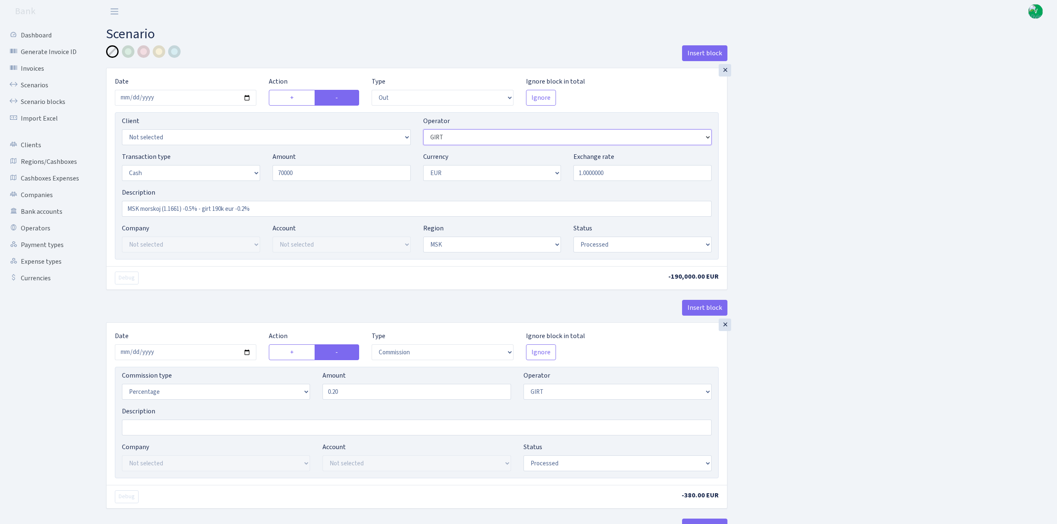
type input "70,000.00"
select select "65"
click at [423, 130] on select "Not selected 981 981 AED 981 BN usdt 981 CASH USDT 981 CASH USDT EUR 981 GOLD 9…" at bounding box center [567, 137] width 289 height 16
click at [181, 211] on input "MSK morskoj (1.1661) -0.5% - girt 190k eur -0.2%" at bounding box center [417, 209] width 590 height 16
drag, startPoint x: 205, startPoint y: 210, endPoint x: 405, endPoint y: 206, distance: 200.2
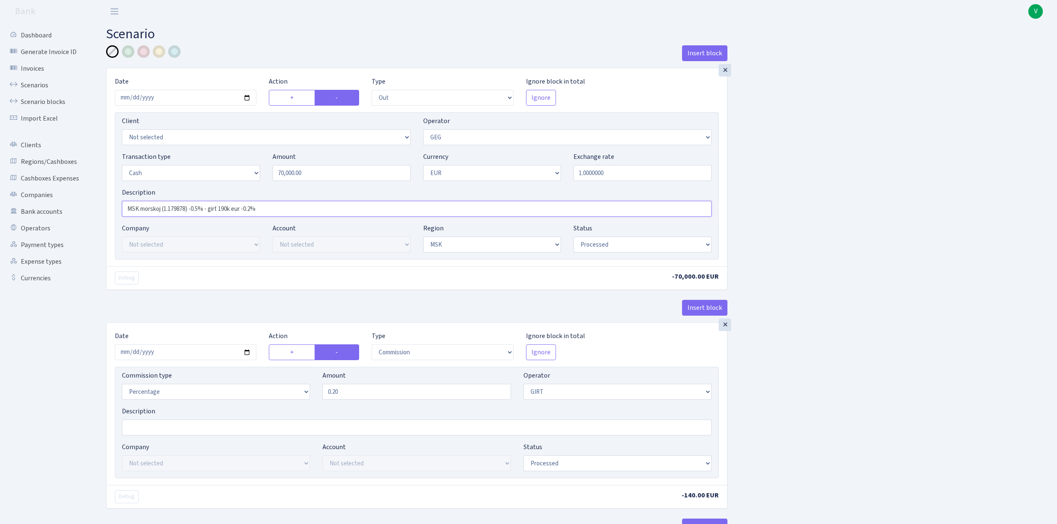
click at [405, 206] on input "MSK morskoj (1.179878) -0.5% - girt 190k eur -0.2%" at bounding box center [417, 209] width 590 height 16
type input "MSK morskoj (1.179878) -0.5%"
click at [247, 352] on input "2025-08-28" at bounding box center [186, 353] width 142 height 16
click at [729, 331] on div "×" at bounding box center [725, 325] width 12 height 12
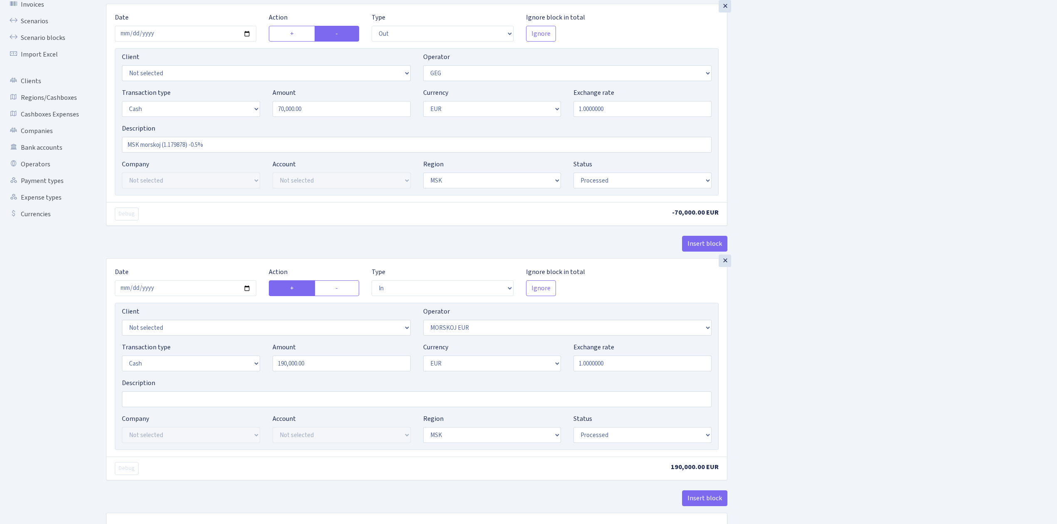
scroll to position [131, 0]
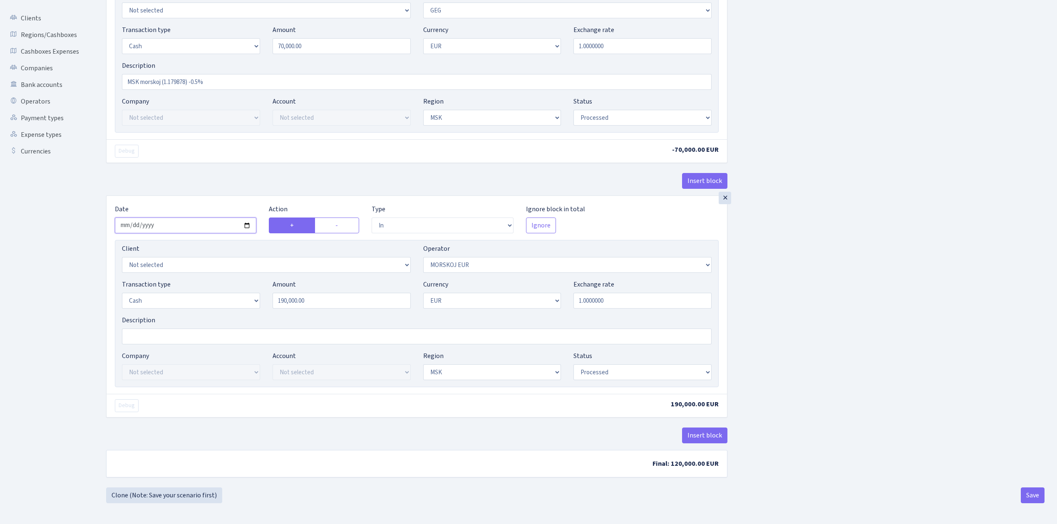
click at [246, 222] on input "2025-08-28" at bounding box center [186, 226] width 142 height 16
type input "2025-09-16"
drag, startPoint x: 318, startPoint y: 299, endPoint x: 207, endPoint y: 302, distance: 111.2
click at [208, 302] on div "Transaction type Not selected 981 ELF FISH crypto GIRT IVO dekl MM-BALTIC eur U…" at bounding box center [417, 298] width 602 height 36
click at [893, 236] on div "Insert block × Date 2025-09-16 Action + - Type --- In Out Commission Field requ…" at bounding box center [575, 202] width 951 height 569
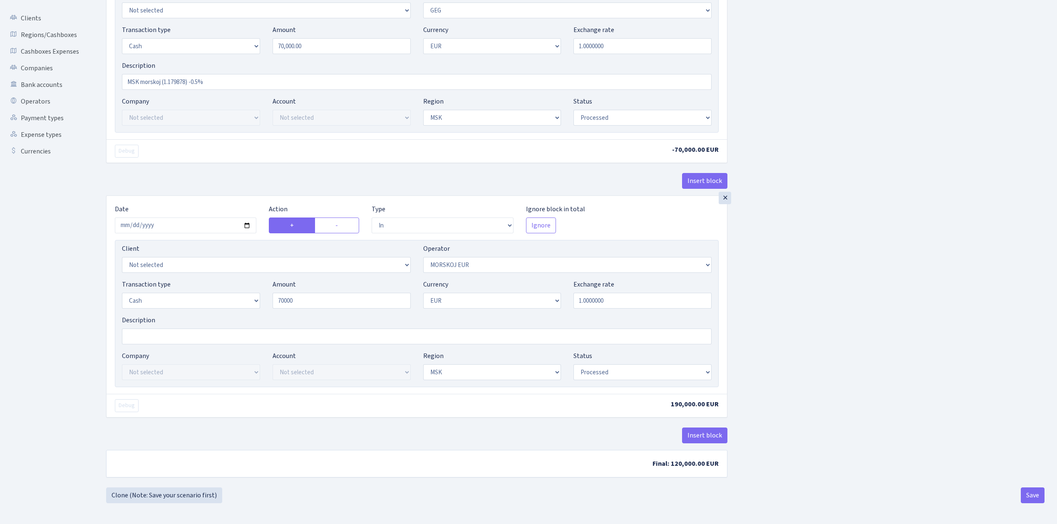
type input "70,000.00"
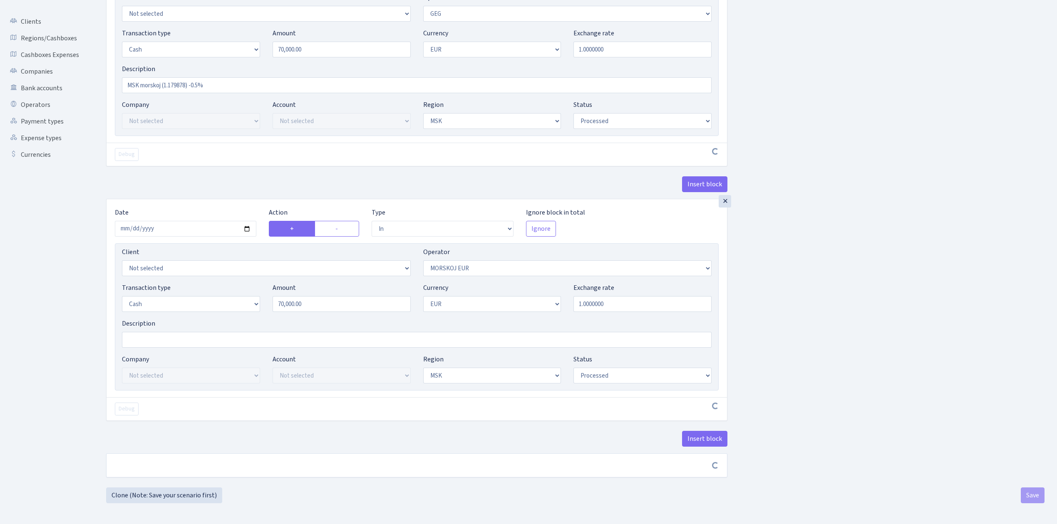
scroll to position [127, 0]
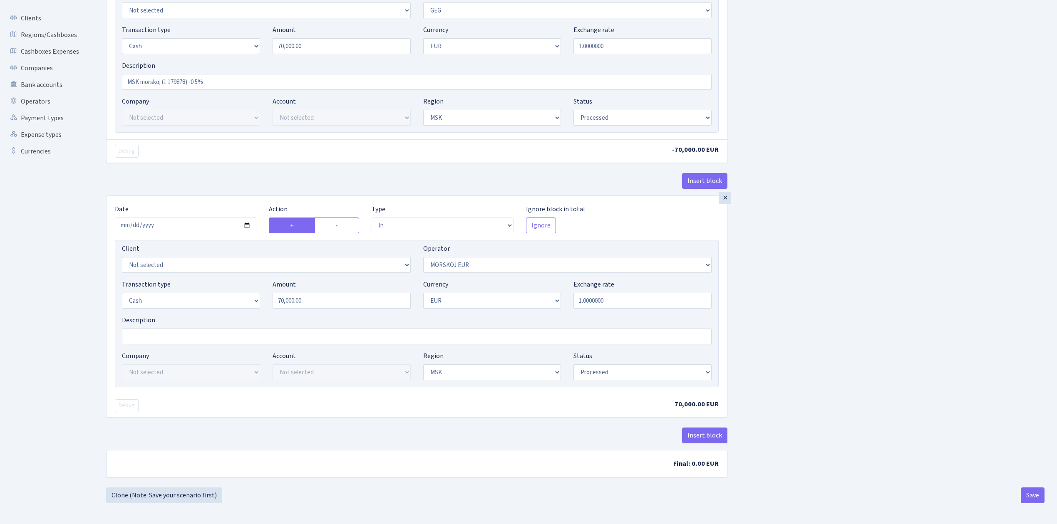
click at [918, 300] on div "Insert block × Date 2025-09-16 Action + - Type --- In Out Commission Field requ…" at bounding box center [575, 202] width 951 height 569
click at [893, 337] on div "Insert block × Date 2025-09-16 Action + - Type --- In Out Commission Field requ…" at bounding box center [575, 202] width 951 height 569
click at [897, 393] on div "Insert block × Date 2025-09-16 Action + - Type --- In Out Commission Field requ…" at bounding box center [575, 202] width 951 height 569
click at [1033, 495] on button "Save" at bounding box center [1033, 496] width 24 height 16
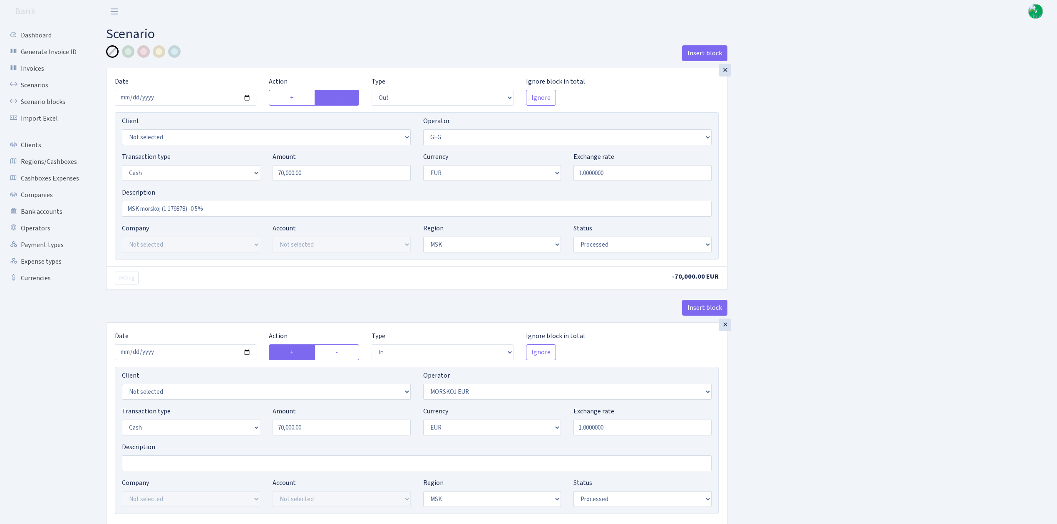
select select "out"
select select "65"
select select "1"
select select "3"
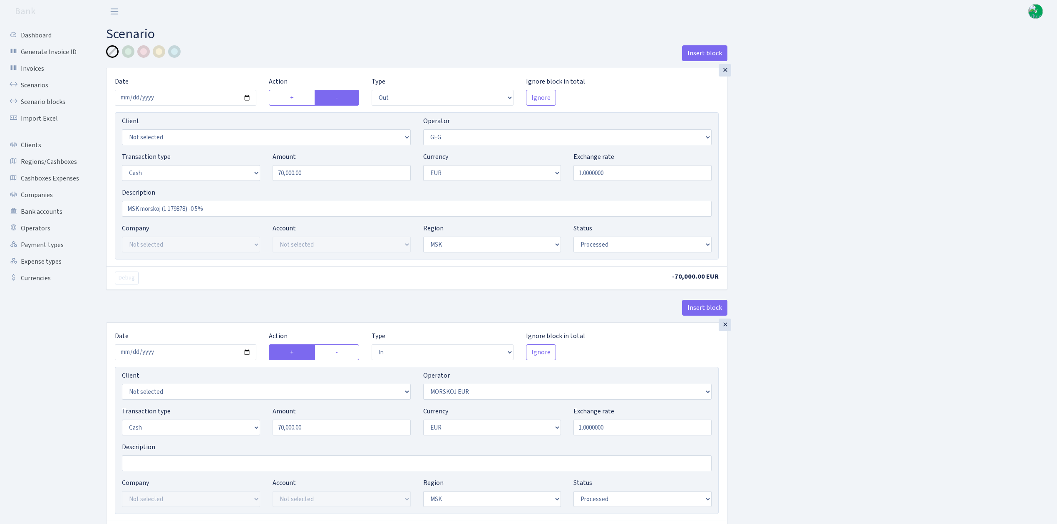
select select "processed"
select select "in"
select select "323"
select select "1"
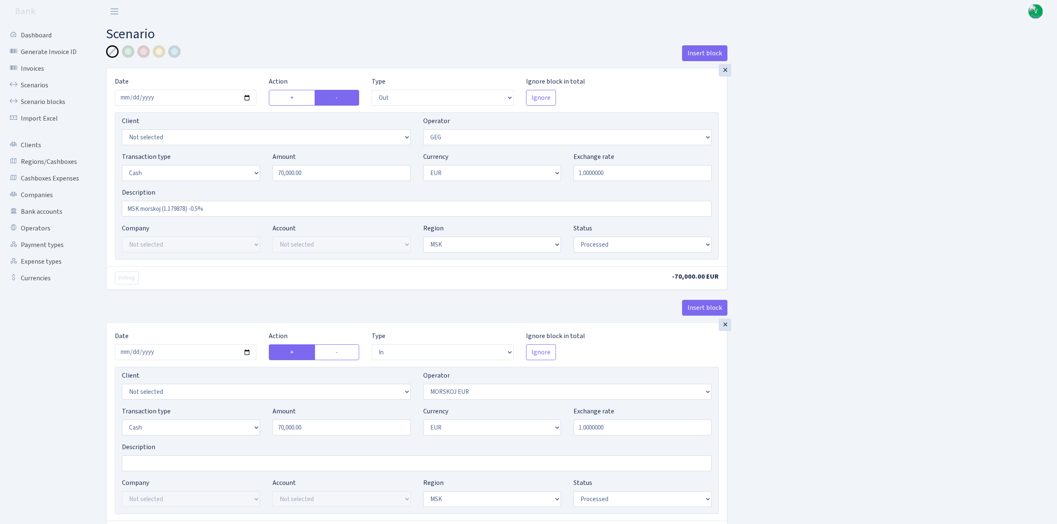
select select "3"
select select "processed"
click at [39, 82] on link "Scenarios" at bounding box center [45, 85] width 83 height 17
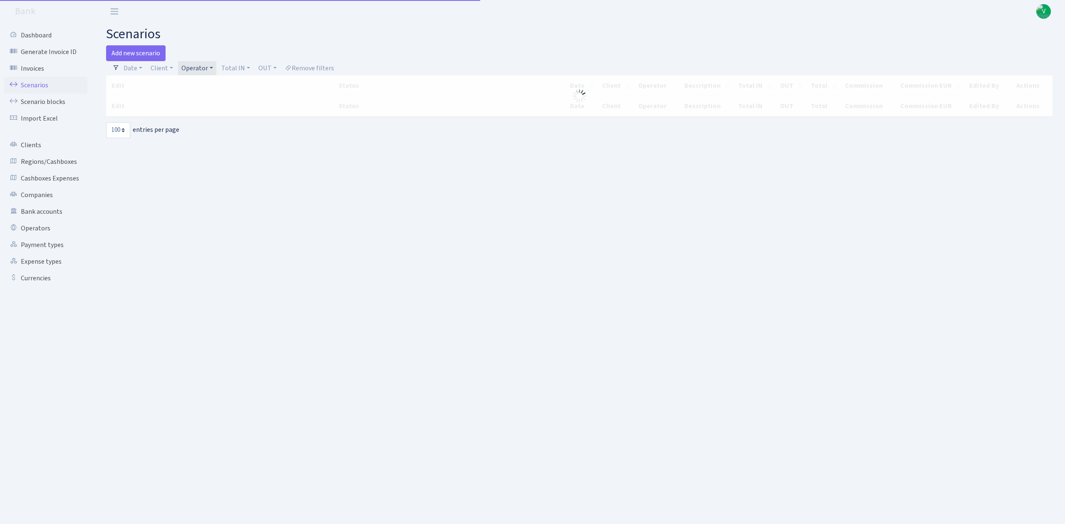
select select "100"
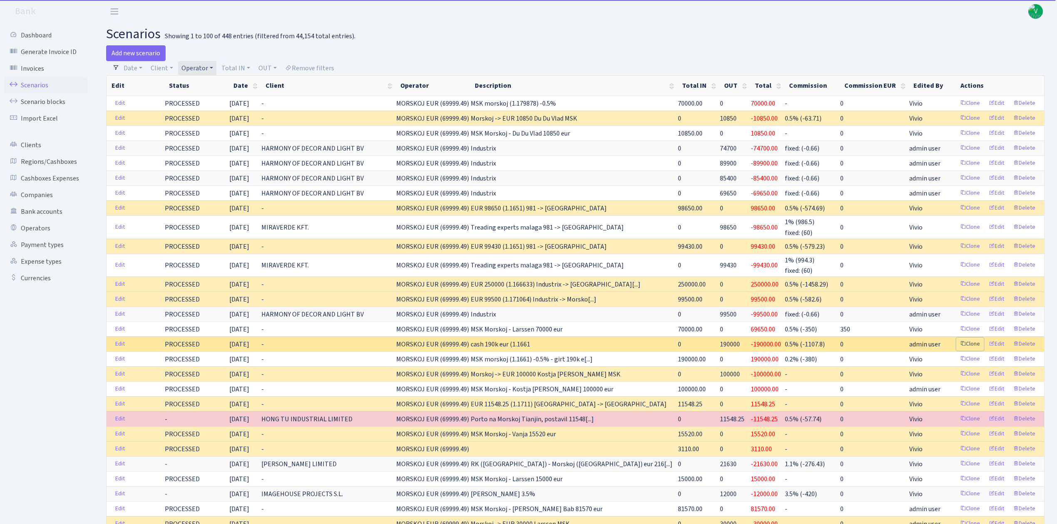
click at [974, 349] on link "Clone" at bounding box center [969, 344] width 27 height 13
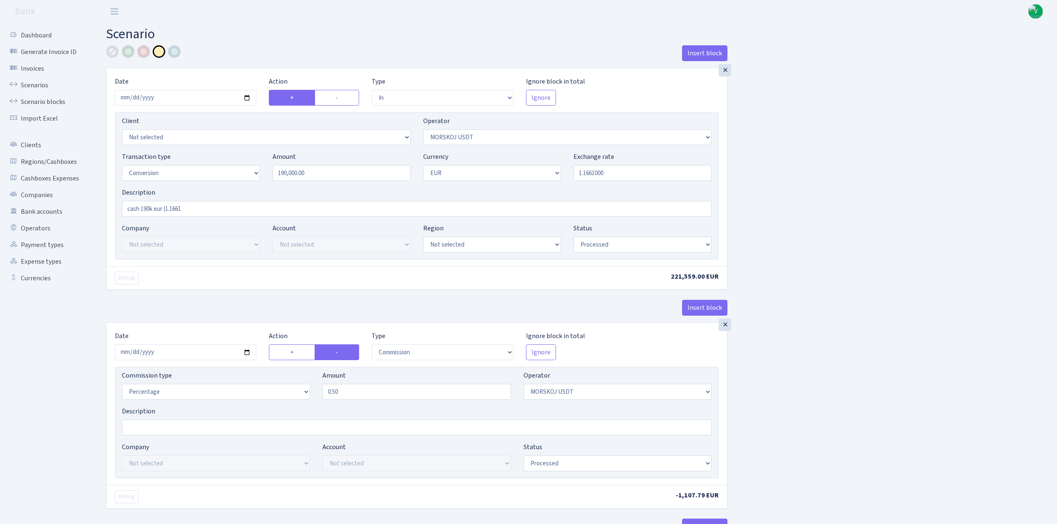
select select "in"
select select "324"
select select "15"
select select "1"
select select "processed"
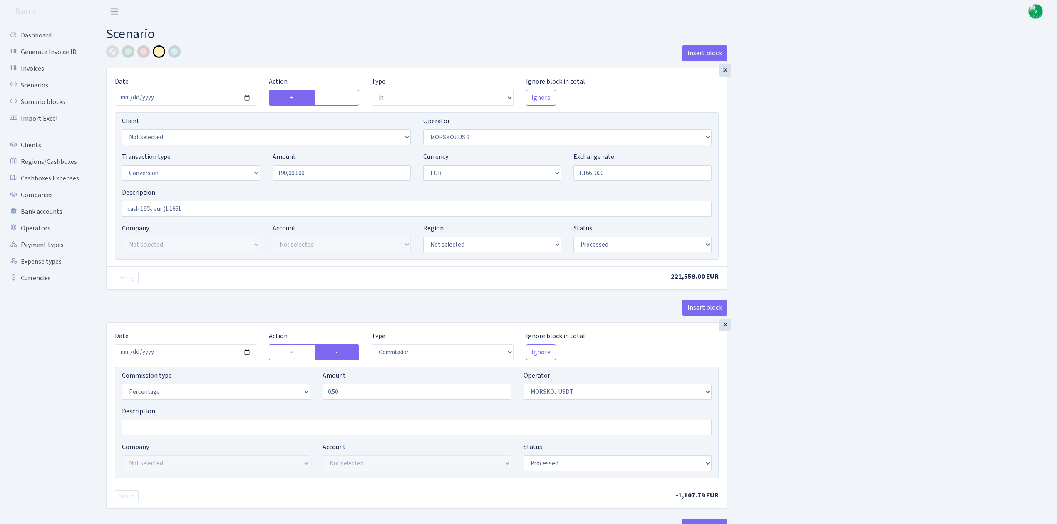
select select "commission"
select select "324"
select select "processed"
select select "out"
select select "323"
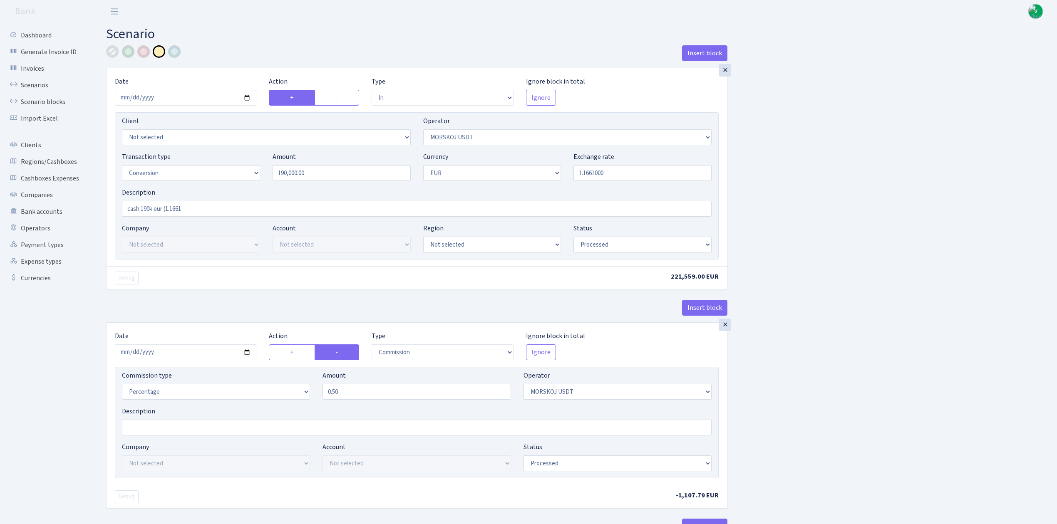
select select "15"
select select "1"
select select "processed"
click at [250, 95] on input "2025-08-28" at bounding box center [186, 98] width 142 height 16
click at [243, 99] on input "2025-08-28" at bounding box center [186, 98] width 142 height 16
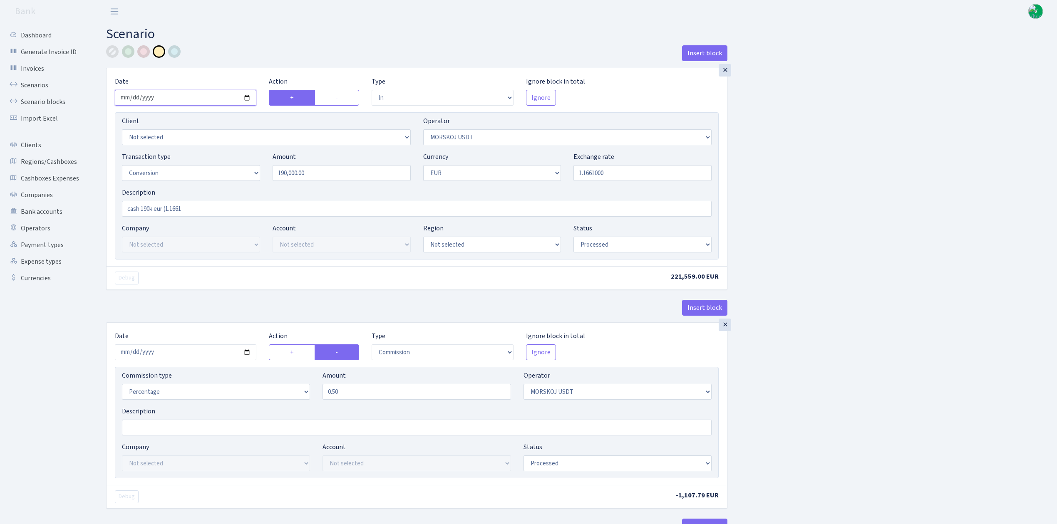
type input "2025-09-16"
drag, startPoint x: 291, startPoint y: 166, endPoint x: 200, endPoint y: 152, distance: 92.2
click at [204, 154] on div "Transaction type Not selected 981 ELF FISH crypto GIRT IVO dekl MM-BALTIC eur U…" at bounding box center [417, 170] width 602 height 36
click at [668, 161] on div "Exchange rate 1.1661000" at bounding box center [643, 166] width 138 height 29
type input "70,000.00"
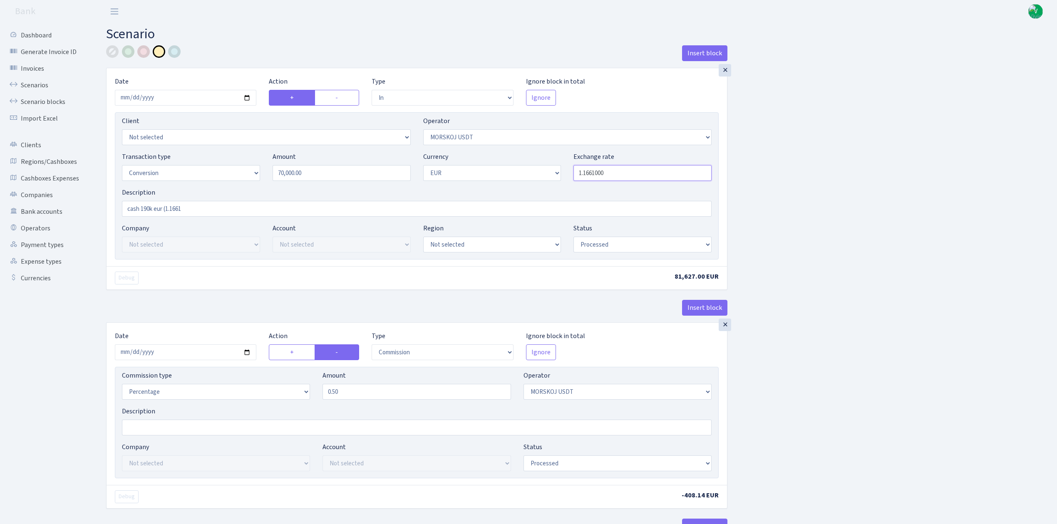
drag, startPoint x: 586, startPoint y: 172, endPoint x: 646, endPoint y: 175, distance: 59.6
click at [646, 175] on input "1.1661000" at bounding box center [643, 173] width 138 height 16
click at [974, 177] on div "Insert block × Date [DATE] Action + - Type --- In Out Commission Field required…" at bounding box center [575, 439] width 951 height 788
type input "1.1798780"
click at [150, 210] on input "cash 190k eur (1.1661" at bounding box center [417, 209] width 590 height 16
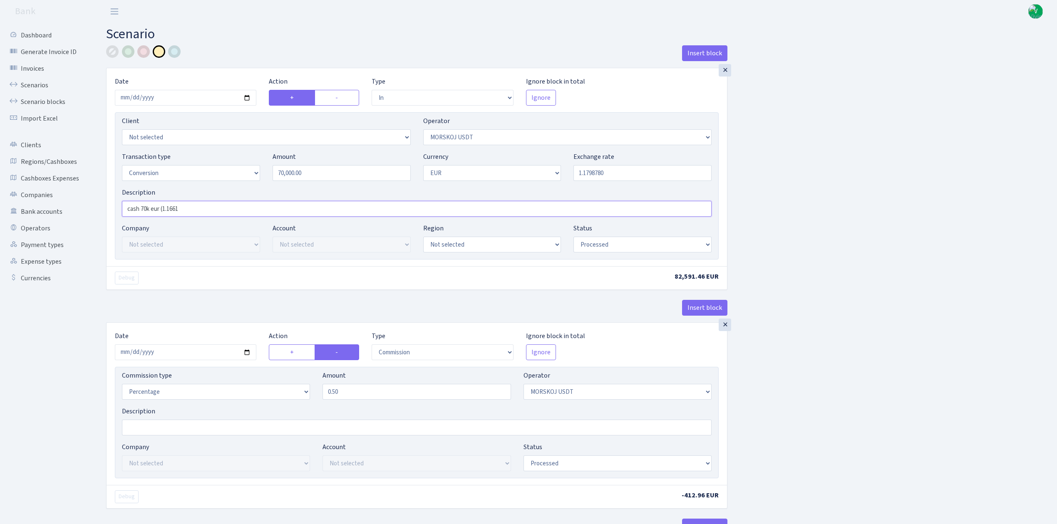
drag, startPoint x: 162, startPoint y: 207, endPoint x: 237, endPoint y: 214, distance: 75.3
click at [237, 214] on input "cash 70k eur (1.1661" at bounding box center [417, 209] width 590 height 16
type input "cash 70k eur 1.179878"
click at [854, 200] on div "Insert block × Date 2025-09-16 Action + - Type --- In Out Commission Field requ…" at bounding box center [575, 439] width 951 height 788
click at [819, 256] on div "Insert block × Date 2025-09-16 Action + - Type --- In Out Commission Field requ…" at bounding box center [575, 439] width 951 height 788
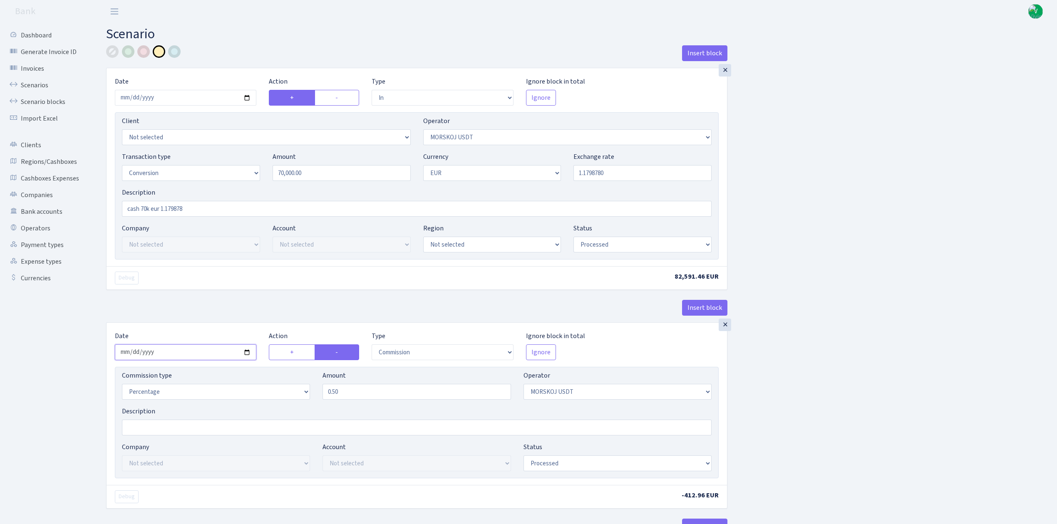
click at [246, 355] on input "2025-08-28" at bounding box center [186, 353] width 142 height 16
type input "[DATE]"
click at [822, 378] on div "Insert block × Date 2025-09-16 Action + - Type --- In Out Commission Field requ…" at bounding box center [575, 439] width 951 height 788
click at [823, 381] on div "Insert block × Date 2025-09-16 Action + - Type --- In Out Commission Field requ…" at bounding box center [575, 439] width 951 height 788
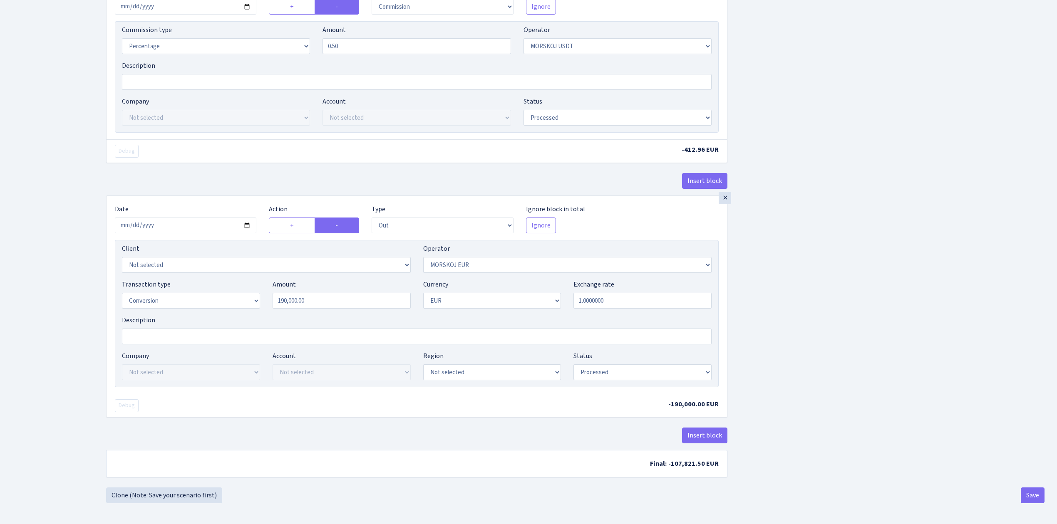
click at [1003, 320] on div "Insert block × Date 2025-09-16 Action + - Type --- In Out Commission Field requ…" at bounding box center [575, 93] width 951 height 788
drag, startPoint x: 335, startPoint y: 295, endPoint x: 207, endPoint y: 277, distance: 129.0
click at [209, 280] on div "Transaction type Not selected 981 ELF FISH crypto GIRT IVO dekl MM-BALTIC eur U…" at bounding box center [417, 298] width 602 height 36
click at [947, 245] on div "Insert block × Date 2025-09-16 Action + - Type --- In Out Commission Field requ…" at bounding box center [575, 93] width 951 height 788
type input "70,000.00"
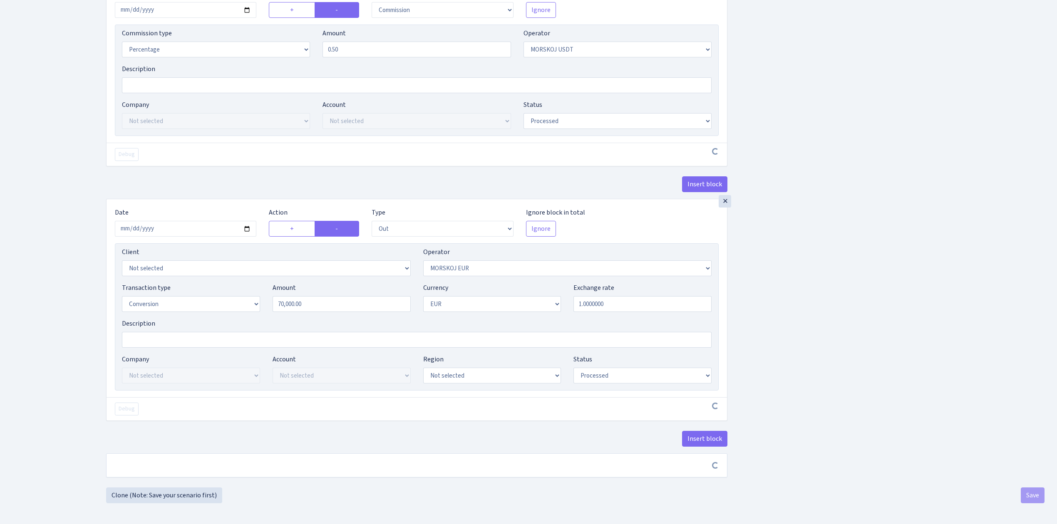
scroll to position [348, 0]
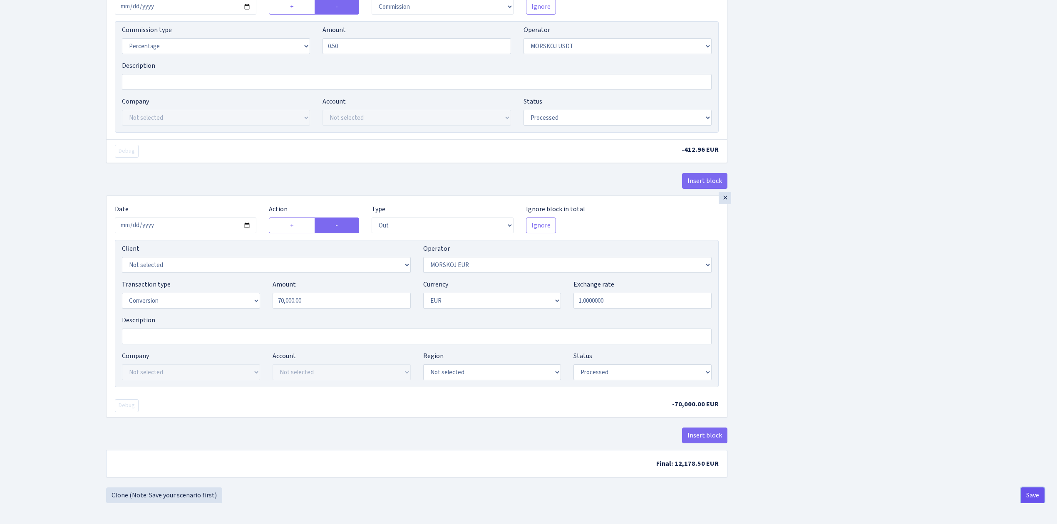
click at [1031, 496] on button "Save" at bounding box center [1033, 496] width 24 height 16
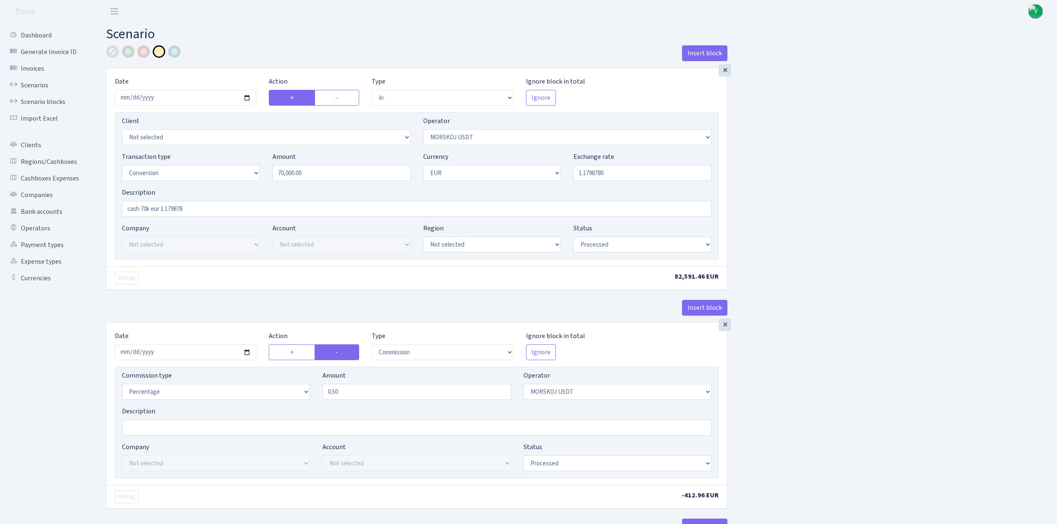
select select "in"
select select "324"
select select "15"
select select "1"
select select "processed"
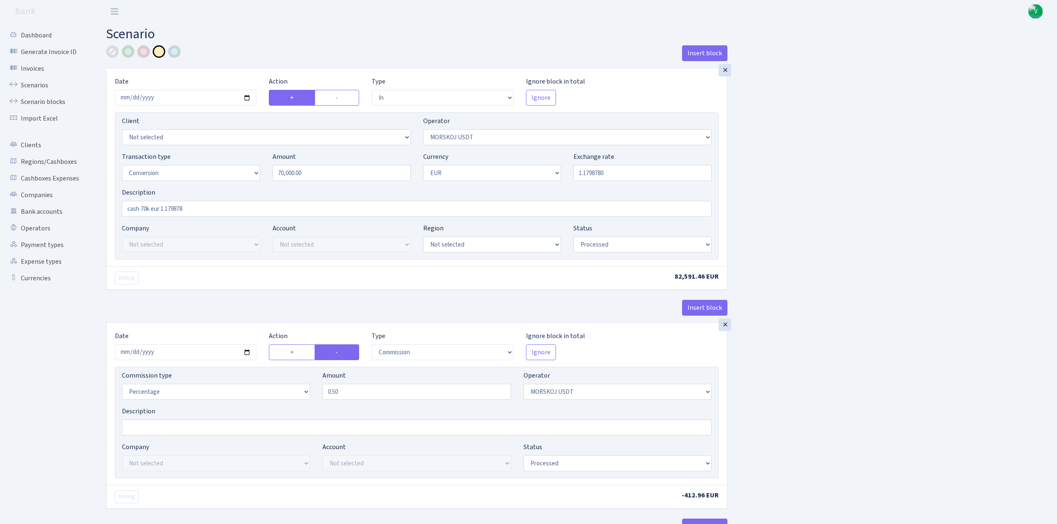
select select "commission"
select select "324"
select select "processed"
select select "out"
select select "323"
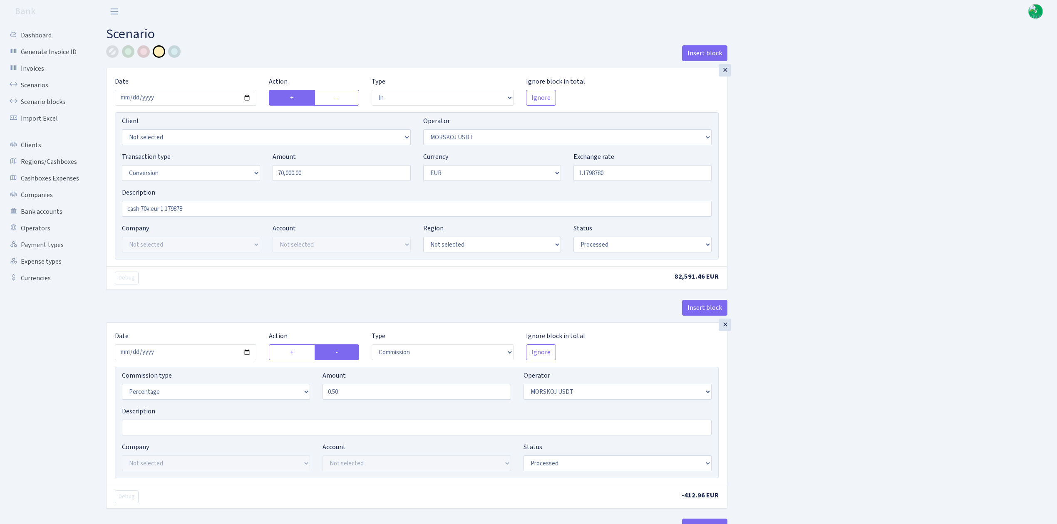
select select "15"
select select "1"
select select "processed"
click at [52, 83] on link "Scenarios" at bounding box center [45, 85] width 83 height 17
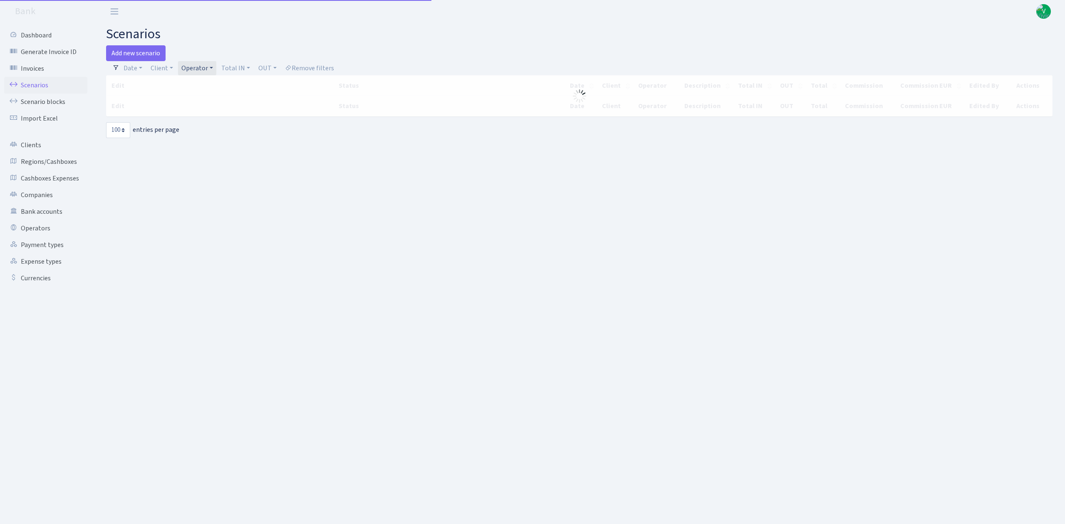
select select "100"
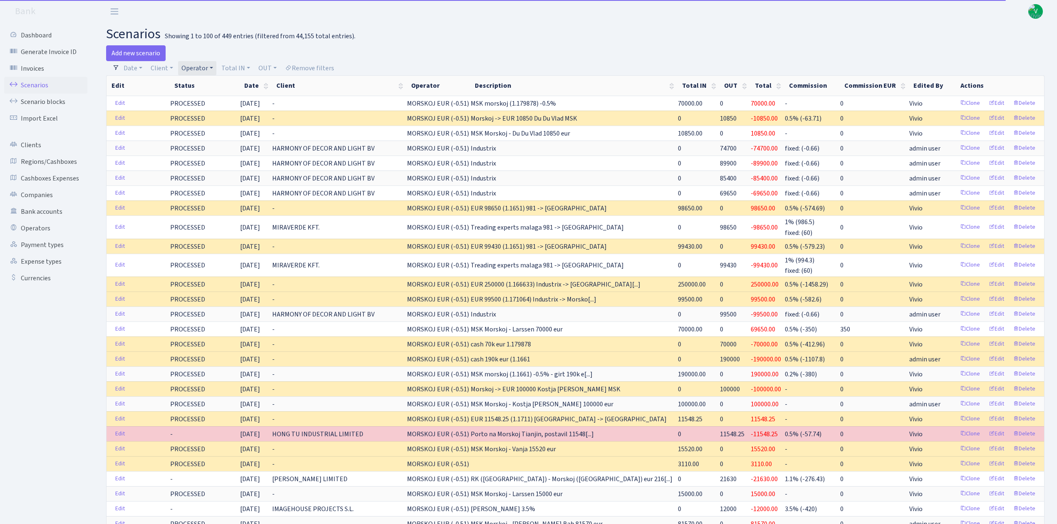
click at [204, 67] on link "Operator" at bounding box center [197, 68] width 38 height 14
select select
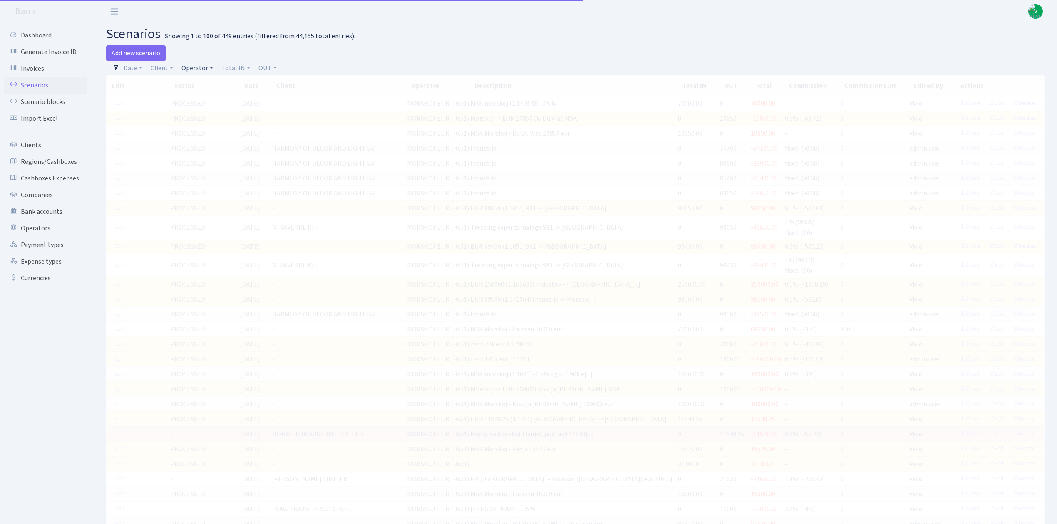
click at [196, 70] on link "Operator" at bounding box center [197, 68] width 38 height 14
click at [201, 95] on input "search" at bounding box center [211, 98] width 61 height 13
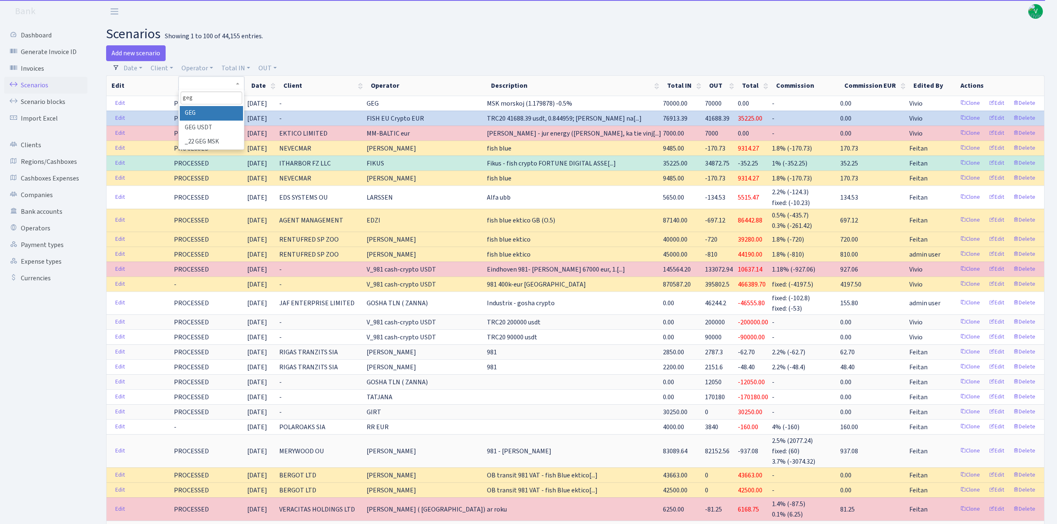
type input "geg"
click at [211, 113] on li "GEG" at bounding box center [211, 113] width 63 height 15
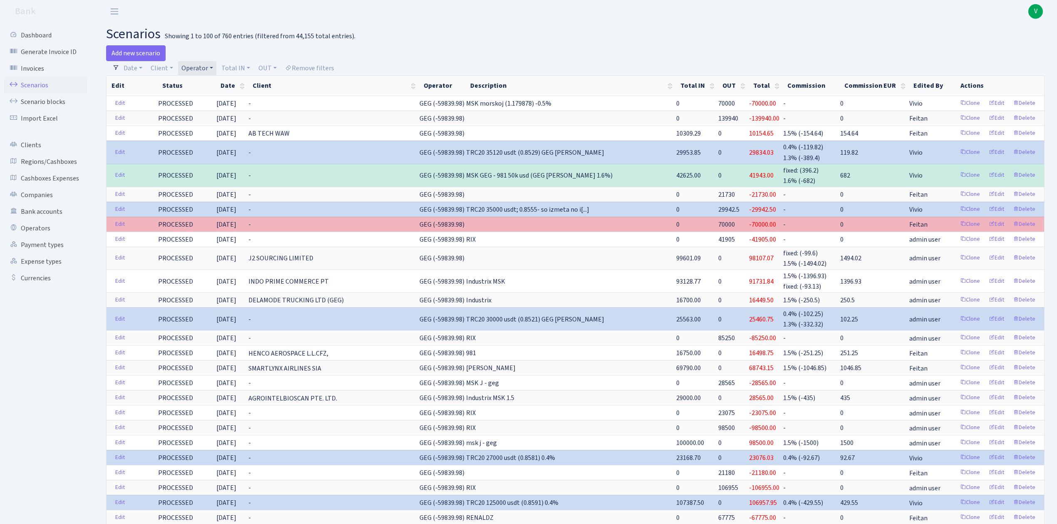
drag, startPoint x: 734, startPoint y: 225, endPoint x: 753, endPoint y: 226, distance: 18.3
click at [752, 225] on tr "Edit PROCESSED 10.09.2025 - GEG (-59839.98) 0 70000 -70000.00 - 0 Feitan Clone …" at bounding box center [576, 224] width 938 height 15
click at [1002, 223] on link "Edit" at bounding box center [996, 224] width 23 height 13
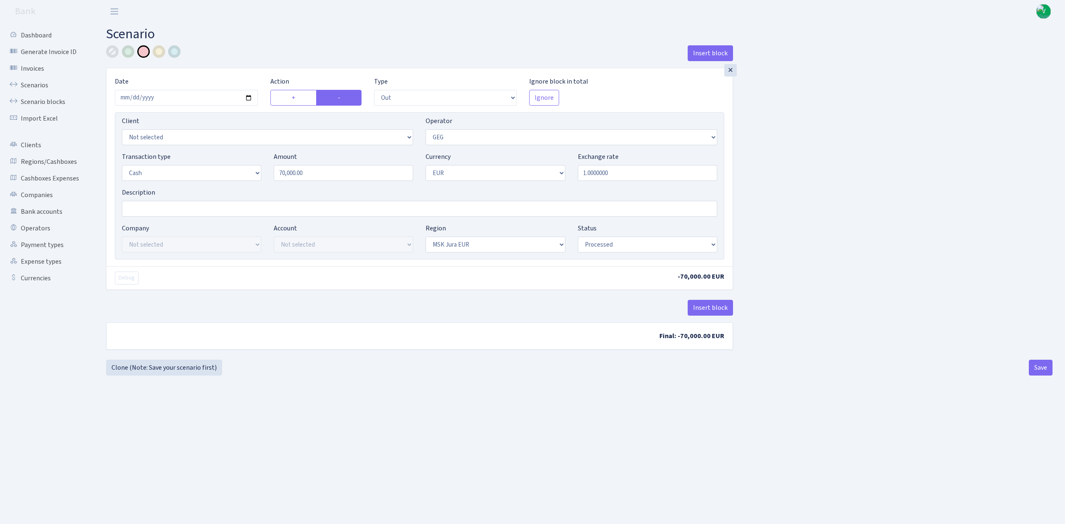
select select "out"
select select "65"
select select "1"
select select "16"
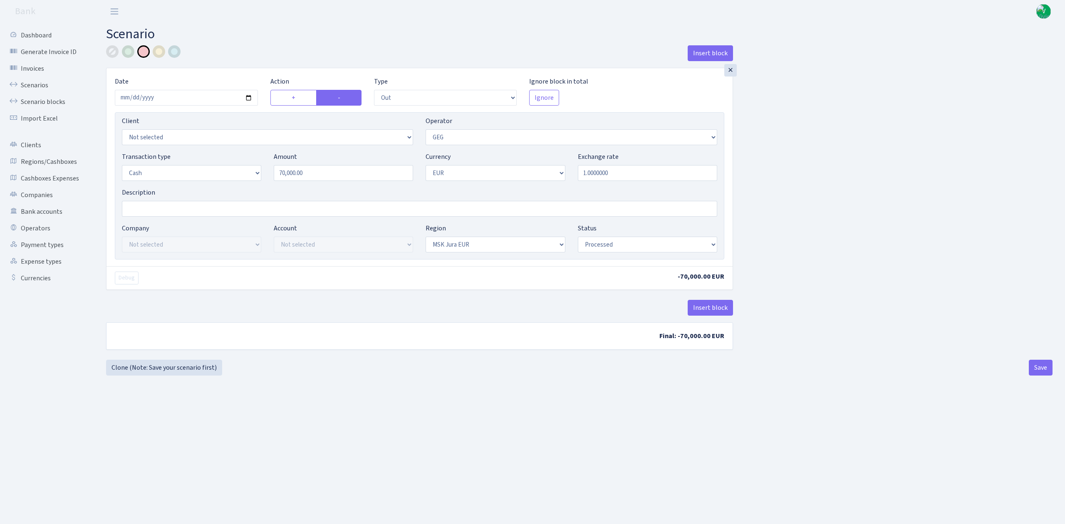
select select "processed"
click at [22, 82] on link "Scenarios" at bounding box center [45, 85] width 83 height 17
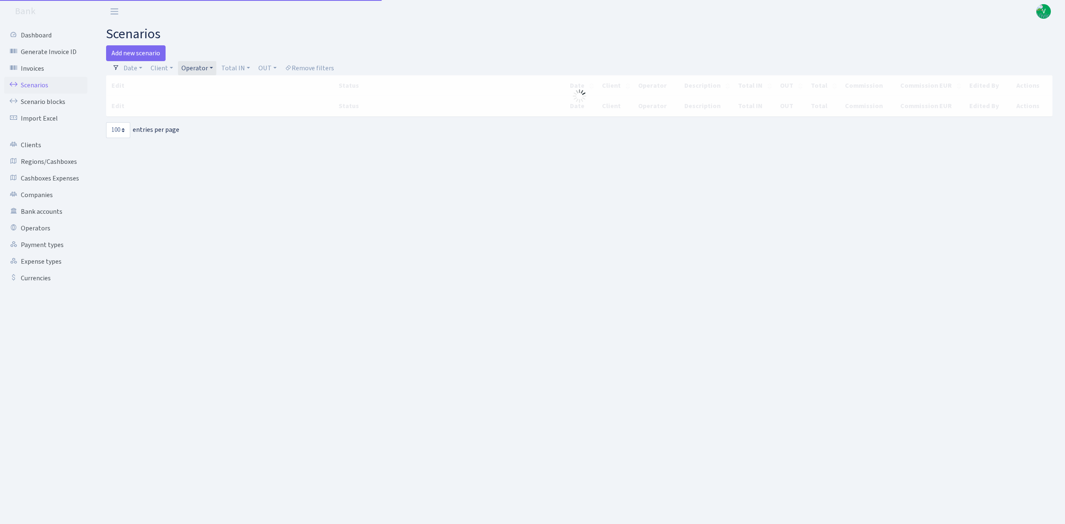
select select "100"
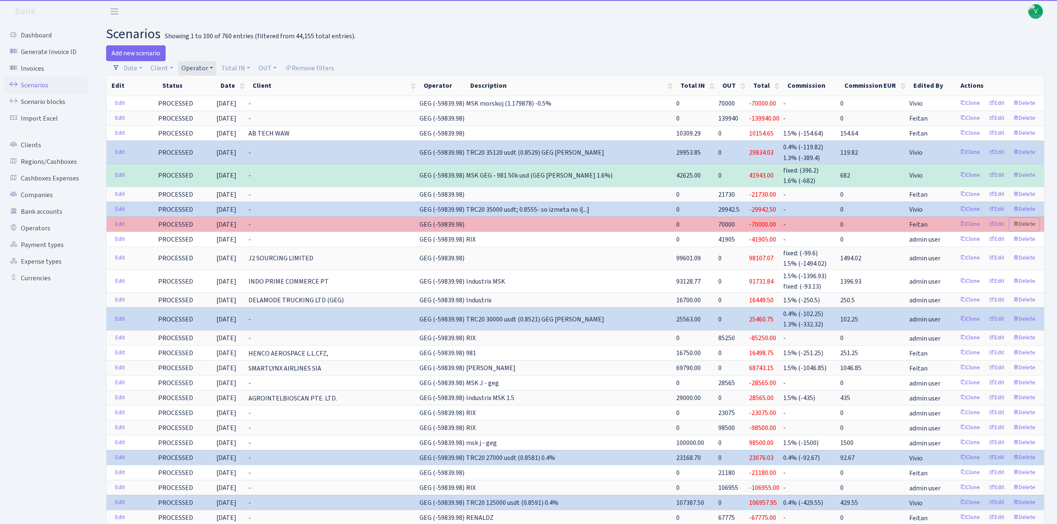
click at [1031, 225] on link "Delete" at bounding box center [1024, 224] width 30 height 13
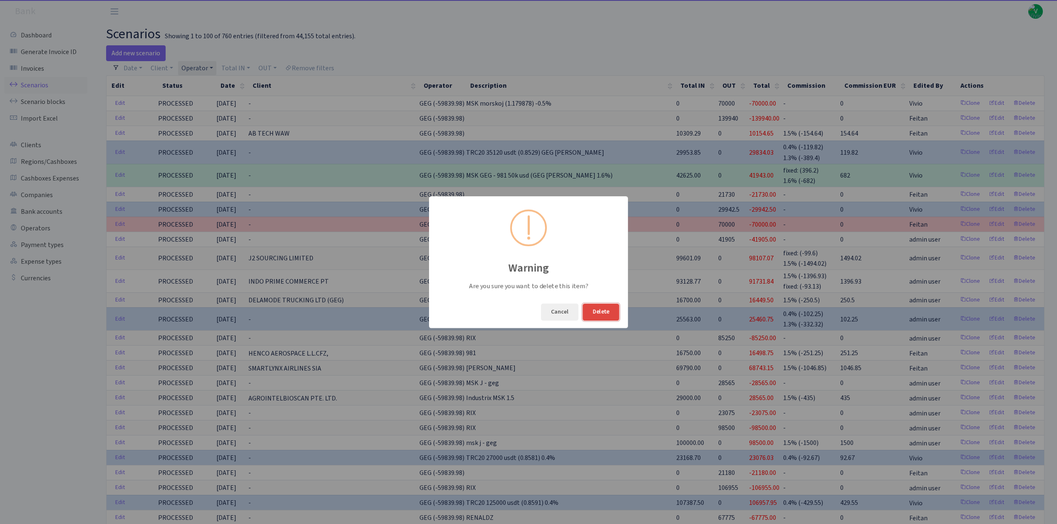
click at [604, 310] on button "Delete" at bounding box center [601, 312] width 37 height 17
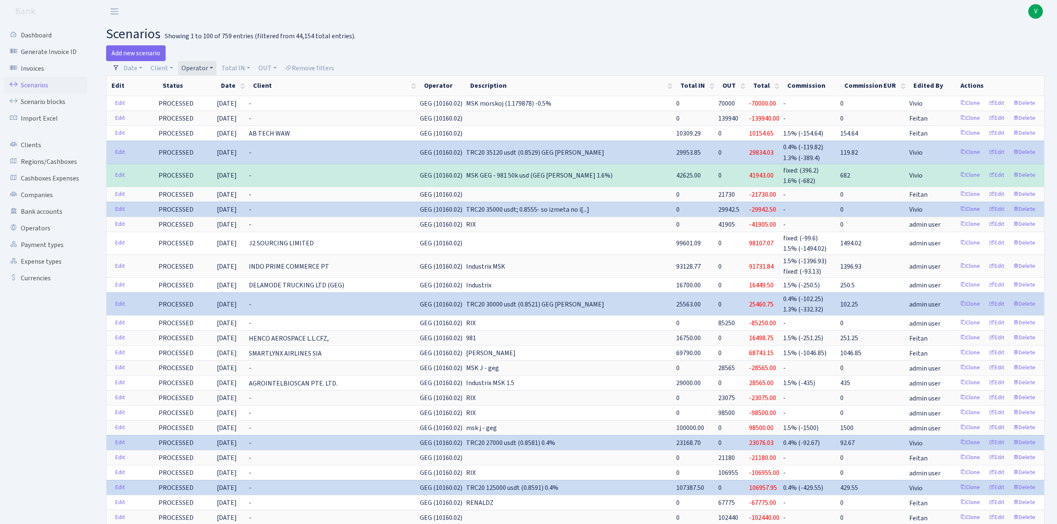
click at [197, 72] on link "Operator" at bounding box center [197, 68] width 38 height 14
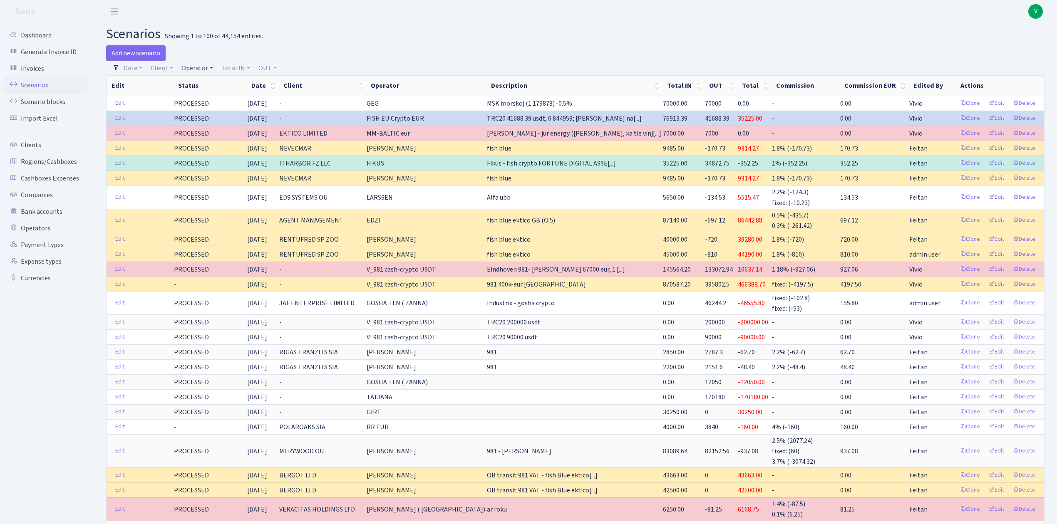
click at [196, 69] on link "Operator" at bounding box center [197, 68] width 38 height 14
click at [212, 97] on input "search" at bounding box center [211, 98] width 61 height 13
type input "morskoj"
click at [226, 170] on li "MORSKOJ USDT" at bounding box center [211, 175] width 63 height 15
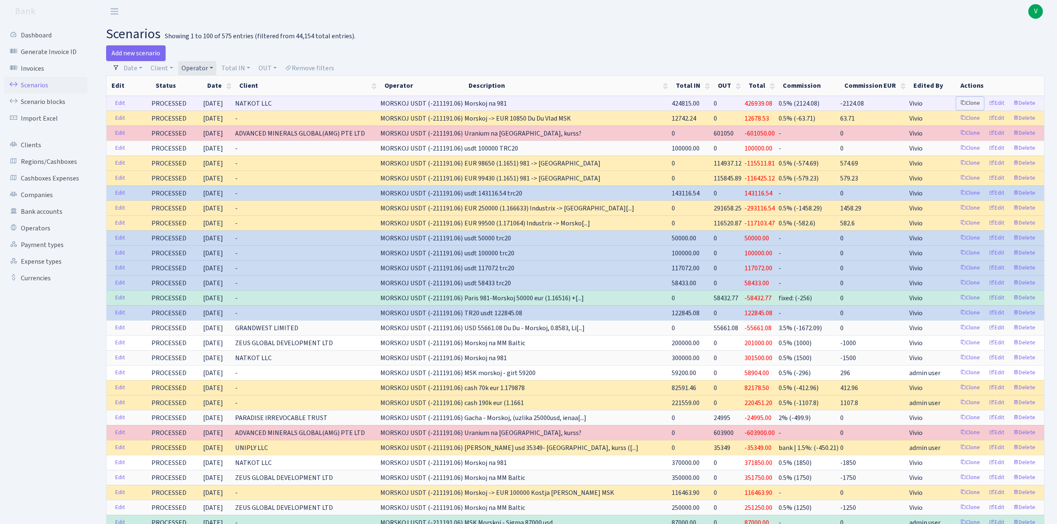
click at [969, 101] on link "Clone" at bounding box center [969, 103] width 27 height 13
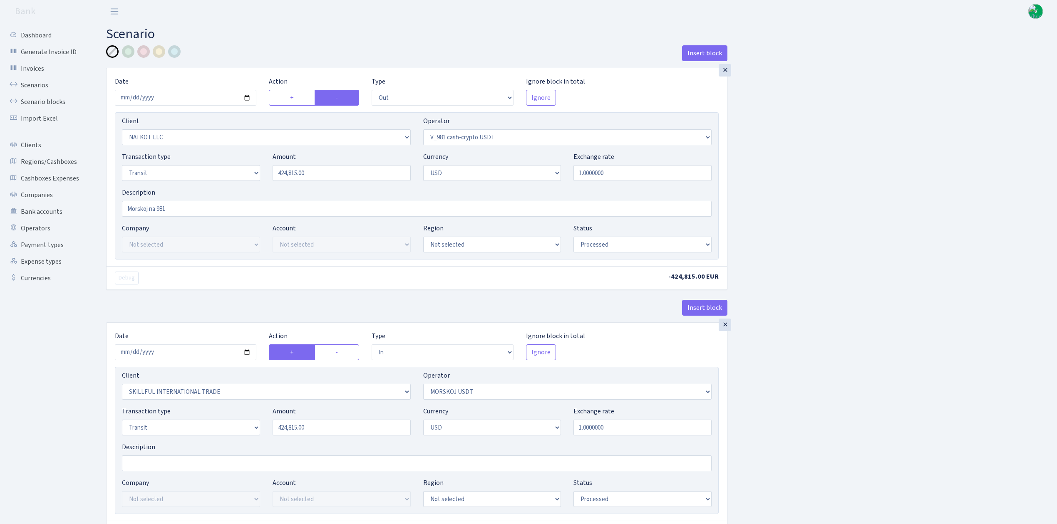
select select "out"
select select "3321"
select select "435"
select select "5"
select select "2"
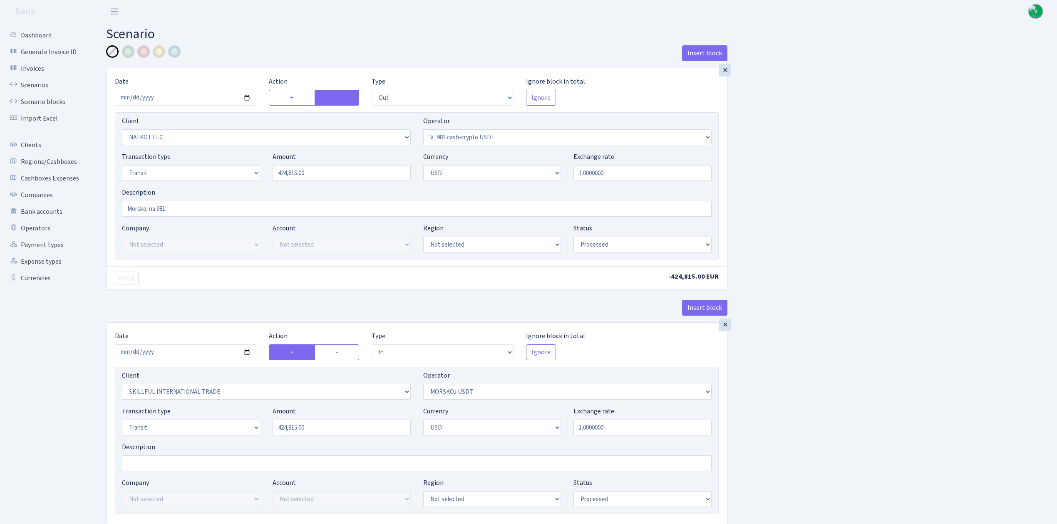
select select "processed"
select select "in"
select select "2655"
select select "324"
select select "5"
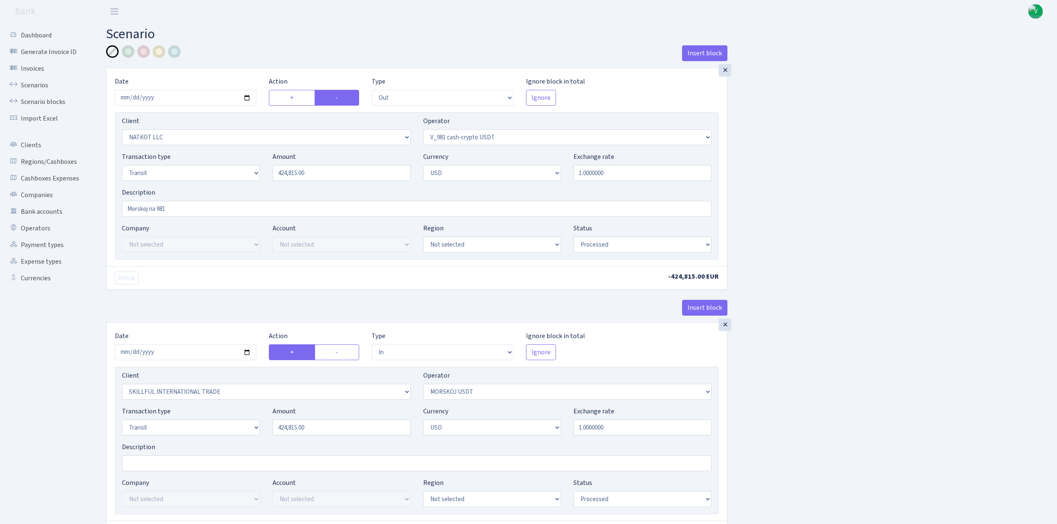
select select "2"
select select "processed"
select select "commission"
select select "324"
select select "processed"
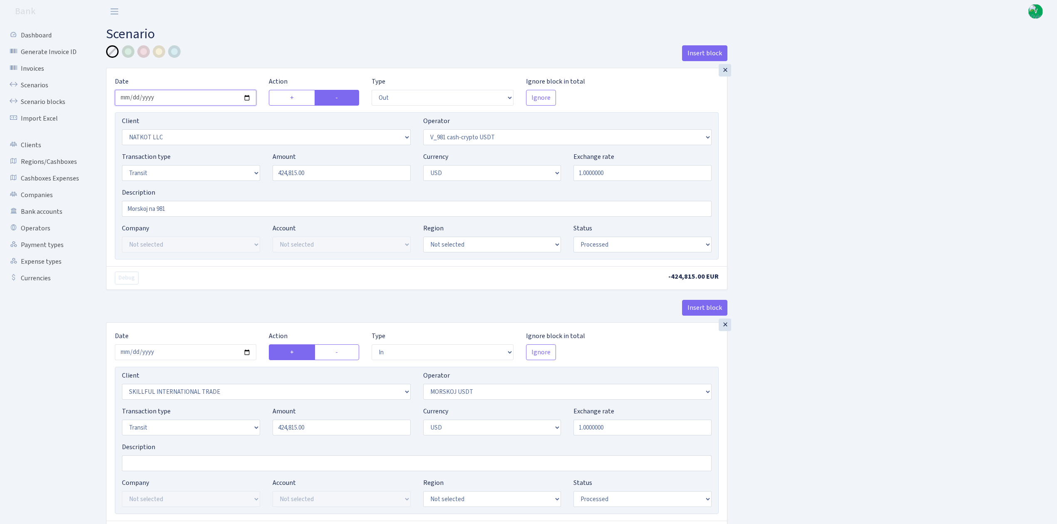
click at [248, 99] on input "2025-09-12" at bounding box center [186, 98] width 142 height 16
type input "[DATE]"
click at [594, 246] on select "Draft Pending Later Never Processed" at bounding box center [643, 245] width 138 height 16
select select "pending"
click at [574, 238] on select "Draft Pending Later Never Processed" at bounding box center [643, 245] width 138 height 16
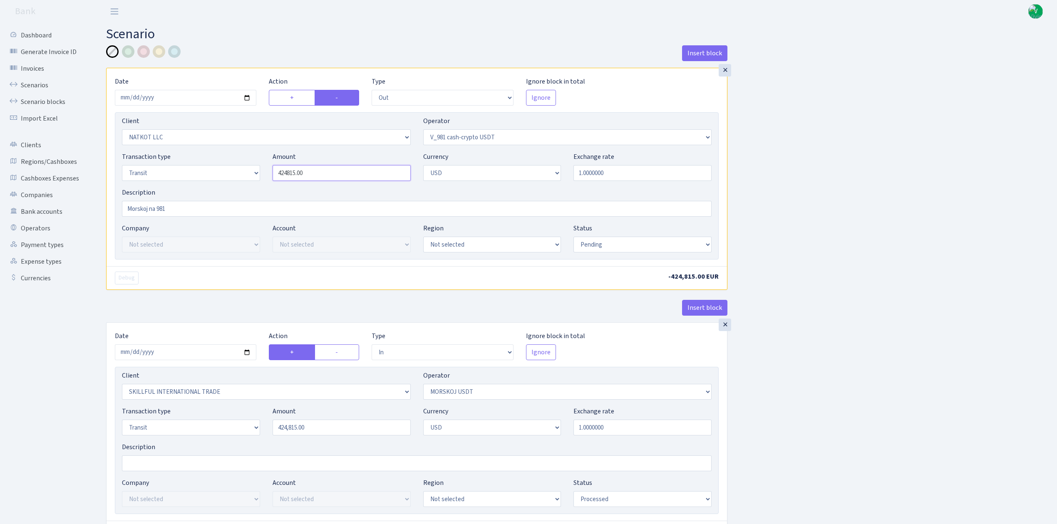
drag, startPoint x: 319, startPoint y: 169, endPoint x: 206, endPoint y: 156, distance: 113.1
click at [206, 156] on div "Transaction type Not selected 981 ELF FISH crypto GIRT IVO dekl MM-BALTIC eur U…" at bounding box center [417, 170] width 602 height 36
click at [785, 147] on div "Insert block × Date 2025-09-16 Action + - Type --- In Out Commission Field requ…" at bounding box center [575, 439] width 951 height 788
type input "200,000.00"
click at [405, 138] on select "Not selected 1 KOC GEMICILIK VE TASIMACILIK 1/BALDERE-SILDEDZE SIGNE 1/SCP NERO…" at bounding box center [266, 137] width 289 height 16
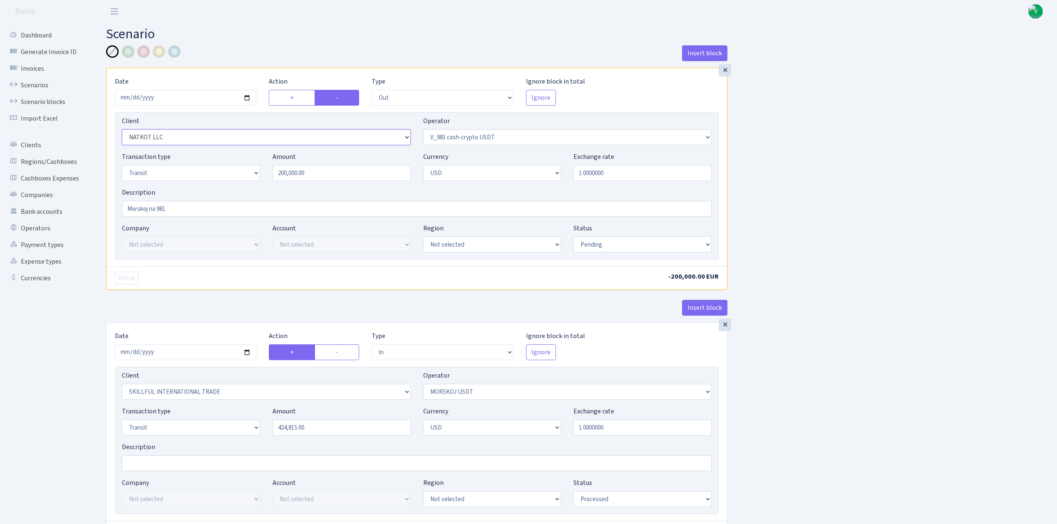
select select "2883"
click at [122, 130] on select "Not selected 1 KOC GEMICILIK VE TASIMACILIK 1/BALDERE-SILDEDZE SIGNE 1/SCP NERO…" at bounding box center [266, 137] width 289 height 16
click at [885, 299] on div "Insert block × Date 2025-09-16 Action + - Type --- In Out Commission Field requ…" at bounding box center [575, 439] width 951 height 788
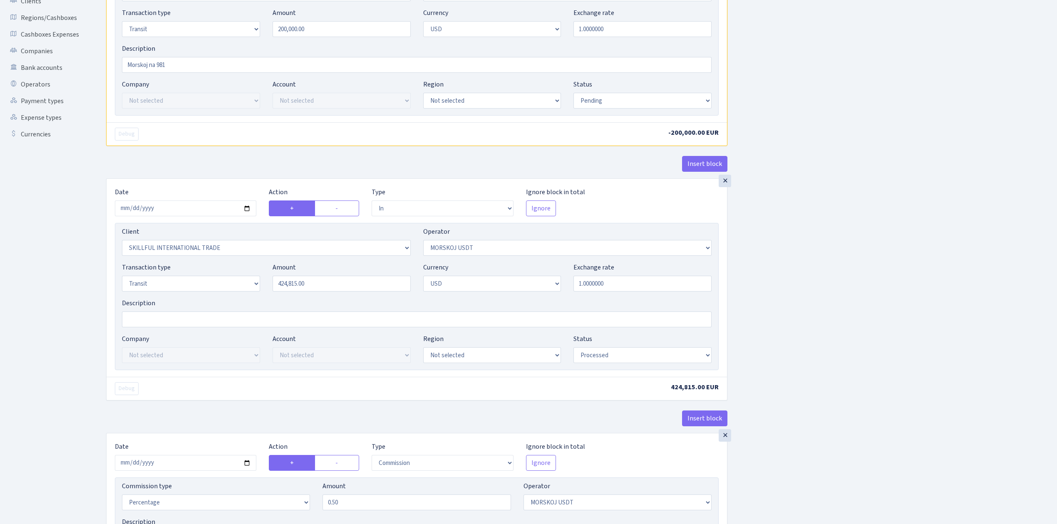
scroll to position [222, 0]
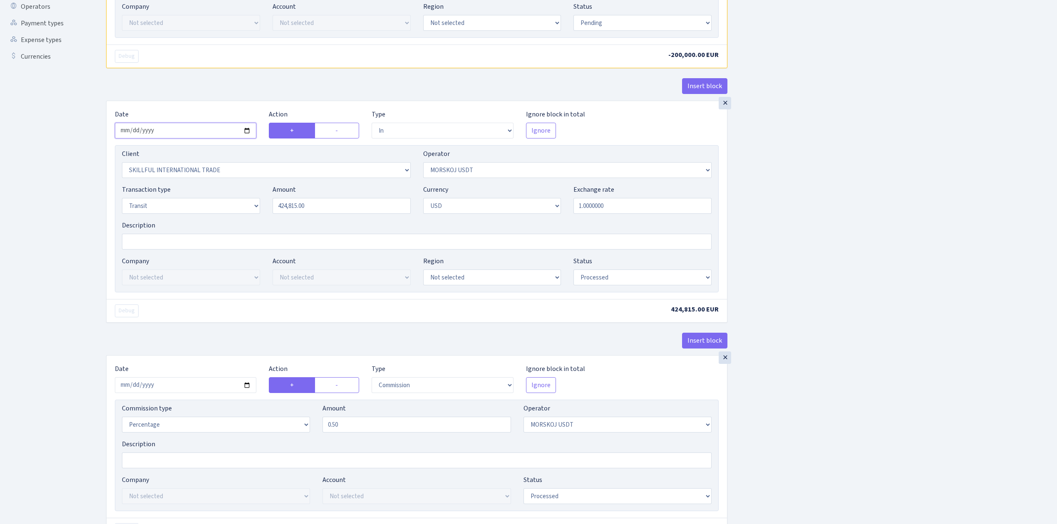
click at [248, 132] on input "2025-09-12" at bounding box center [186, 131] width 142 height 16
type input "2025-09-16"
drag, startPoint x: 203, startPoint y: 194, endPoint x: 191, endPoint y: 194, distance: 11.7
click at [191, 194] on div "Transaction type Not selected 981 ELF FISH crypto GIRT IVO dekl MM-BALTIC eur U…" at bounding box center [417, 203] width 602 height 36
click at [623, 281] on select "Draft Pending Later Never Processed" at bounding box center [643, 278] width 138 height 16
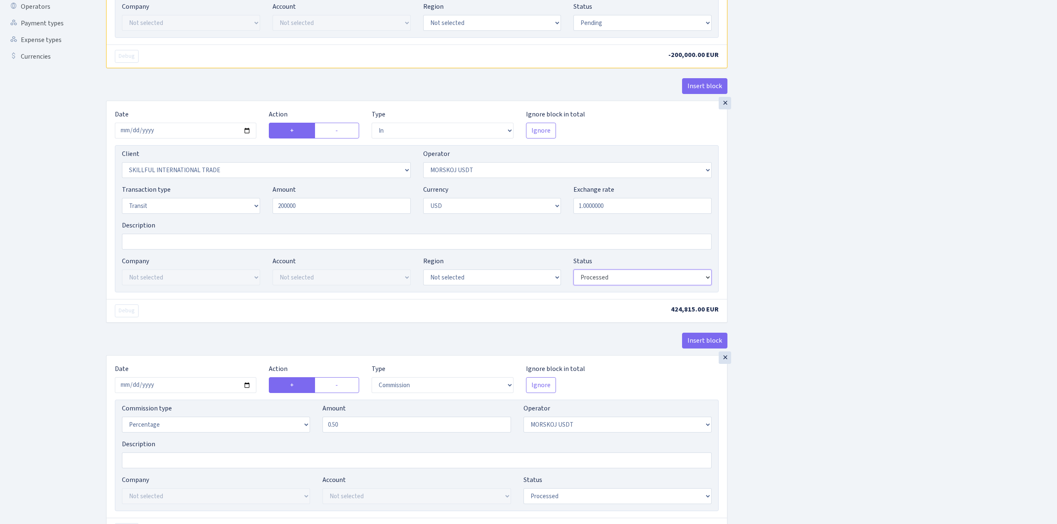
type input "200,000.00"
click at [574, 272] on select "Draft Pending Later Never Processed" at bounding box center [643, 278] width 138 height 16
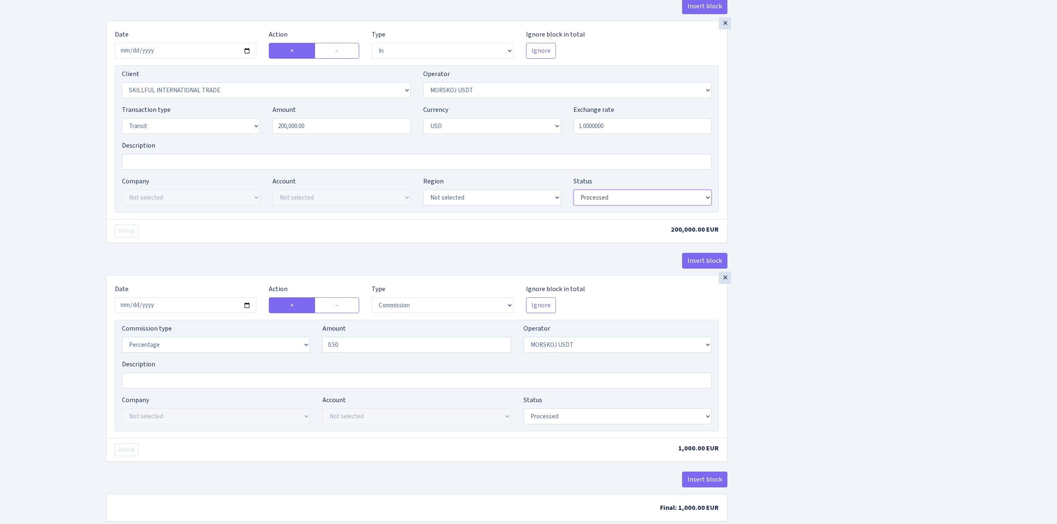
scroll to position [333, 0]
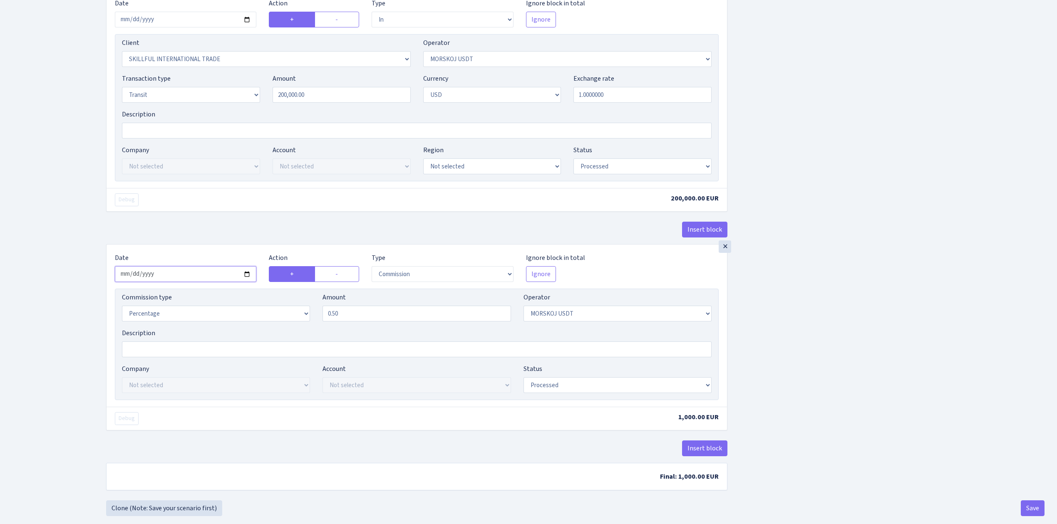
click at [247, 274] on input "2025-09-12" at bounding box center [186, 274] width 142 height 16
type input "2025-09-16"
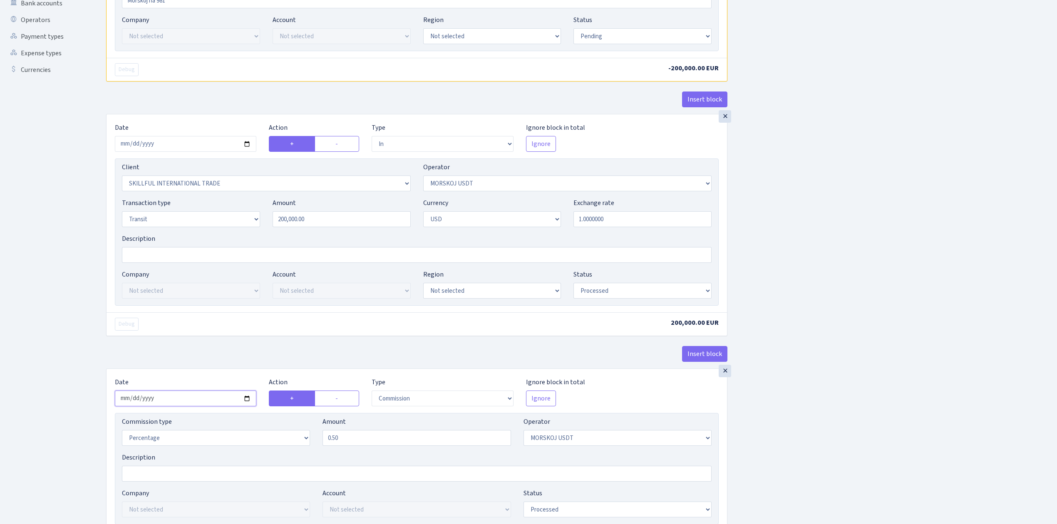
scroll to position [351, 0]
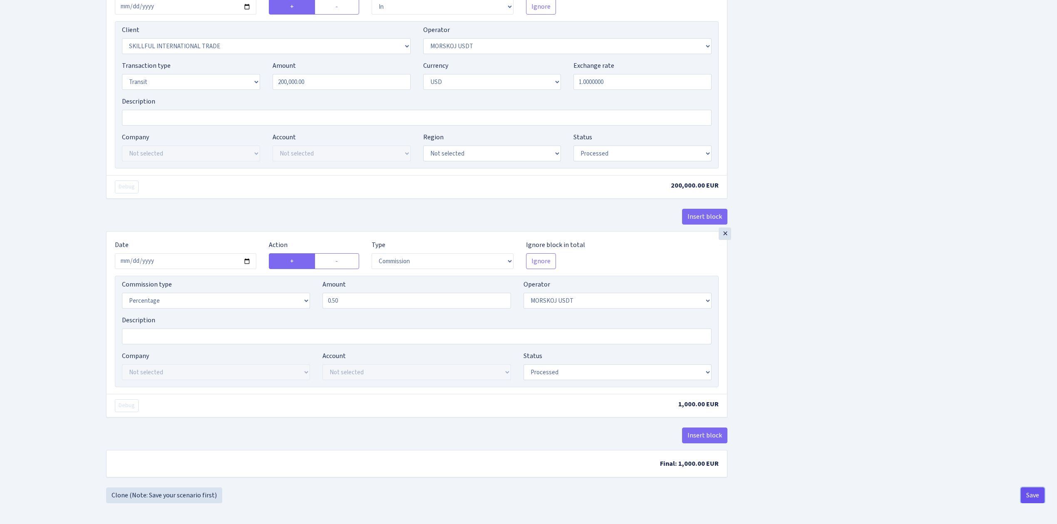
click at [1038, 494] on button "Save" at bounding box center [1033, 496] width 24 height 16
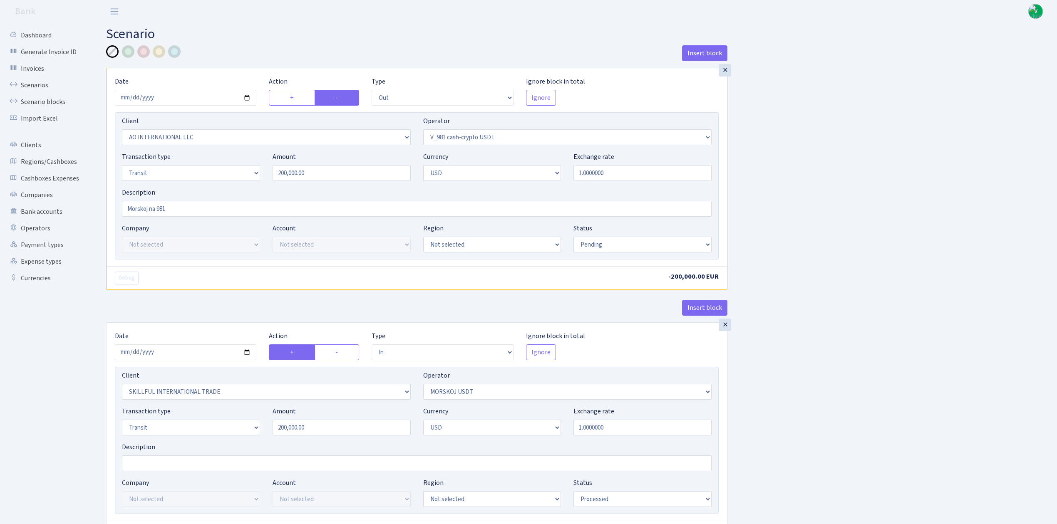
select select "out"
select select "2883"
select select "435"
select select "5"
select select "2"
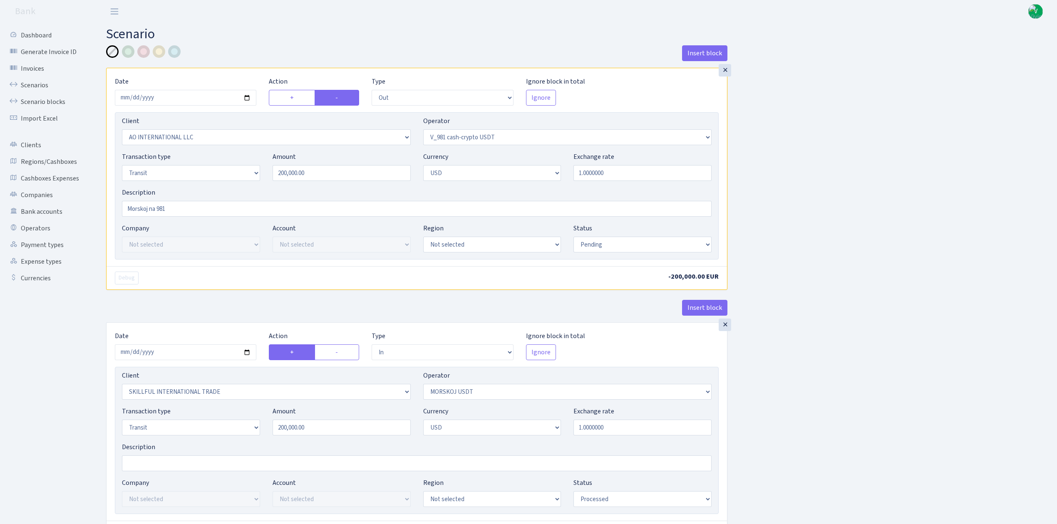
select select "pending"
select select "in"
select select "2655"
select select "324"
select select "5"
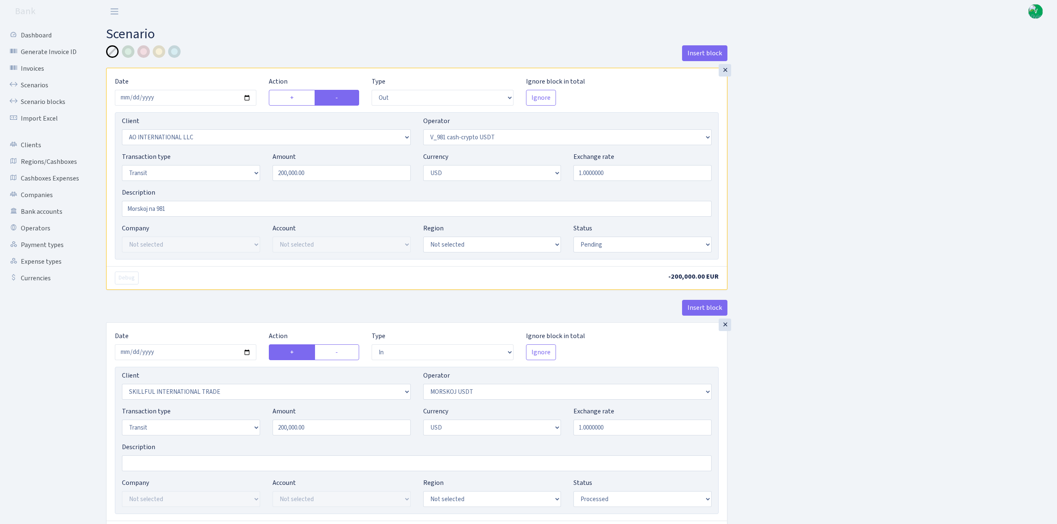
select select "2"
select select "processed"
select select "commission"
select select "324"
select select "processed"
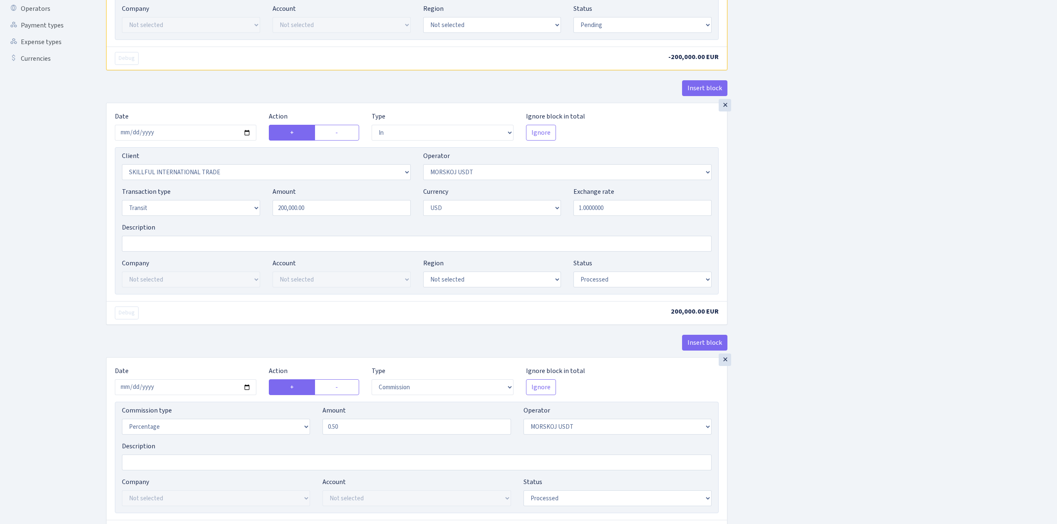
scroll to position [351, 0]
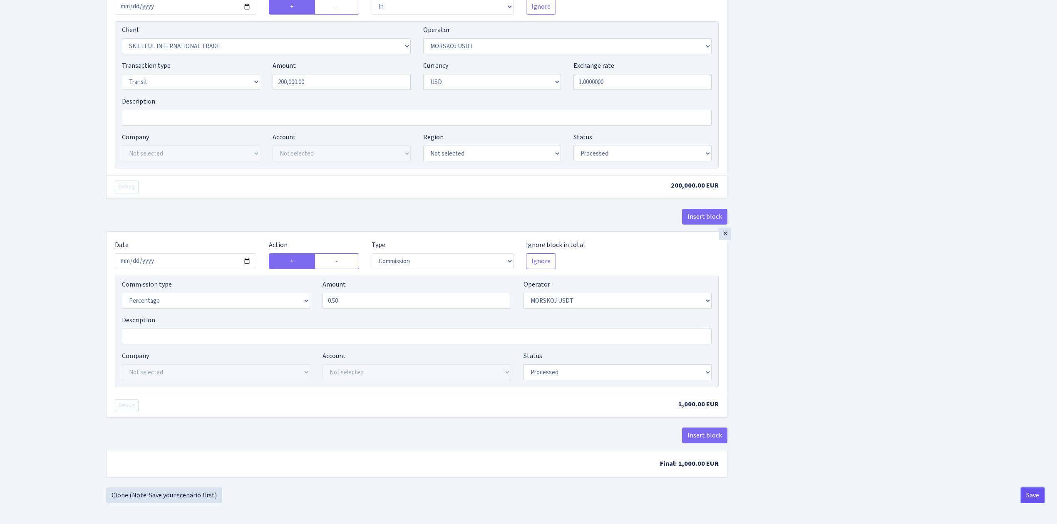
click at [1031, 495] on button "Save" at bounding box center [1033, 496] width 24 height 16
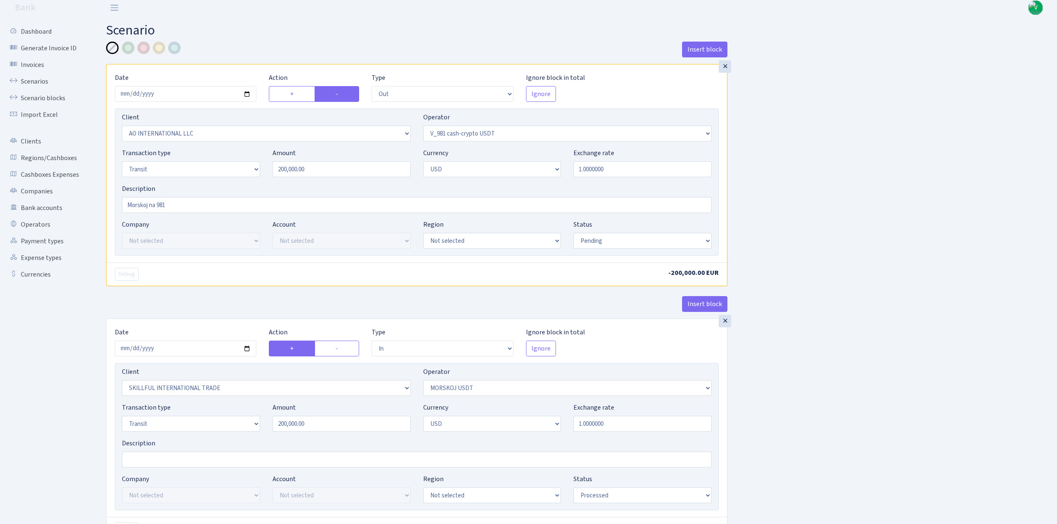
scroll to position [0, 0]
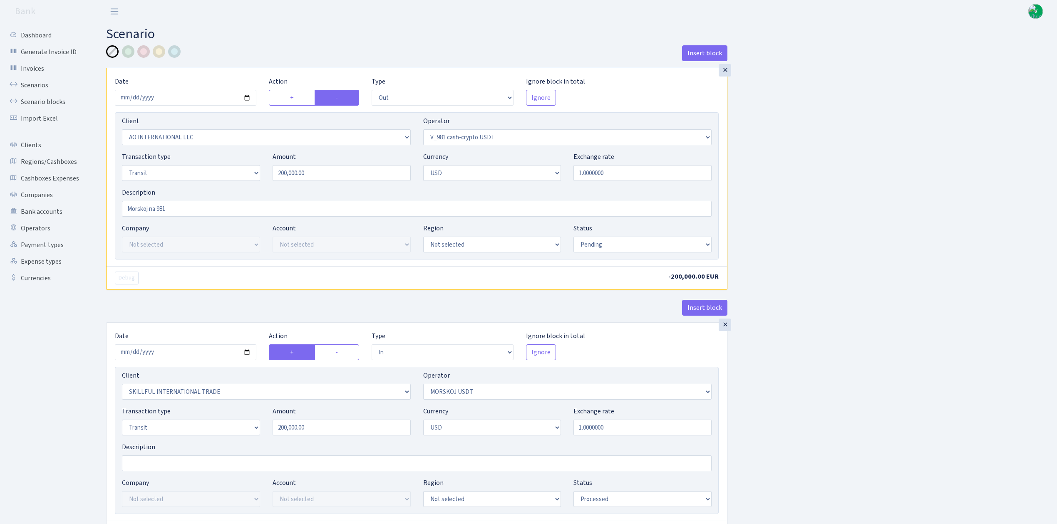
select select "out"
select select "2883"
select select "435"
select select "5"
select select "2"
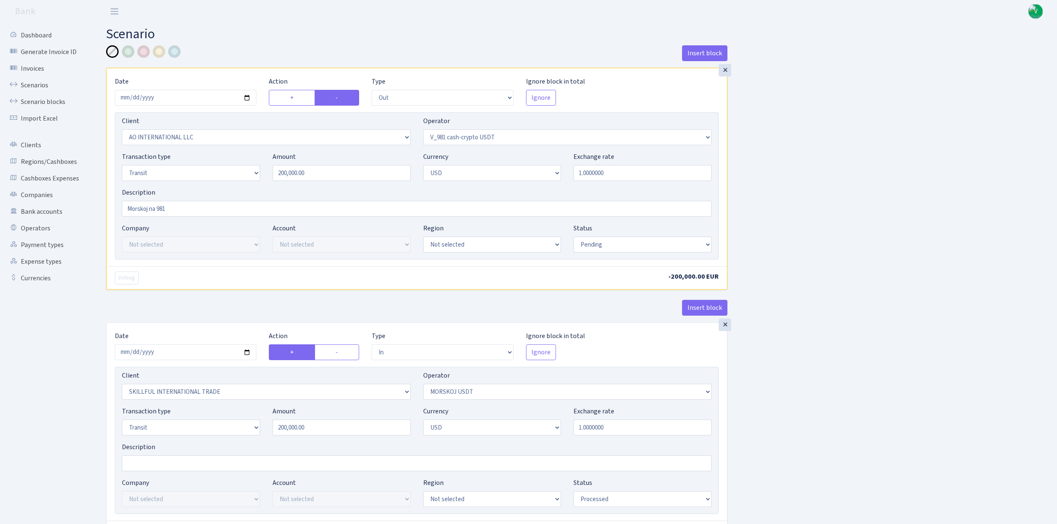
select select "pending"
select select "in"
select select "2655"
select select "324"
select select "5"
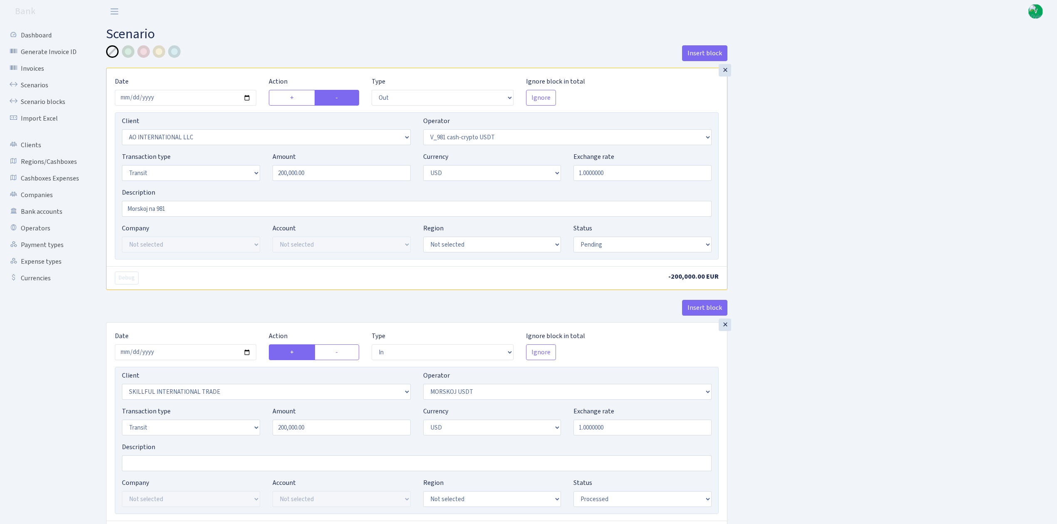
select select "2"
select select "processed"
select select "commission"
select select "324"
select select "processed"
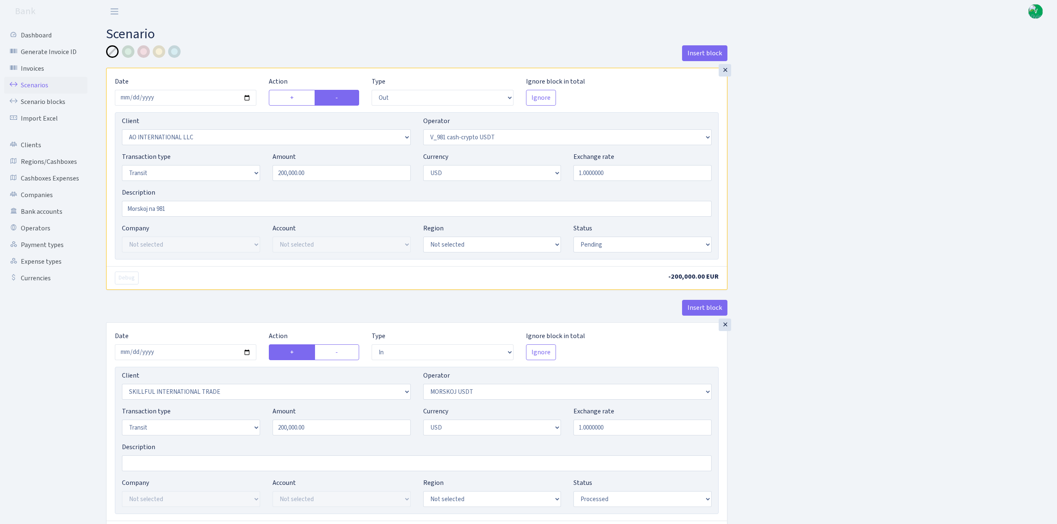
click at [40, 82] on link "Scenarios" at bounding box center [45, 85] width 83 height 17
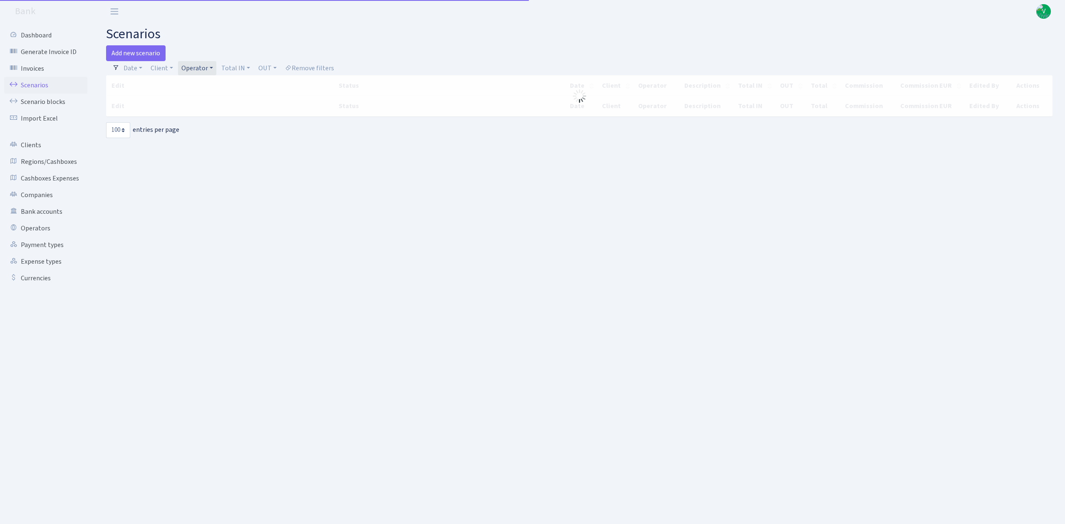
select select "100"
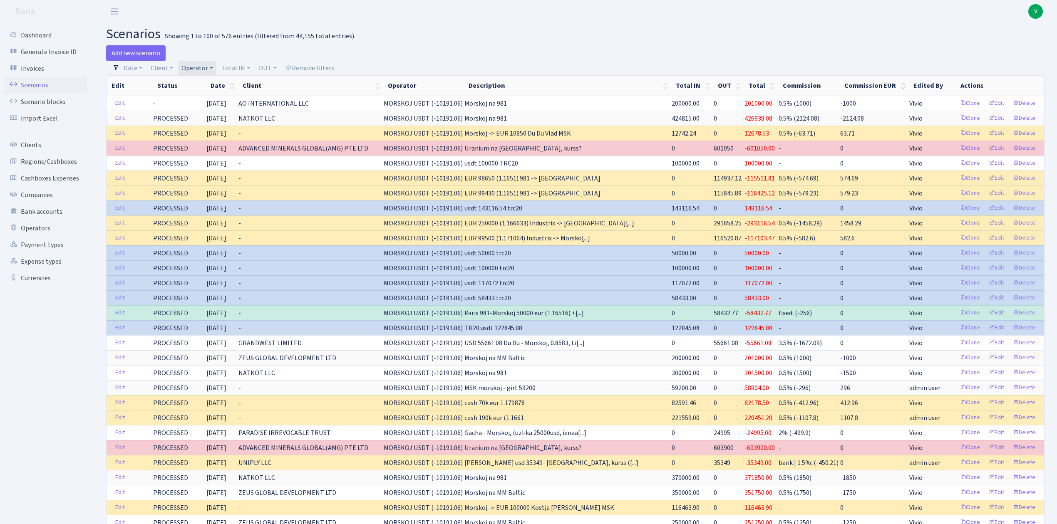
click at [205, 65] on link "Operator" at bounding box center [197, 68] width 38 height 14
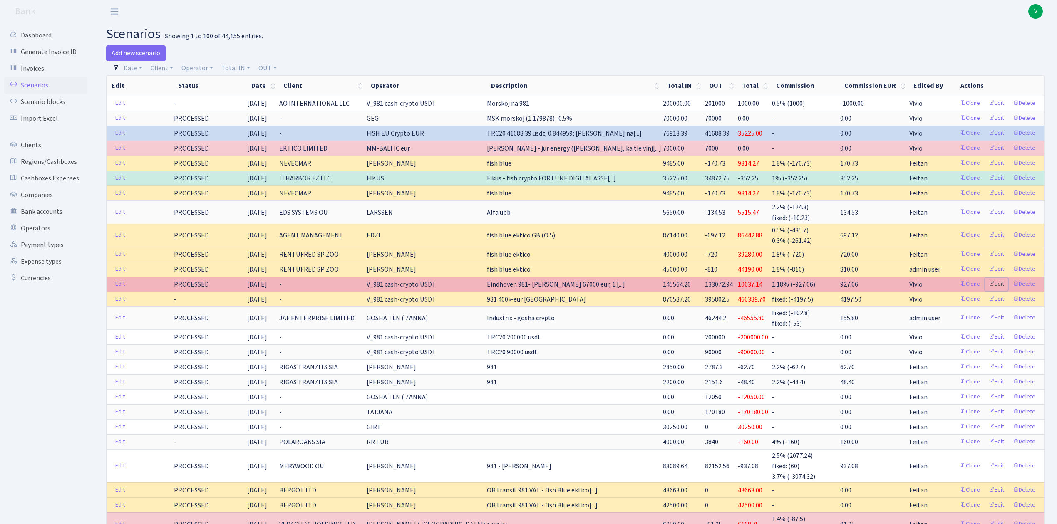
click at [1002, 286] on link "Edit" at bounding box center [996, 284] width 23 height 13
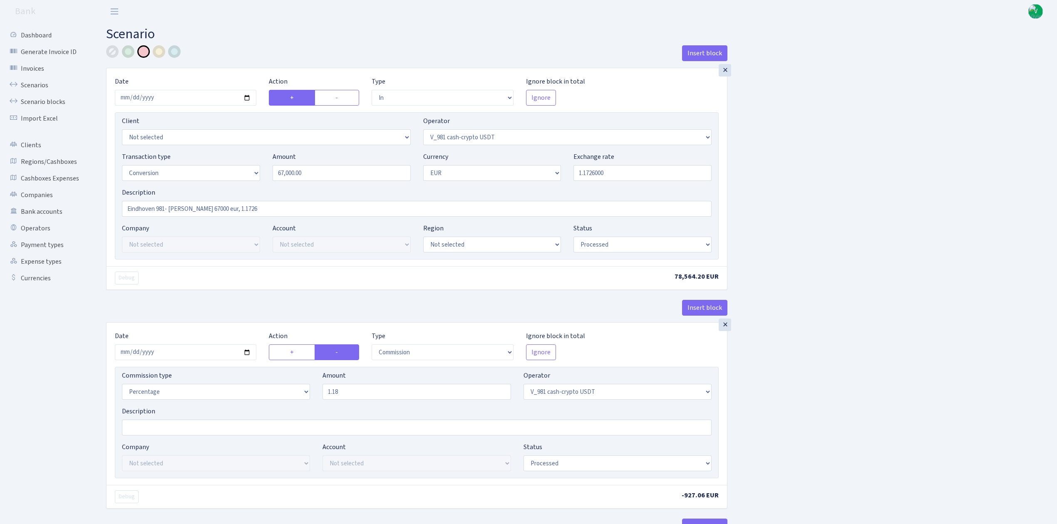
select select "in"
select select "435"
select select "15"
select select "1"
select select "processed"
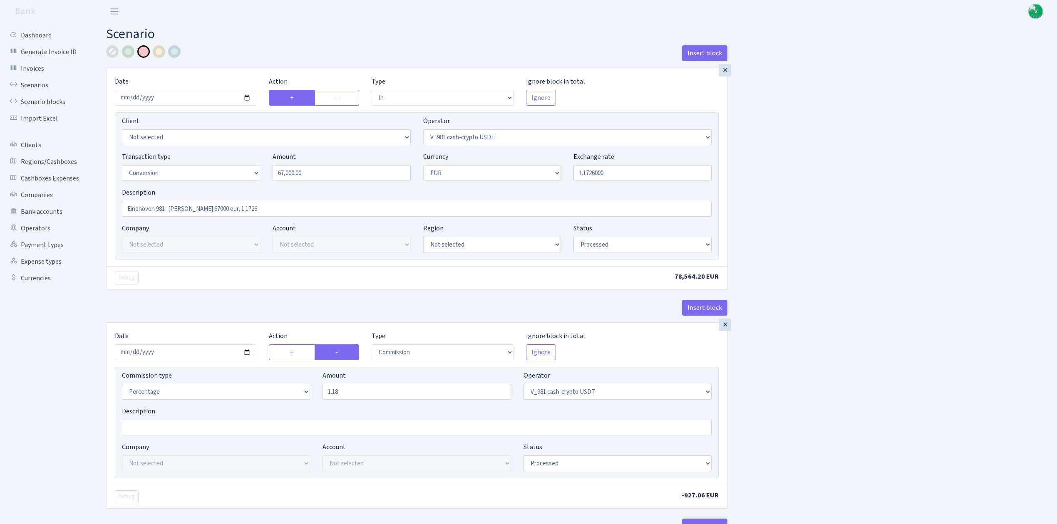
select select "commission"
select select "435"
select select "processed"
select select "out"
select select "434"
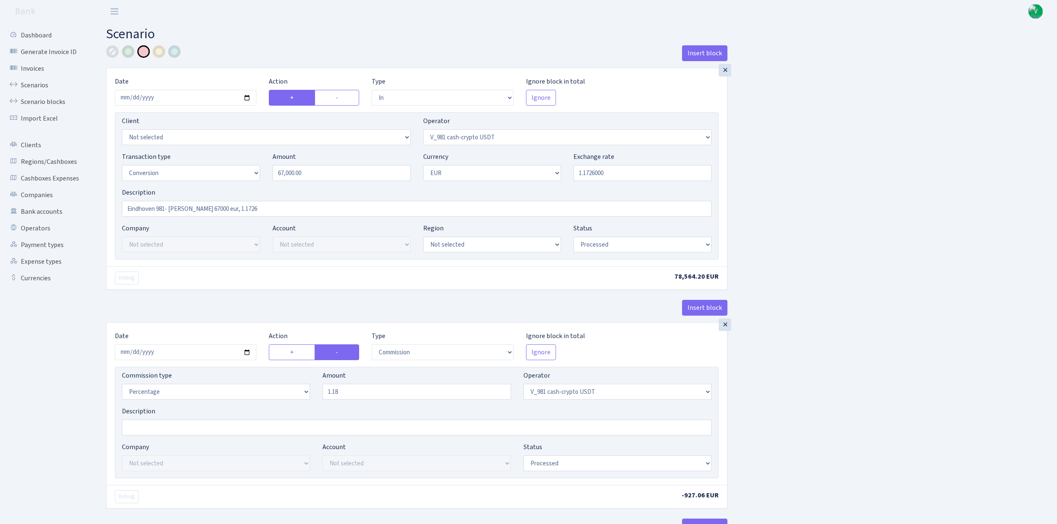
select select "15"
select select "1"
select select "processed"
select select "in"
select select "434"
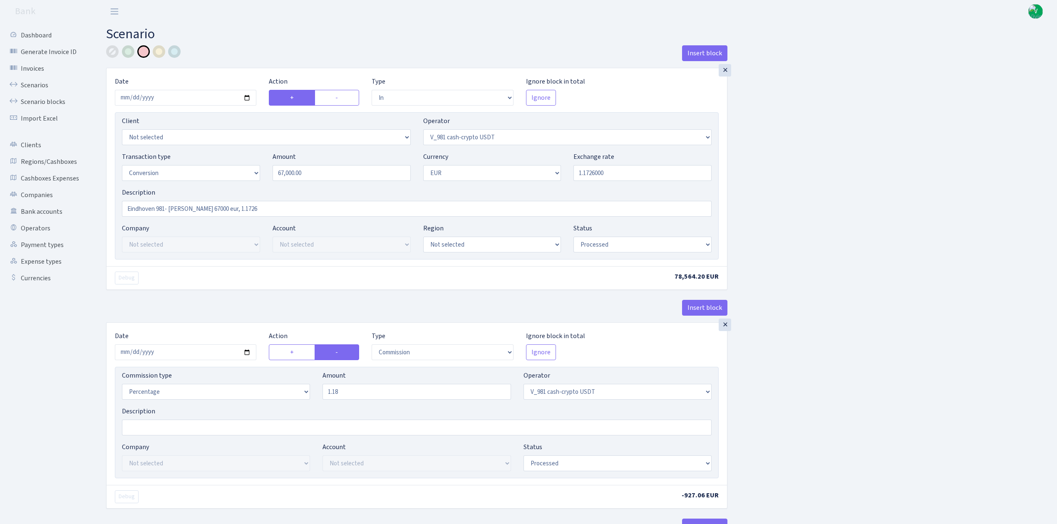
select select "1"
select select "22"
select select "processed"
select select "out"
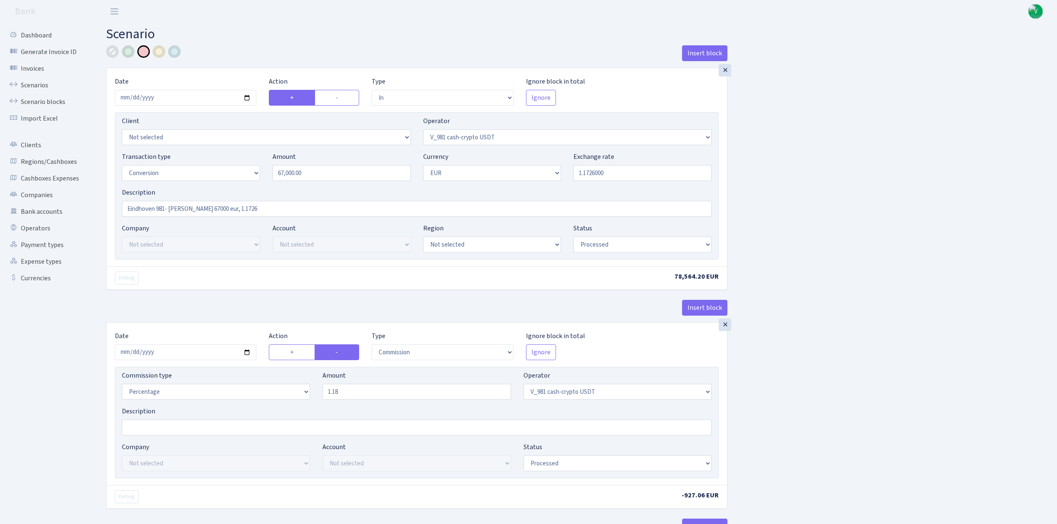
select select "260"
select select "1"
select select "22"
select select "processed"
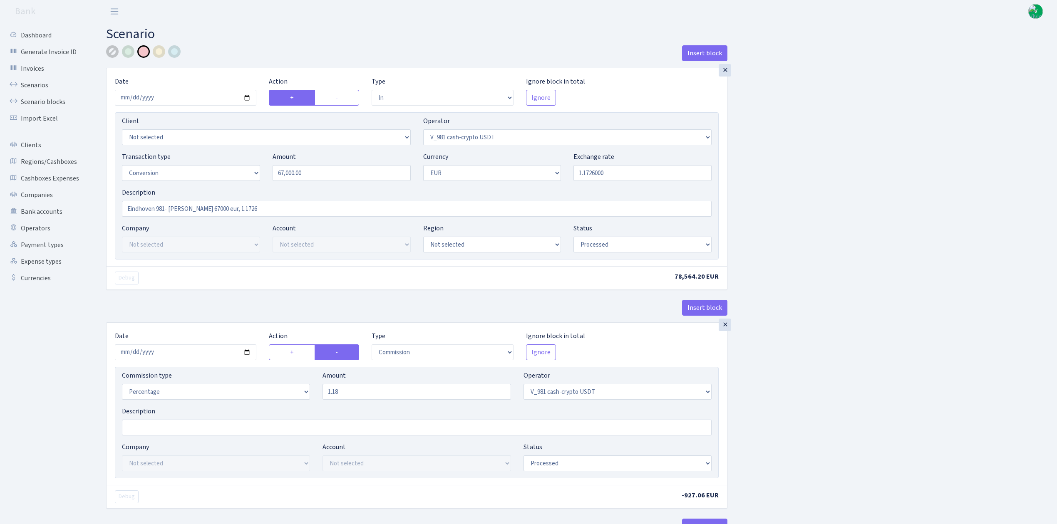
click at [112, 49] on div at bounding box center [112, 51] width 12 height 12
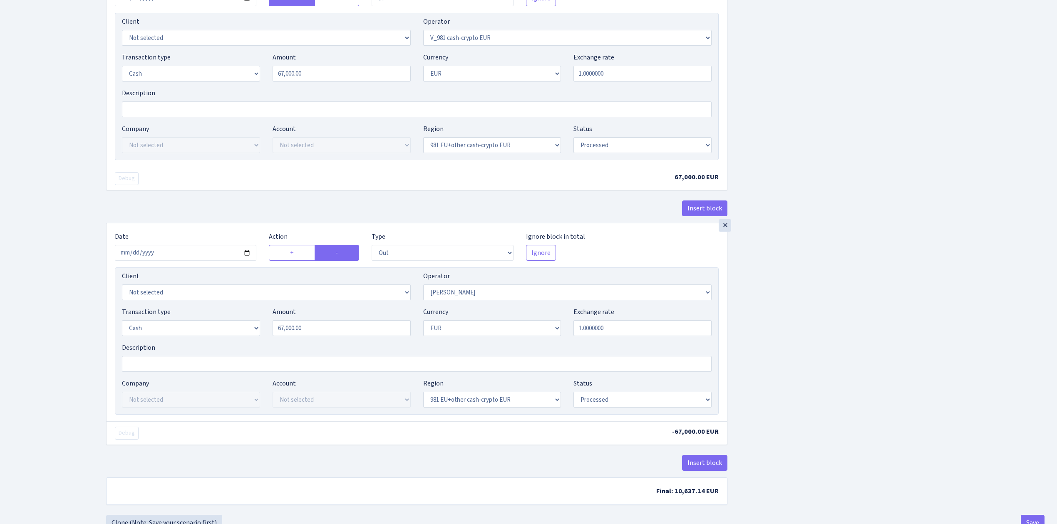
scroll to position [864, 0]
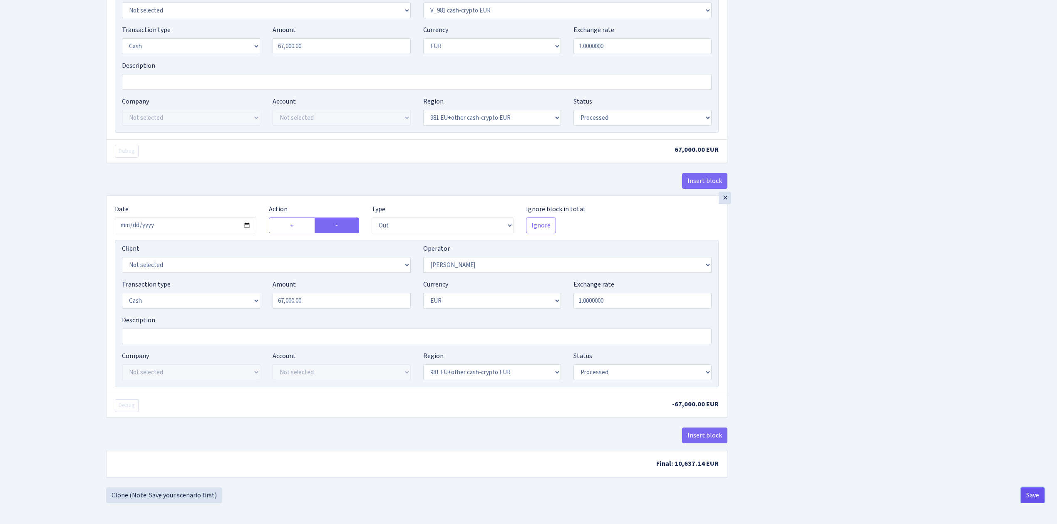
click at [1032, 490] on button "Save" at bounding box center [1033, 496] width 24 height 16
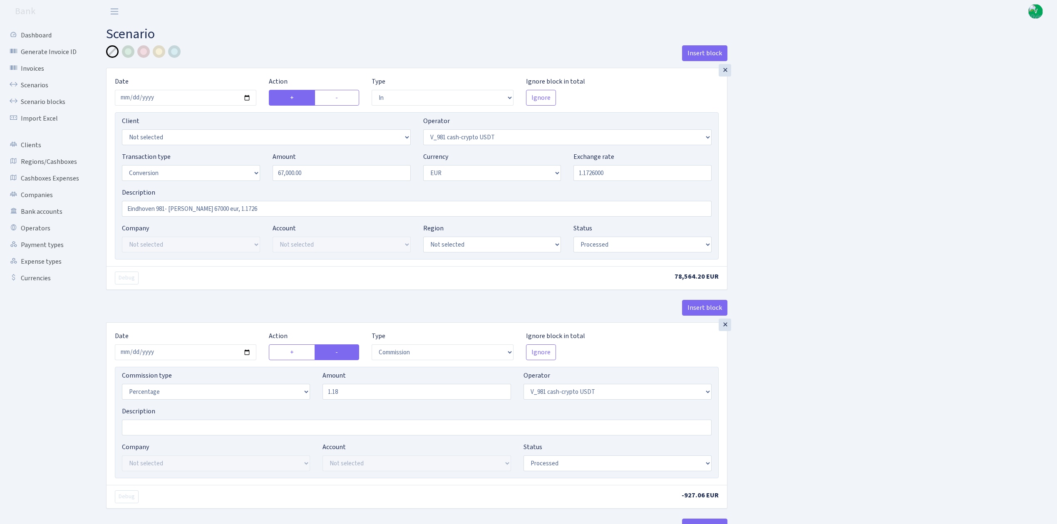
select select "in"
select select "435"
select select "15"
select select "1"
select select "processed"
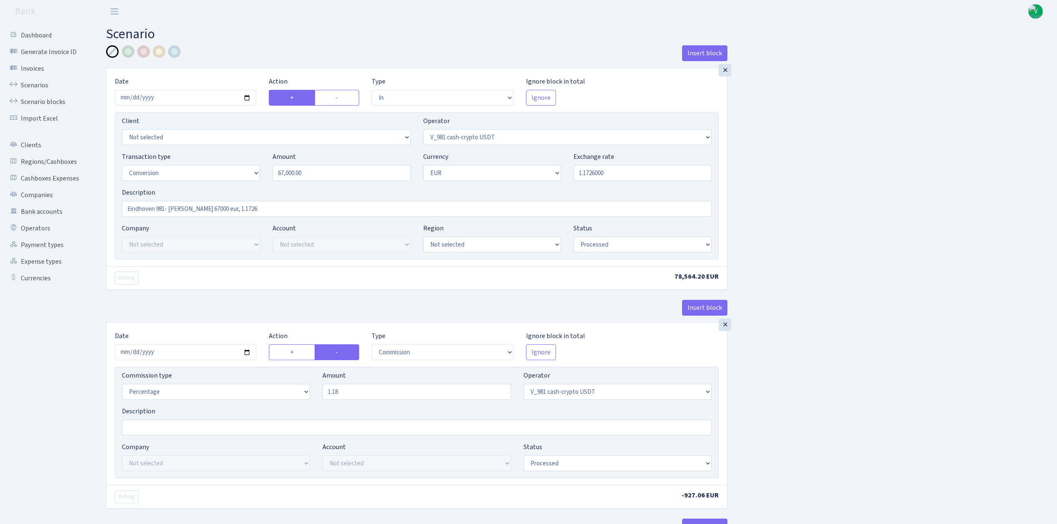
select select "commission"
select select "435"
select select "processed"
select select "out"
select select "434"
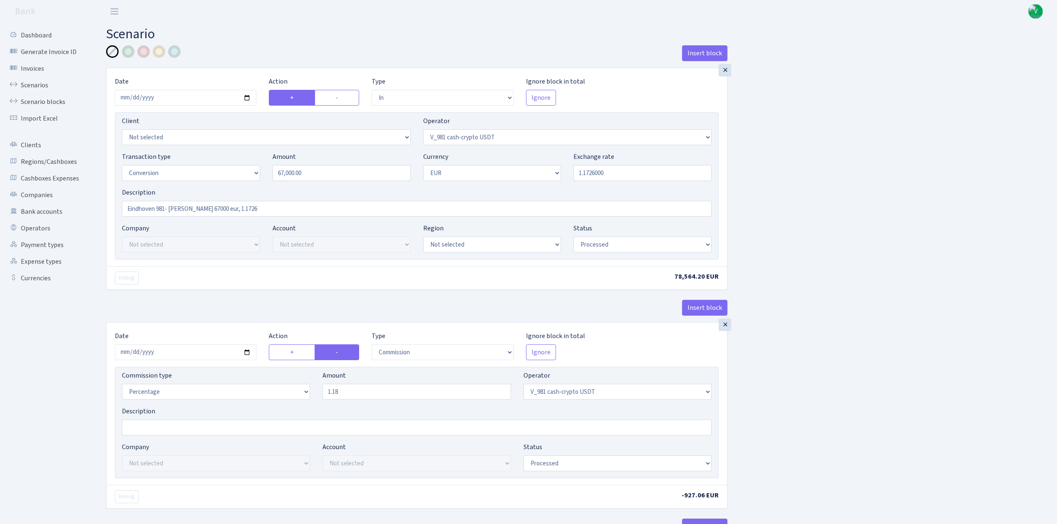
select select "15"
select select "1"
select select "processed"
select select "in"
select select "434"
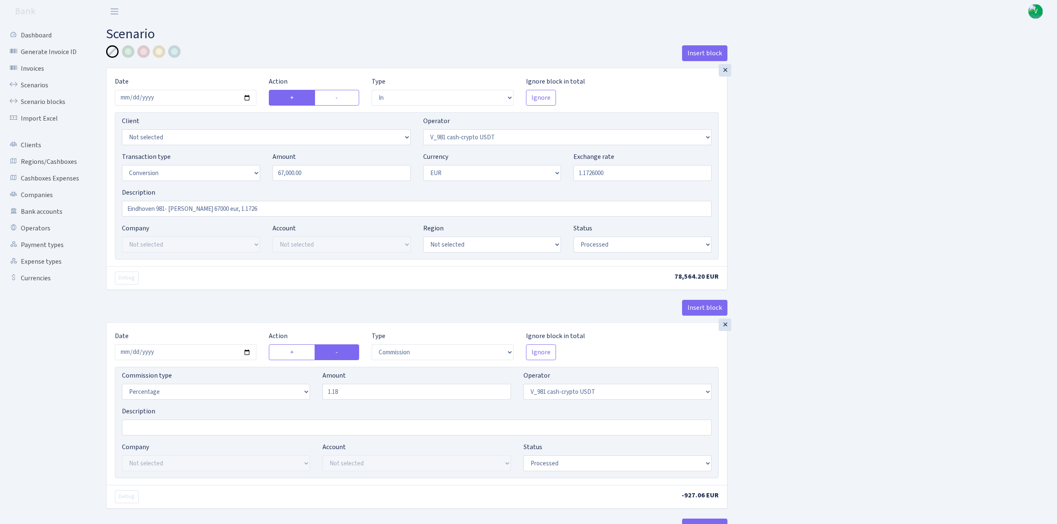
select select "1"
select select "22"
select select "processed"
select select "out"
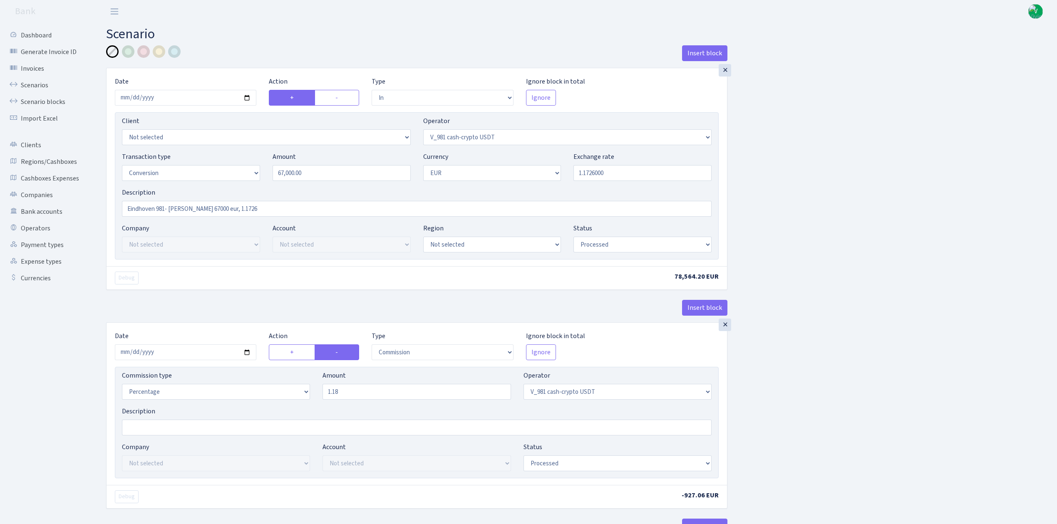
select select "260"
select select "1"
select select "22"
select select "processed"
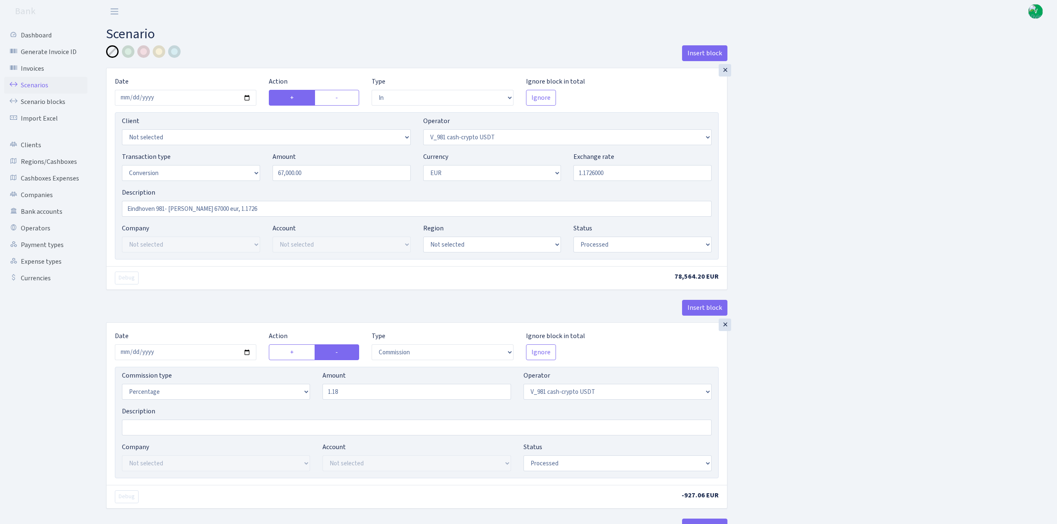
click at [39, 86] on link "Scenarios" at bounding box center [45, 85] width 83 height 17
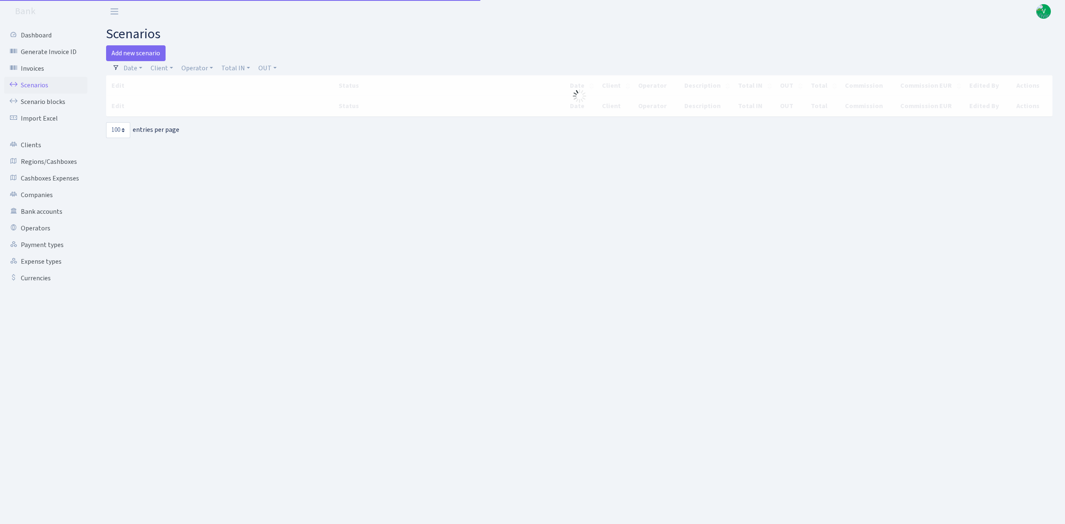
select select "100"
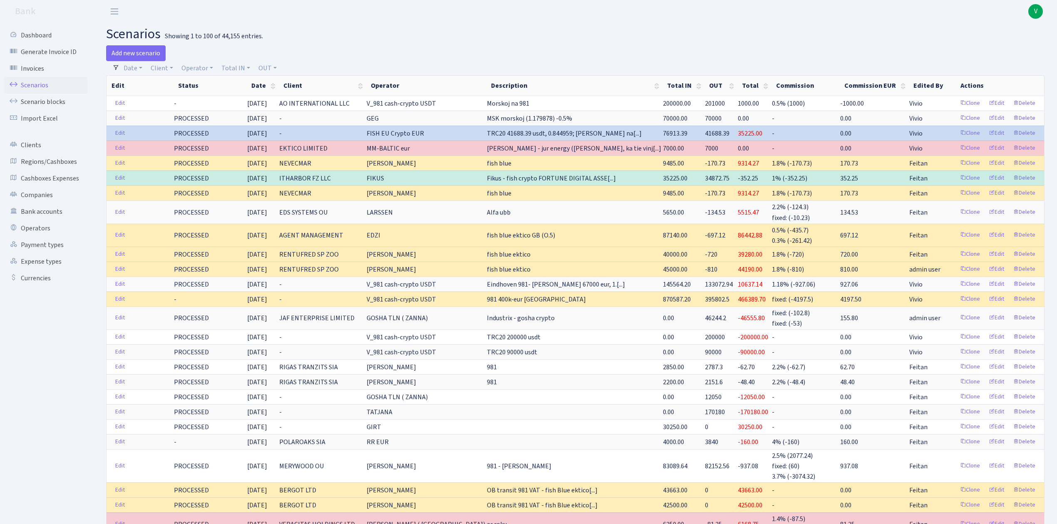
click at [700, 40] on h2 "scenarios Showing 1 to 100 of 44,155 entries." at bounding box center [575, 34] width 939 height 16
click at [827, 40] on h2 "scenarios Showing 1 to 100 of 44,155 entries." at bounding box center [575, 34] width 939 height 16
click at [1039, 7] on span "V" at bounding box center [1035, 11] width 15 height 15
click at [1003, 46] on link "Logout" at bounding box center [1009, 48] width 75 height 13
